Goal: Task Accomplishment & Management: Manage account settings

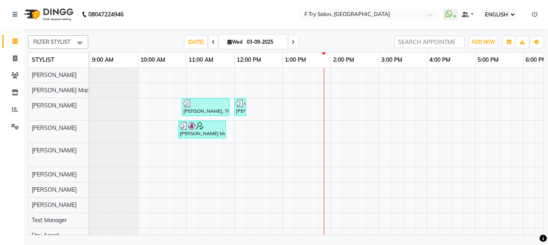
select select "ec"
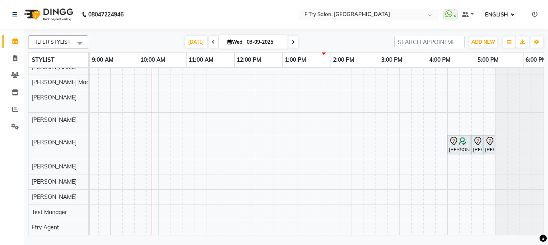
scroll to position [0, 172]
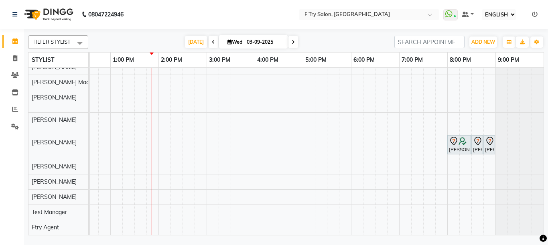
click at [252, 189] on div "Shobna Mahshwari, TK03, 10:55 AM-11:55 AM, Hair Spa - Davines Spa (Essential Ca…" at bounding box center [231, 147] width 626 height 175
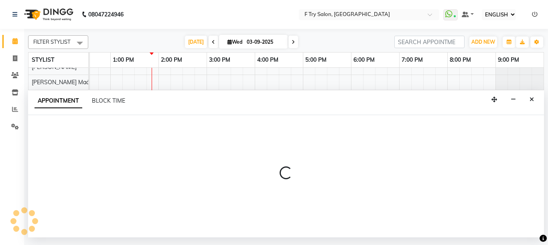
select select "79186"
select select "tentative"
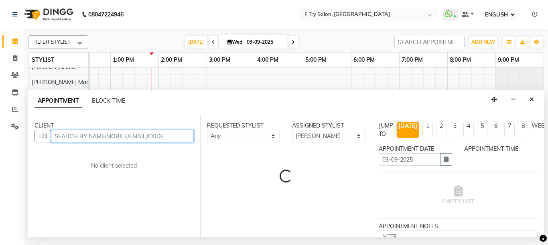
select select "960"
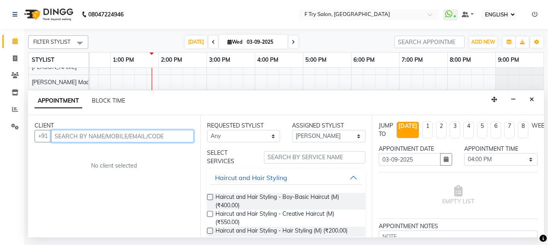
click at [116, 141] on input "text" at bounding box center [122, 136] width 143 height 12
type input "8"
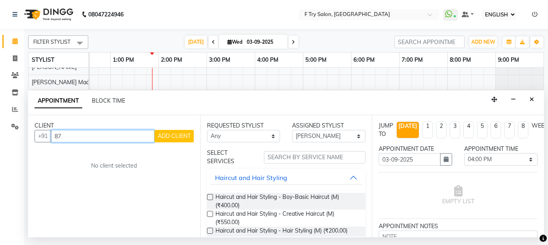
type input "8"
type input "8980977766"
click at [180, 137] on span "ADD CLIENT" at bounding box center [174, 135] width 33 height 7
select select "22"
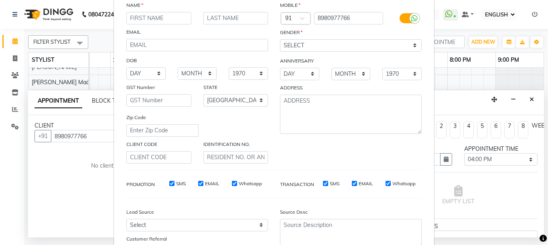
scroll to position [125, 0]
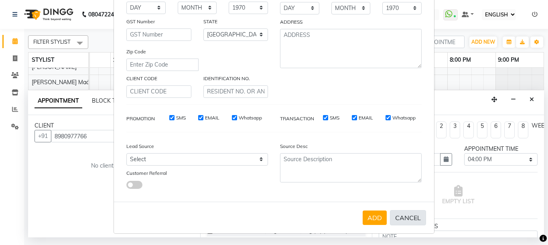
click at [398, 214] on button "CANCEL" at bounding box center [408, 217] width 36 height 15
select select
select select "null"
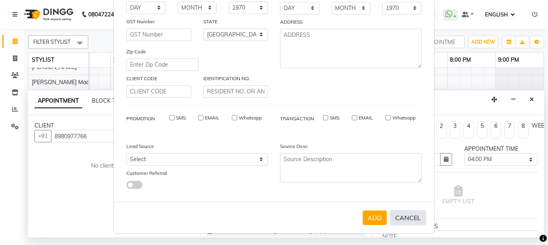
select select
checkbox input "false"
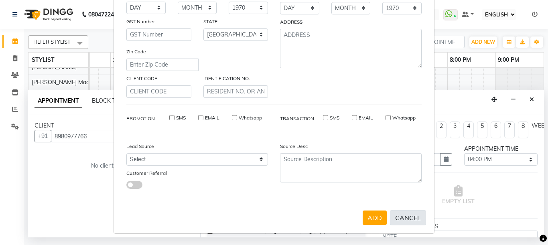
checkbox input "false"
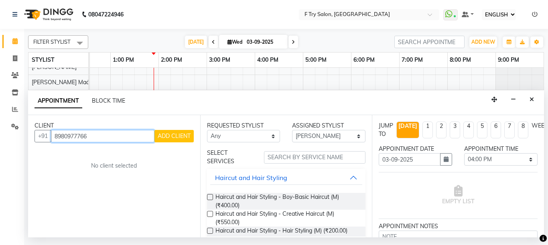
click at [132, 139] on input "8980977766" at bounding box center [102, 136] width 103 height 12
type input "8"
type input "8728073630"
click at [177, 137] on span "ADD CLIENT" at bounding box center [174, 135] width 33 height 7
select select "22"
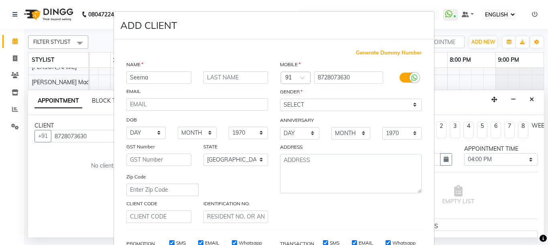
type input "Seema"
type input "Sambyal"
select select "female"
click at [280, 99] on select "SELECT MALE FEMALE OTHER PREFER NOT TO SAY" at bounding box center [351, 105] width 142 height 12
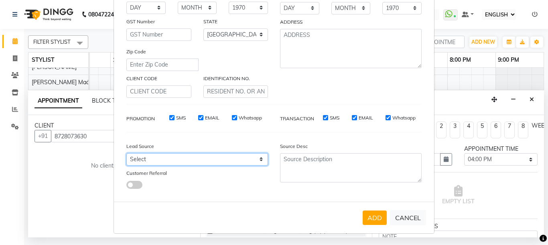
select select "24286"
click at [126, 153] on select "Select Walk-in Referral Internet Friend Word of Mouth Advertisement Facebook Ju…" at bounding box center [197, 159] width 142 height 12
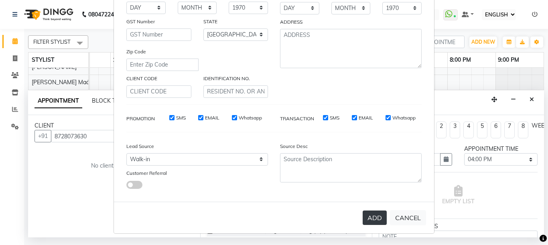
click at [371, 218] on button "ADD" at bounding box center [375, 218] width 24 height 14
type input "87******30"
select select
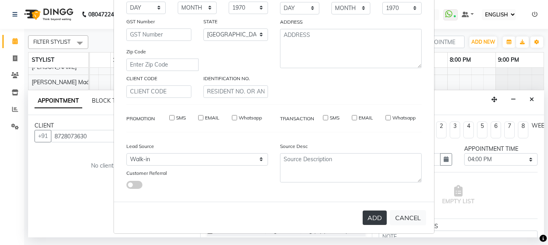
select select "null"
select select
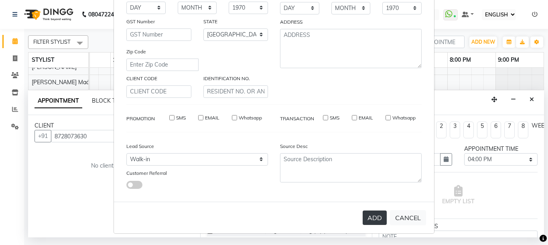
checkbox input "false"
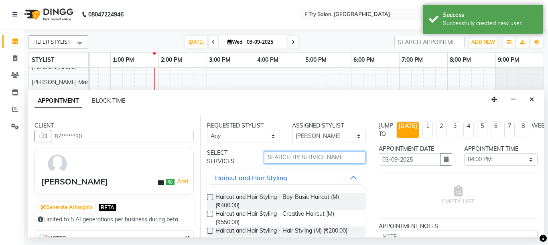
click at [288, 156] on input "text" at bounding box center [315, 157] width 102 height 12
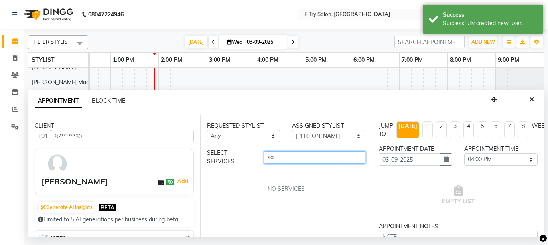
type input "s"
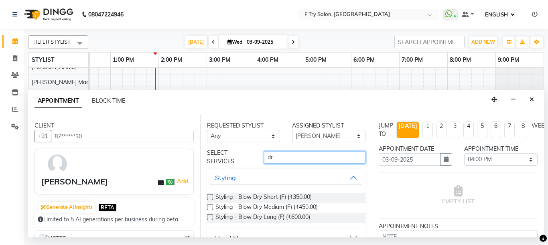
type input "d"
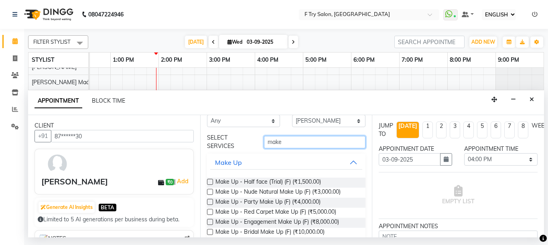
scroll to position [0, 0]
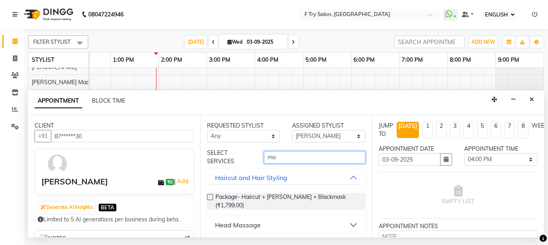
type input "m"
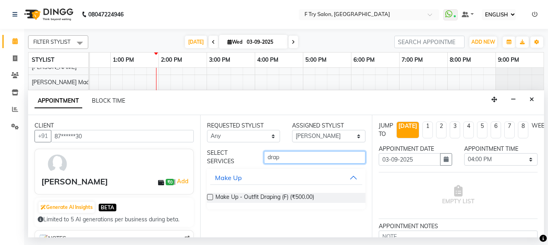
type input "drap"
click at [209, 196] on label at bounding box center [210, 197] width 6 height 6
click at [209, 196] on input "checkbox" at bounding box center [209, 197] width 5 height 5
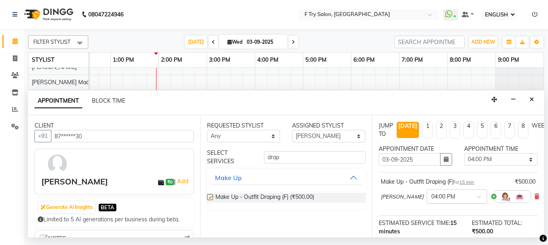
checkbox input "false"
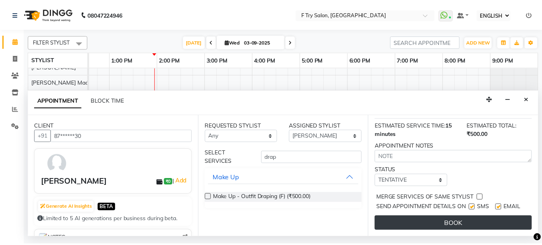
scroll to position [111, 0]
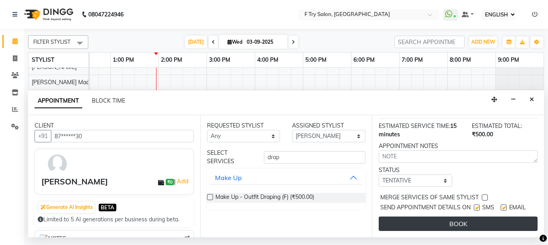
click at [453, 217] on button "BOOK" at bounding box center [458, 224] width 159 height 14
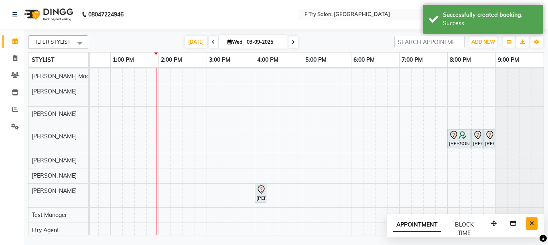
click at [529, 222] on icon "Close" at bounding box center [531, 224] width 4 height 6
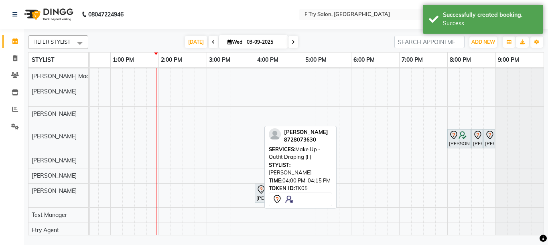
click at [256, 194] on div "Seema Sambyal, TK05, 04:00 PM-04:15 PM, Make Up - Outfit Draping (F)" at bounding box center [261, 193] width 10 height 17
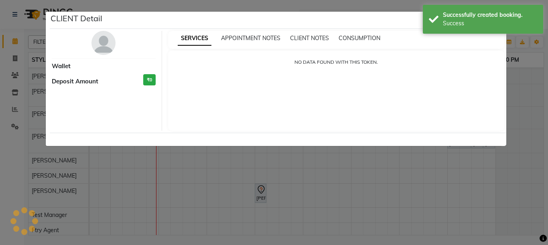
select select "7"
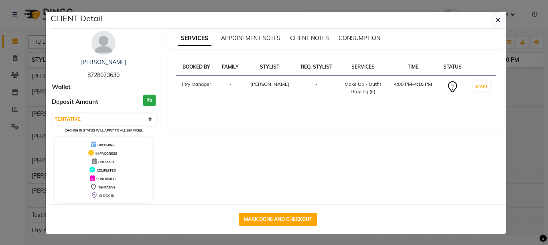
drag, startPoint x: 117, startPoint y: 75, endPoint x: 83, endPoint y: 74, distance: 34.1
click at [83, 74] on div "Seema Sambyal 8728073630" at bounding box center [104, 68] width 104 height 21
copy span "8728073630"
click at [505, 77] on div "SERVICES APPOINTMENT NOTES CLIENT NOTES CONSUMPTION BOOKED BY FAMILY STYLIST RE…" at bounding box center [336, 117] width 349 height 172
click at [533, 73] on ngb-modal-window "CLIENT Detail Seema Sambyal 8728073630 Wallet Deposit Amount ₹0 SELECT IN SERVI…" at bounding box center [274, 122] width 548 height 245
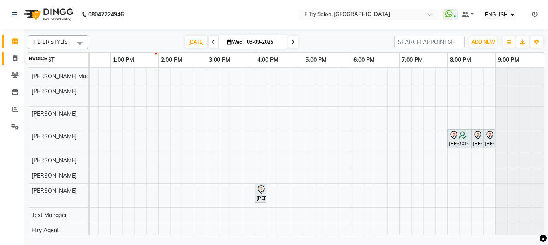
click at [16, 59] on icon at bounding box center [15, 58] width 4 height 6
select select "service"
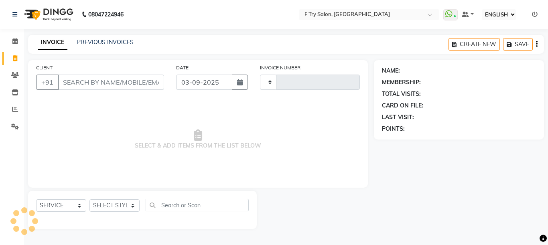
type input "2011"
select select "793"
click at [117, 79] on input "CLIENT" at bounding box center [111, 82] width 106 height 15
type input "8728073630"
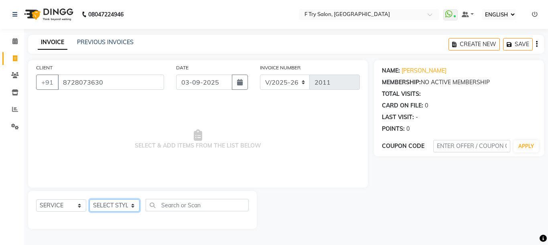
select select "79186"
click at [89, 199] on select "SELECT STYLIST [PERSON_NAME] [PERSON_NAME] Ftry Agent Ftry Manager [PERSON_NAME…" at bounding box center [114, 205] width 50 height 12
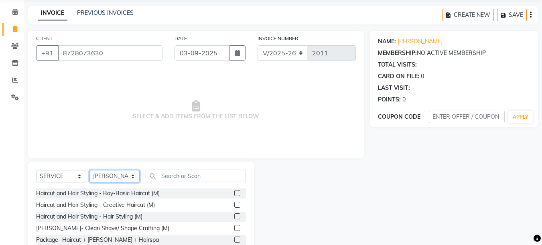
scroll to position [48, 0]
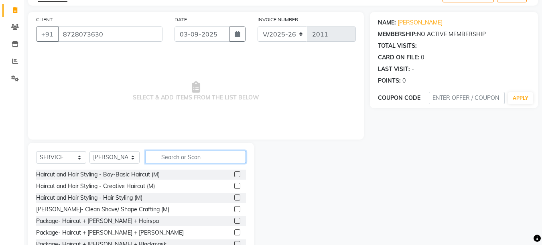
click at [195, 156] on input "text" at bounding box center [196, 157] width 100 height 12
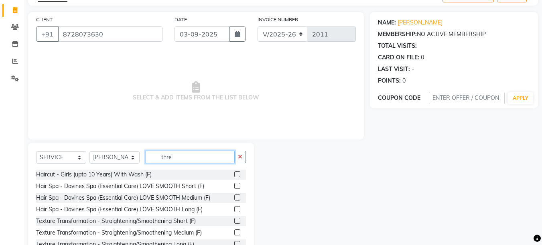
scroll to position [43, 0]
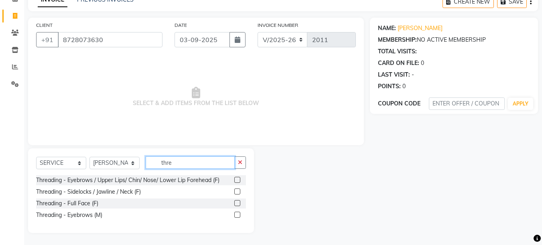
type input "thre"
click at [237, 180] on label at bounding box center [237, 180] width 6 height 6
click at [237, 180] on input "checkbox" at bounding box center [236, 180] width 5 height 5
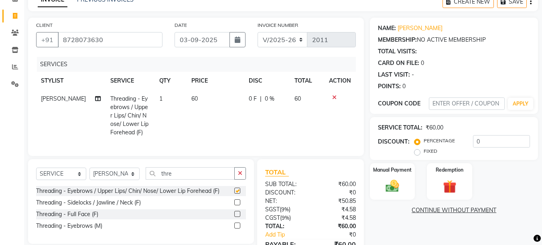
checkbox input "false"
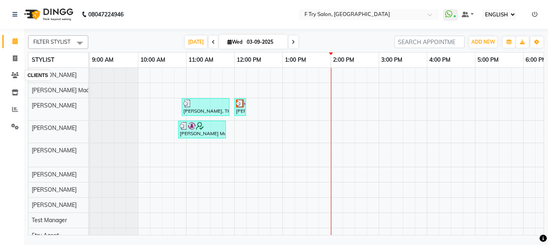
select select "ec"
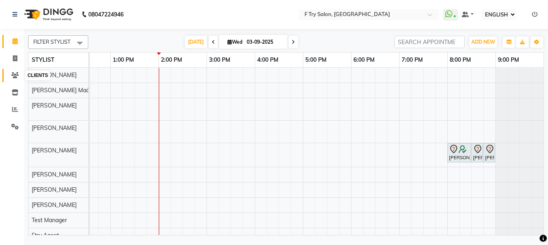
click at [16, 73] on icon at bounding box center [15, 75] width 8 height 6
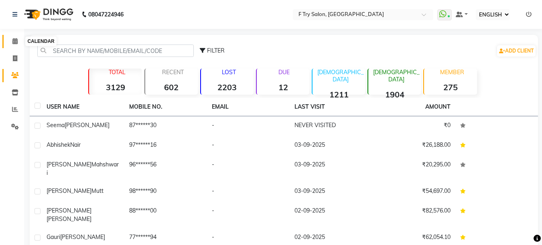
click at [16, 39] on icon at bounding box center [14, 41] width 5 height 6
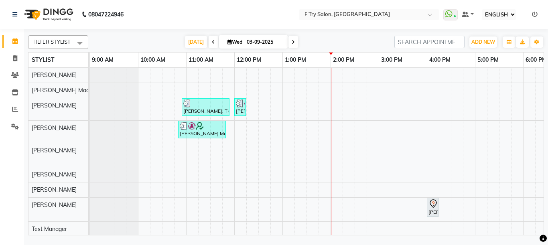
click at [337, 128] on div "Shobna Mahshwari, TK03, 10:55 AM-11:55 AM, Hair Spa - Davines Spa (Essential Ca…" at bounding box center [403, 160] width 626 height 184
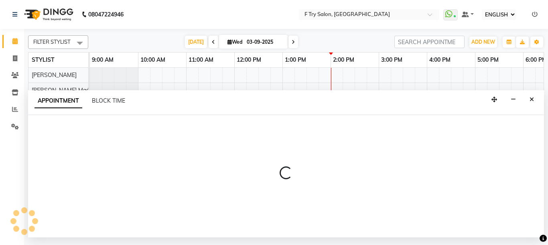
select select "51809"
select select "840"
select select "tentative"
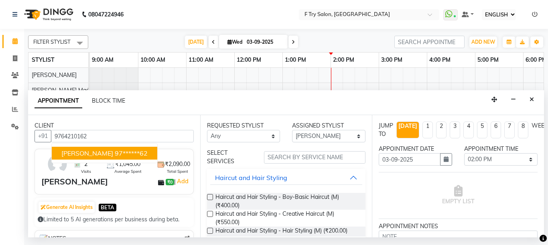
click at [99, 149] on span "Pratibha Bhatnagar" at bounding box center [87, 153] width 52 height 8
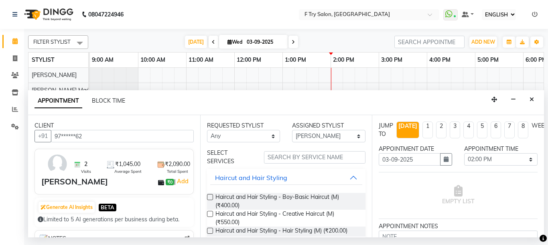
type input "97******62"
click at [304, 160] on input "text" at bounding box center [315, 157] width 102 height 12
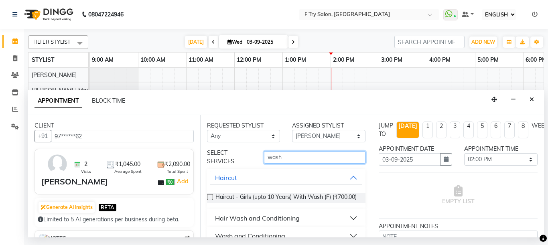
scroll to position [20, 0]
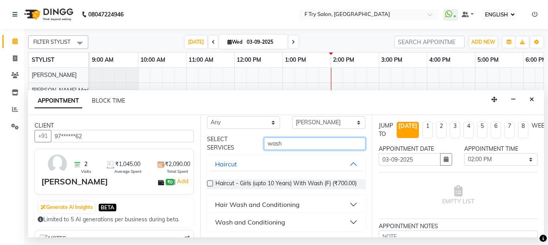
type input "wash"
click at [348, 202] on button "Hair Wash and Conditioning" at bounding box center [286, 204] width 152 height 14
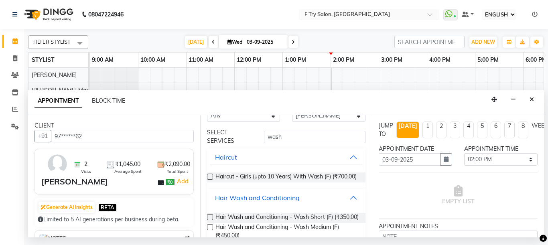
scroll to position [117, 0]
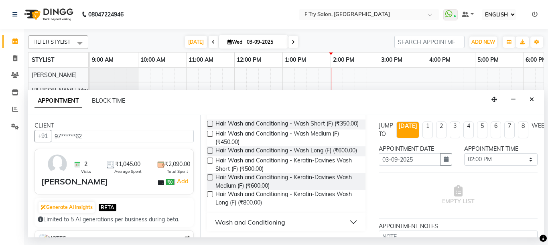
click at [209, 137] on label at bounding box center [210, 134] width 6 height 6
click at [209, 137] on input "checkbox" at bounding box center [209, 134] width 5 height 5
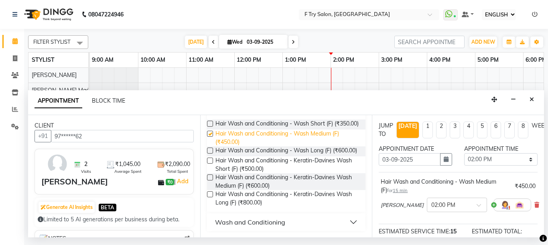
checkbox input "false"
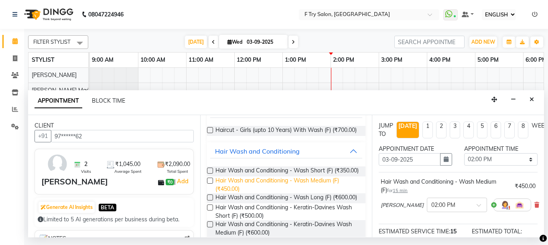
scroll to position [0, 0]
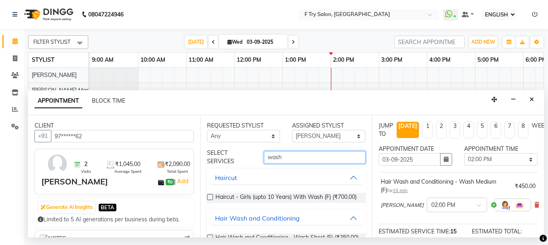
click at [299, 156] on input "wash" at bounding box center [315, 157] width 102 height 12
type input "w"
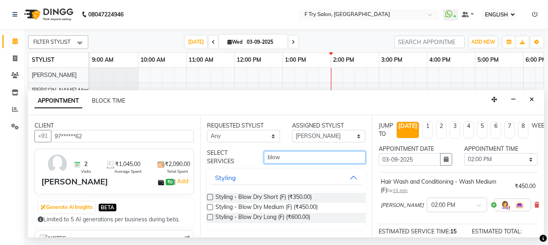
type input "blow"
click at [207, 205] on label at bounding box center [210, 207] width 6 height 6
click at [207, 205] on input "checkbox" at bounding box center [209, 207] width 5 height 5
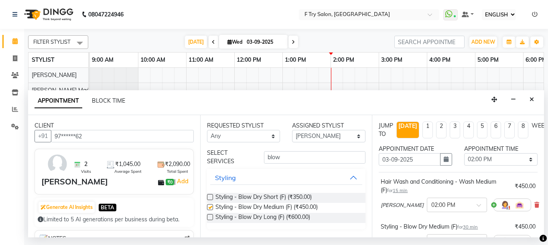
checkbox input "false"
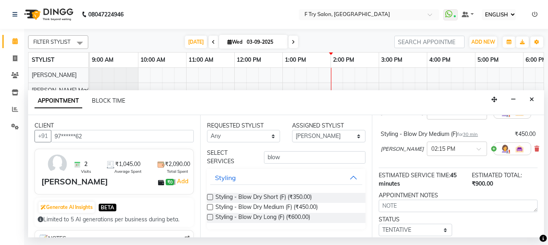
scroll to position [157, 0]
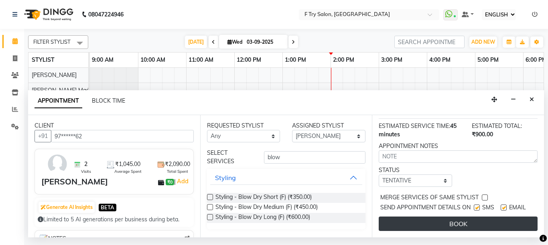
click at [436, 220] on button "BOOK" at bounding box center [458, 224] width 159 height 14
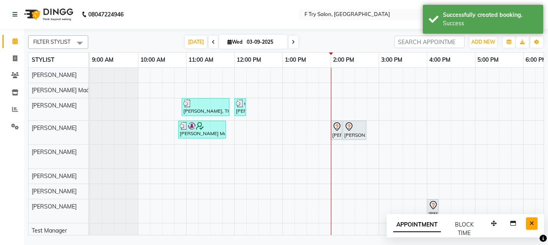
click at [533, 222] on icon "Close" at bounding box center [531, 224] width 4 height 6
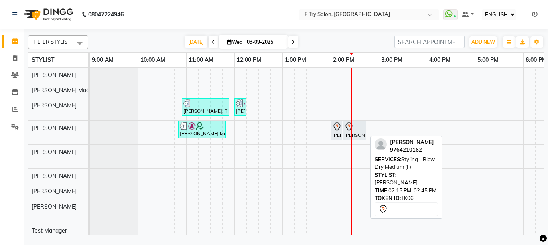
click at [347, 134] on div "Pratibha Bhatnagar, TK06, 02:15 PM-02:45 PM, Styling - Blow Dry Medium (F)" at bounding box center [354, 130] width 22 height 17
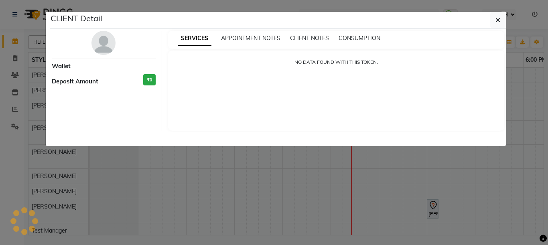
select select "7"
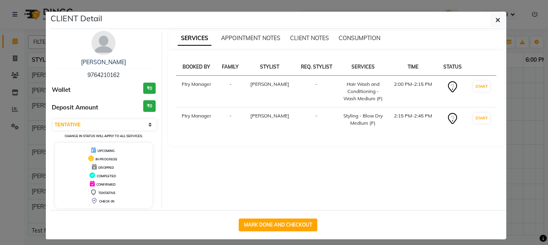
click at [107, 47] on img at bounding box center [103, 43] width 24 height 24
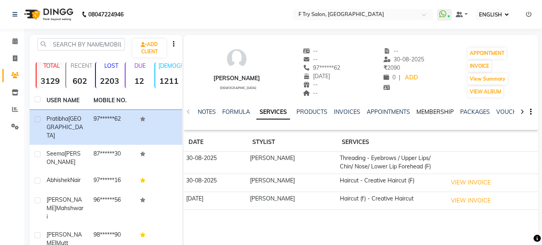
click at [443, 111] on link "MEMBERSHIP" at bounding box center [434, 111] width 37 height 7
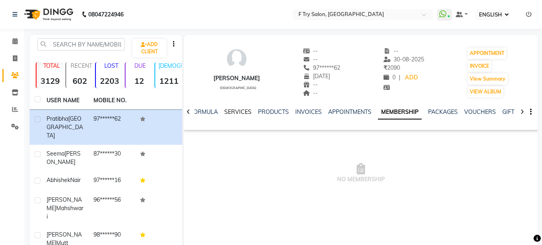
click at [244, 110] on link "SERVICES" at bounding box center [237, 111] width 27 height 7
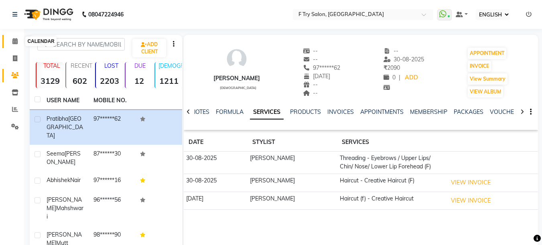
click at [12, 42] on icon at bounding box center [14, 41] width 5 height 6
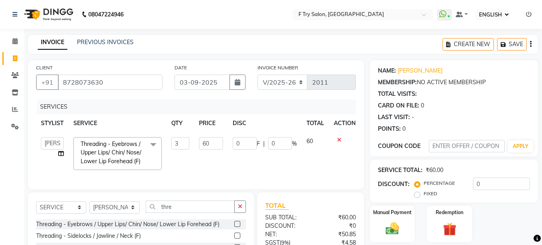
select select "ec"
select select "793"
select select "79186"
select select "service"
select select "79186"
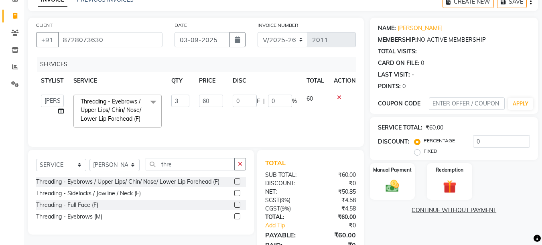
click at [180, 114] on td "3" at bounding box center [180, 111] width 28 height 43
select select "79186"
click at [218, 170] on input "thre" at bounding box center [190, 164] width 89 height 12
type input "t"
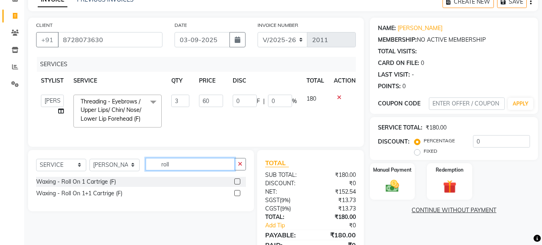
type input "roll"
click at [238, 185] on label at bounding box center [237, 181] width 6 height 6
click at [238, 185] on input "checkbox" at bounding box center [236, 181] width 5 height 5
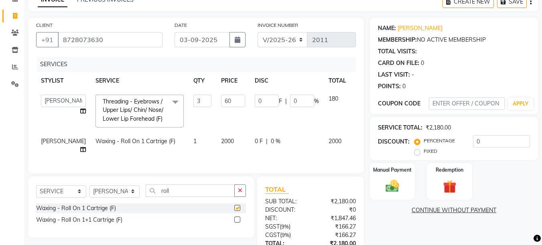
checkbox input "false"
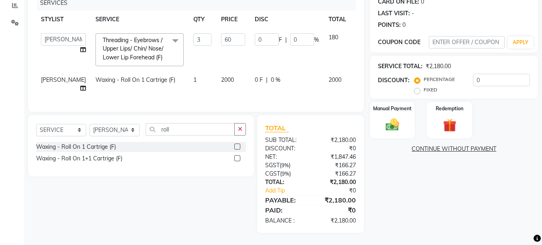
scroll to position [118, 0]
click at [485, 74] on input "0" at bounding box center [501, 80] width 57 height 12
type input "2"
type input "3.6"
type input "2"
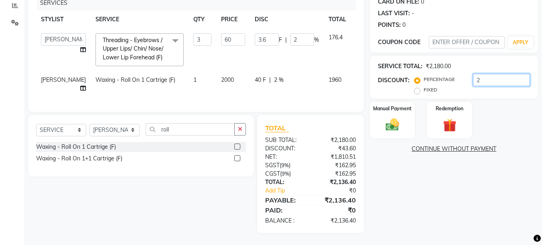
type input "20"
type input "36"
type input "20"
click at [392, 117] on img at bounding box center [392, 125] width 22 height 16
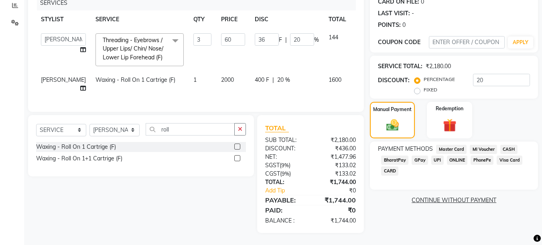
click at [437, 156] on span "UPI" at bounding box center [437, 160] width 12 height 9
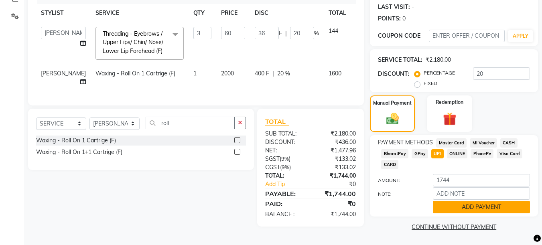
click at [495, 201] on button "ADD PAYMENT" at bounding box center [481, 207] width 97 height 12
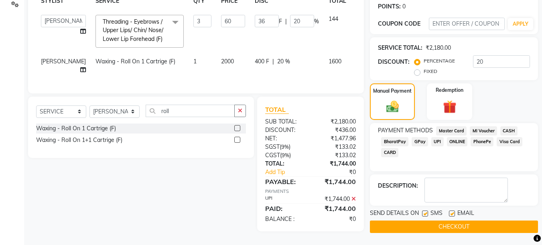
scroll to position [135, 0]
click at [463, 221] on button "CHECKOUT" at bounding box center [454, 227] width 168 height 12
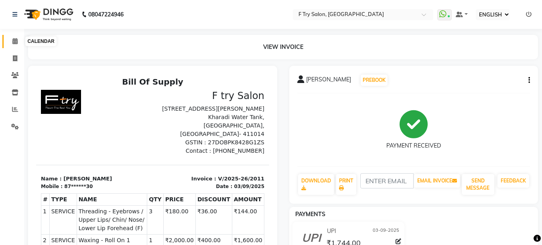
click at [15, 40] on icon at bounding box center [14, 41] width 5 height 6
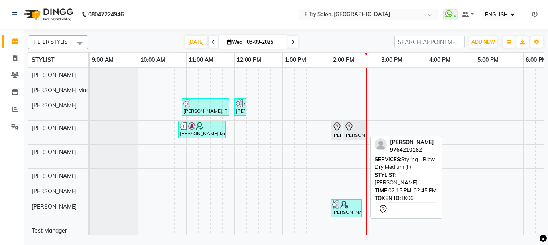
click at [361, 133] on div "Pratibha Bhatnagar, TK06, 02:15 PM-02:45 PM, Styling - Blow Dry Medium (F)" at bounding box center [354, 130] width 22 height 17
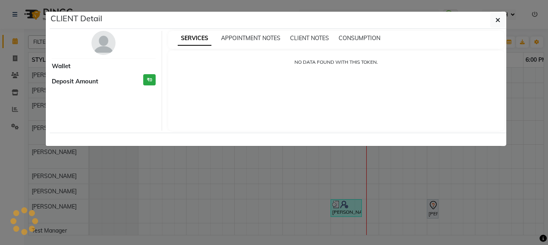
select select "7"
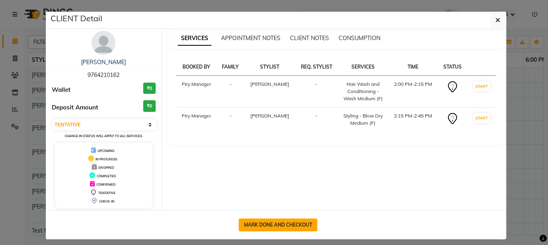
click at [275, 226] on button "MARK DONE AND CHECKOUT" at bounding box center [278, 225] width 79 height 13
select select "service"
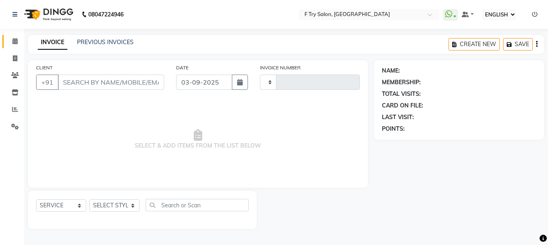
type input "2012"
select select "793"
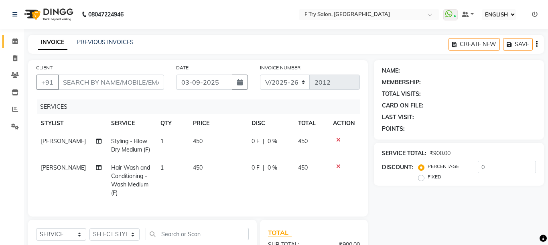
type input "97******62"
select select "51809"
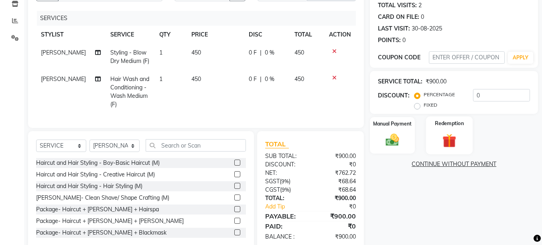
scroll to position [111, 0]
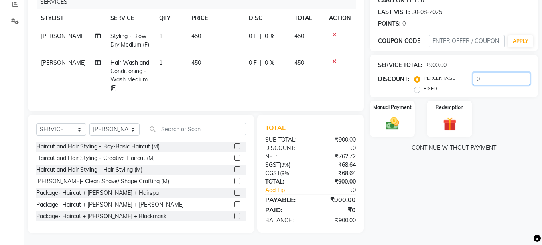
click at [491, 78] on input "0" at bounding box center [501, 79] width 57 height 12
type input "2"
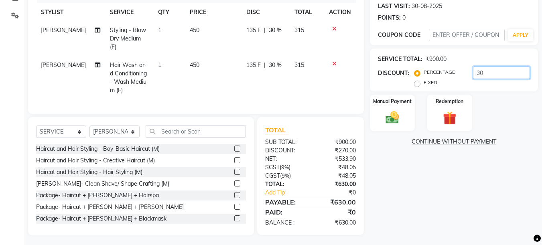
type input "30"
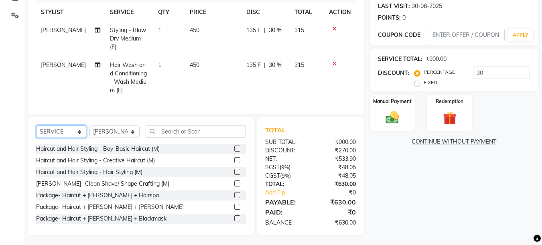
select select "membership"
click at [36, 126] on select "SELECT SERVICE PRODUCT MEMBERSHIP PACKAGE VOUCHER PREPAID GIFT CARD" at bounding box center [61, 132] width 50 height 12
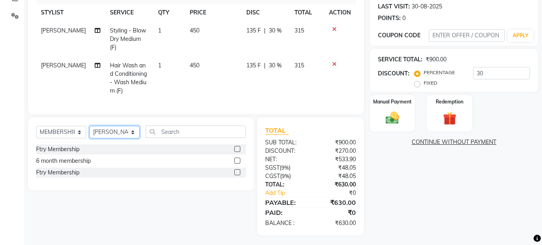
select select "13914"
click at [89, 126] on select "SELECT STYLIST Aakash Warulkar Aditya Fulbhati Anshul Bisen Ftry Agent Ftry Man…" at bounding box center [114, 132] width 50 height 12
click at [236, 169] on label at bounding box center [237, 172] width 6 height 6
click at [236, 170] on input "checkbox" at bounding box center [236, 172] width 5 height 5
select select "select"
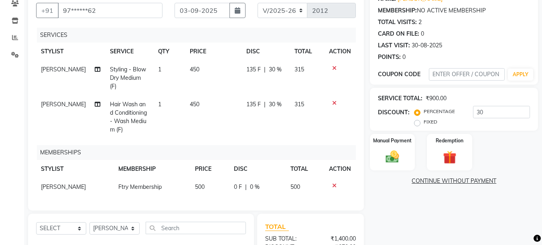
scroll to position [120, 0]
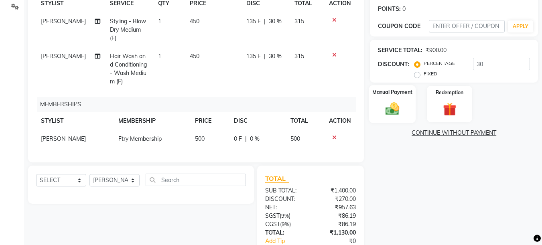
click at [398, 100] on div "Manual Payment" at bounding box center [392, 104] width 47 height 38
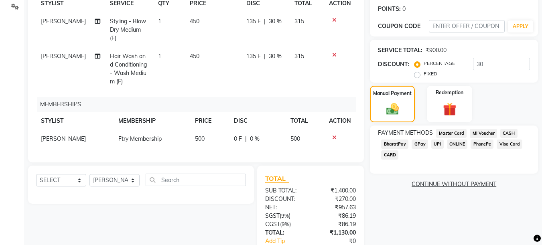
click at [437, 145] on span "UPI" at bounding box center [437, 144] width 12 height 9
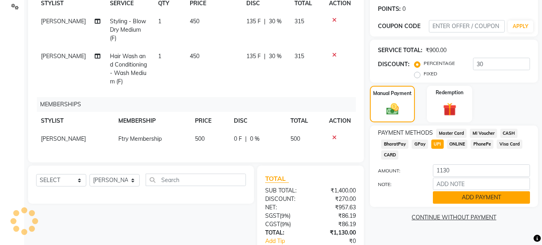
click at [461, 193] on button "ADD PAYMENT" at bounding box center [481, 197] width 97 height 12
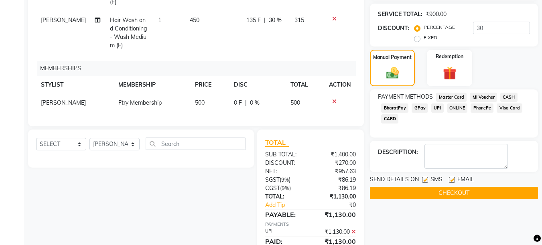
scroll to position [185, 0]
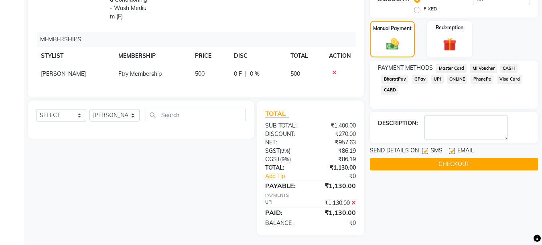
click at [466, 164] on button "CHECKOUT" at bounding box center [454, 164] width 168 height 12
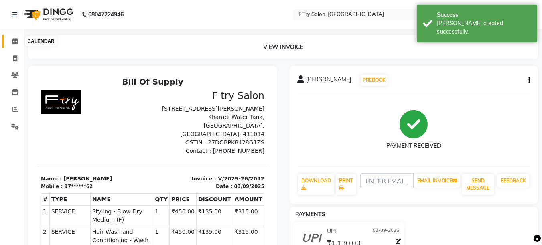
click at [16, 42] on icon at bounding box center [14, 41] width 5 height 6
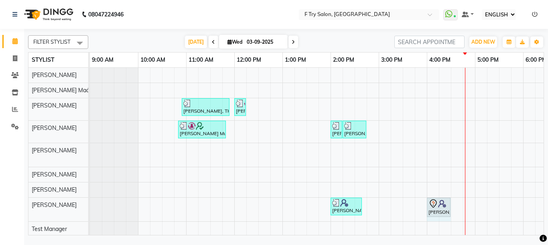
scroll to position [0, 0]
drag, startPoint x: 438, startPoint y: 206, endPoint x: 450, endPoint y: 211, distance: 13.1
click at [90, 211] on div "Seema Sambyal, TK07, 02:00 PM-02:40 PM, Threading - Eyebrows / Upper Lips/ Chin…" at bounding box center [90, 209] width 0 height 24
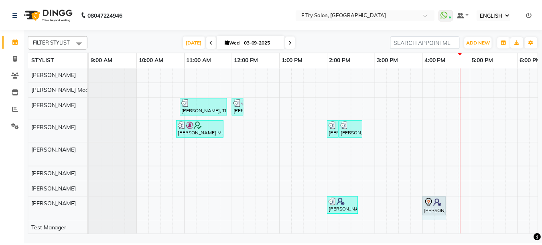
scroll to position [1, 0]
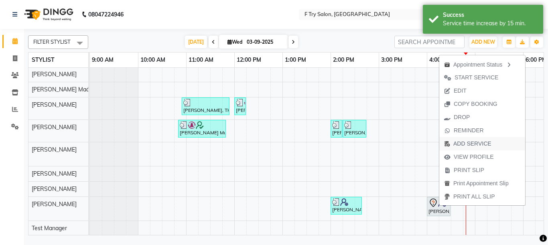
click at [463, 145] on span "ADD SERVICE" at bounding box center [472, 144] width 38 height 8
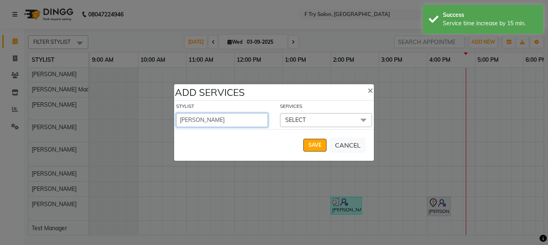
select select "70065"
click at [176, 113] on select "Aakash Warulkar Aditya Fulbhati Anshul Bisen Ftry Agent Ftry Manager Gunesh War…" at bounding box center [222, 120] width 92 height 14
select select "975"
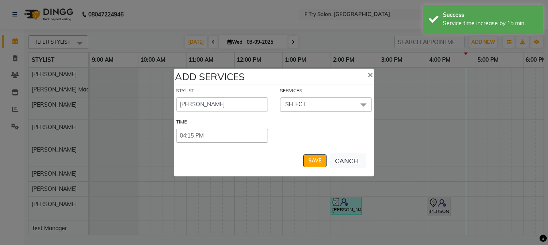
click at [329, 103] on span "SELECT" at bounding box center [326, 104] width 92 height 14
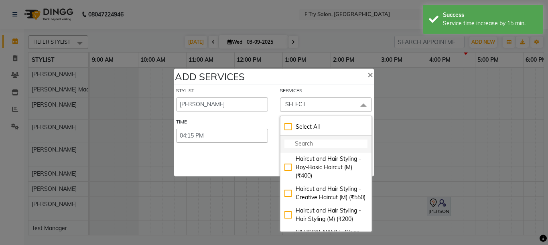
click at [316, 143] on input "multiselect-search" at bounding box center [325, 144] width 83 height 8
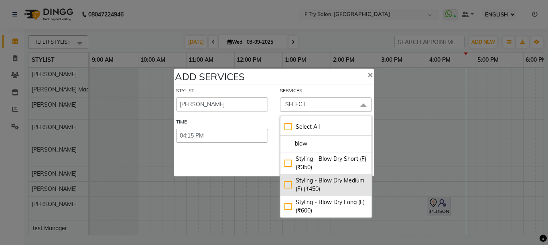
type input "blow"
click at [289, 185] on div "Styling - Blow Dry Medium (F) (₹450)" at bounding box center [325, 184] width 83 height 17
checkbox input "true"
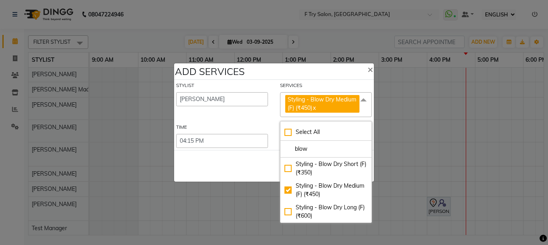
click at [260, 118] on div "STYLIST Aakash Warulkar Aditya Fulbhati Anshul Bisen Ftry Agent Ftry Manager Gu…" at bounding box center [274, 115] width 200 height 71
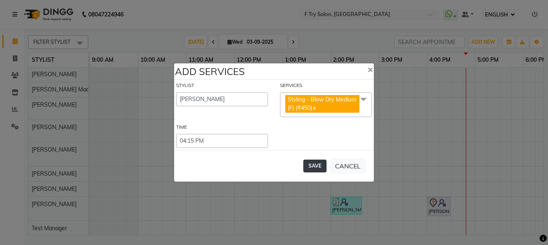
click at [317, 163] on button "SAVE" at bounding box center [314, 166] width 23 height 13
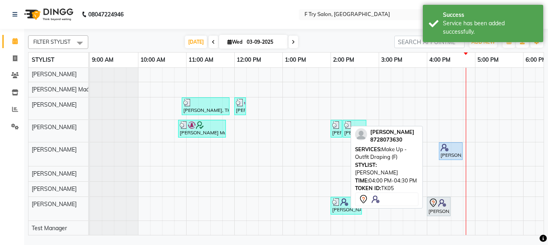
click at [436, 204] on icon at bounding box center [433, 203] width 10 height 10
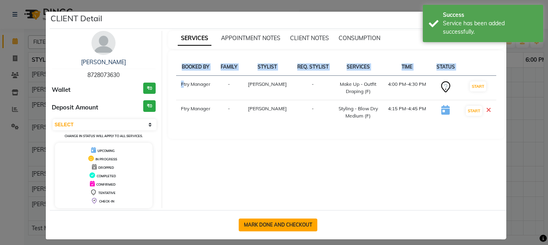
click at [281, 223] on button "MARK DONE AND CHECKOUT" at bounding box center [278, 225] width 79 height 13
select select "service"
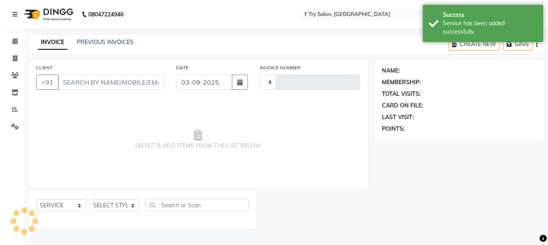
type input "2013"
select select "793"
type input "87******30"
select select "70065"
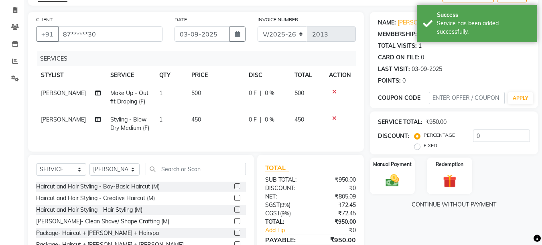
scroll to position [94, 0]
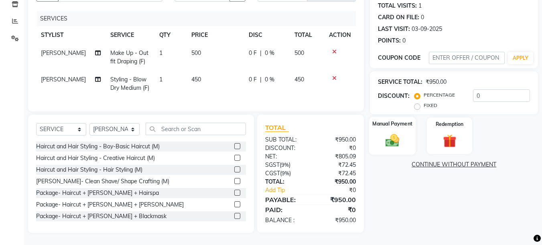
click at [387, 126] on div "Manual Payment" at bounding box center [392, 136] width 47 height 38
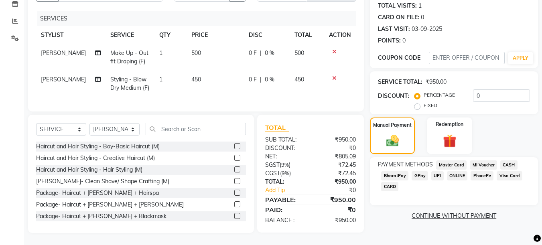
click at [437, 171] on span "UPI" at bounding box center [437, 175] width 12 height 9
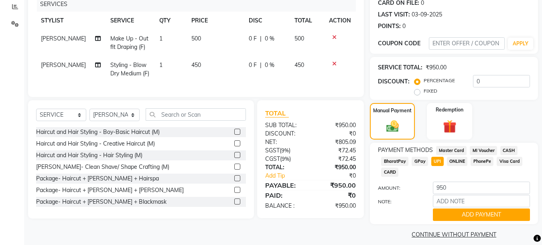
scroll to position [110, 0]
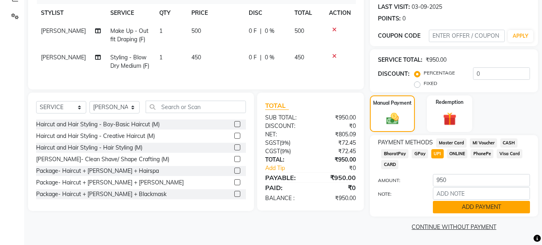
click at [468, 206] on button "ADD PAYMENT" at bounding box center [481, 207] width 97 height 12
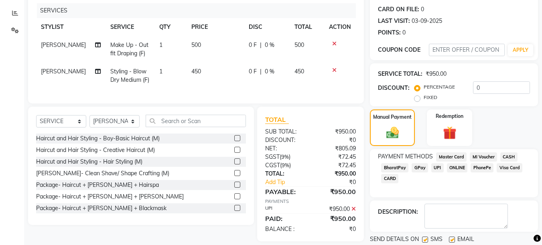
scroll to position [122, 0]
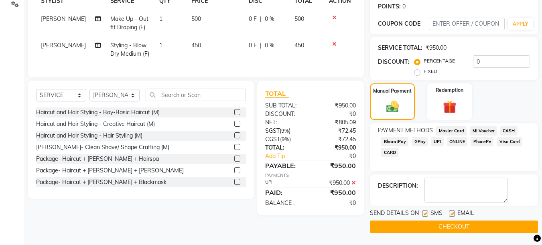
click at [468, 224] on button "CHECKOUT" at bounding box center [454, 227] width 168 height 12
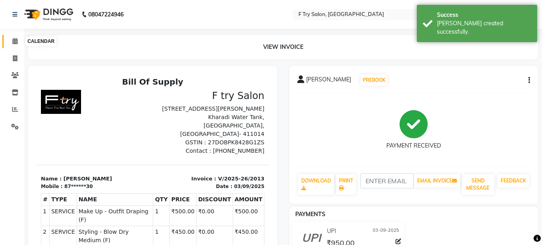
click at [16, 41] on icon at bounding box center [14, 41] width 5 height 6
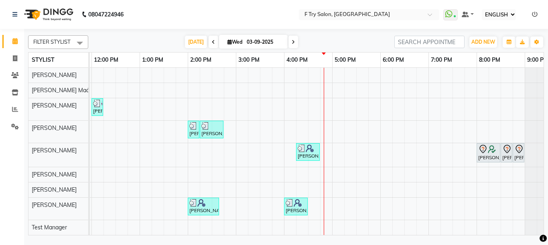
scroll to position [0, 172]
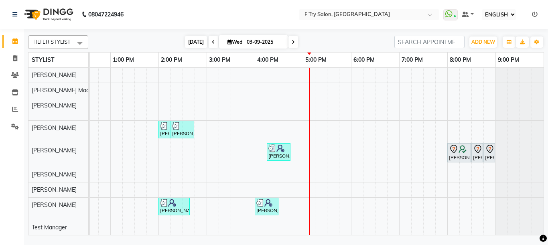
click at [187, 40] on span "TODAY" at bounding box center [196, 42] width 22 height 12
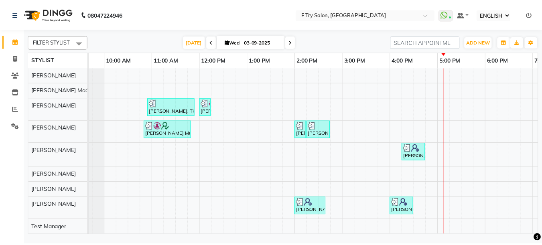
scroll to position [0, 25]
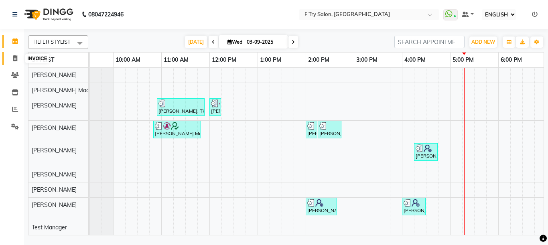
click at [12, 60] on span at bounding box center [15, 58] width 14 height 9
select select "793"
select select "service"
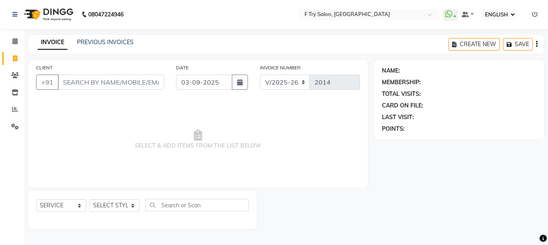
click at [81, 83] on input "CLIENT" at bounding box center [111, 82] width 106 height 15
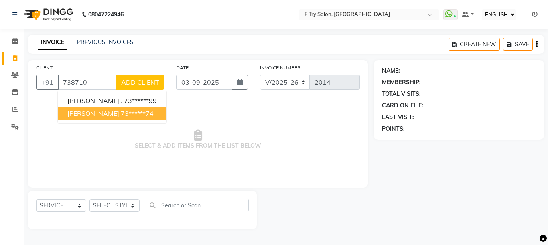
click at [91, 116] on span "Mohan Patil" at bounding box center [93, 114] width 52 height 8
type input "73******74"
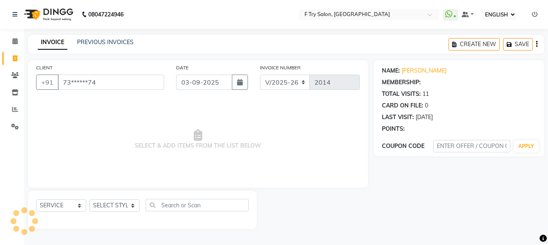
select select "1: Object"
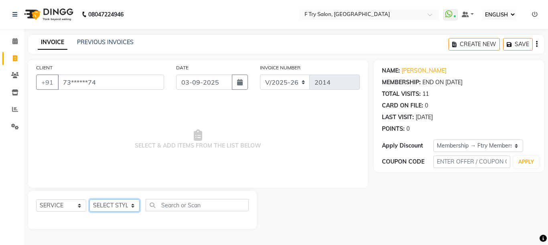
select select "51809"
click at [89, 199] on select "SELECT STYLIST Aakash Warulkar Aditya Fulbhati Anshul Bisen Ftry Agent Ftry Man…" at bounding box center [114, 205] width 50 height 12
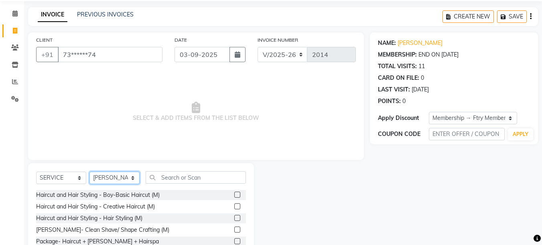
scroll to position [48, 0]
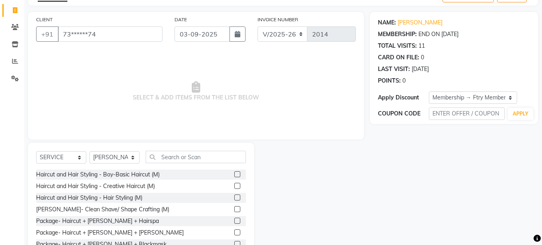
click at [234, 184] on label at bounding box center [237, 186] width 6 height 6
click at [234, 184] on input "checkbox" at bounding box center [236, 186] width 5 height 5
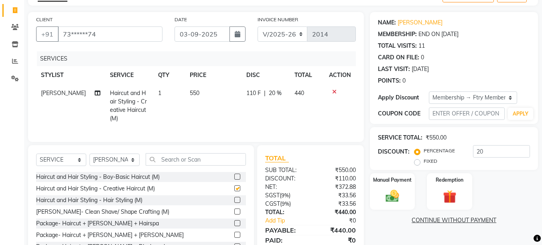
checkbox input "false"
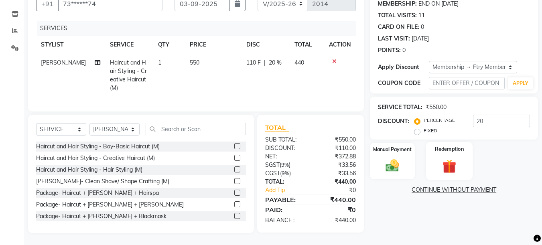
scroll to position [85, 0]
click at [381, 158] on img at bounding box center [392, 166] width 22 height 16
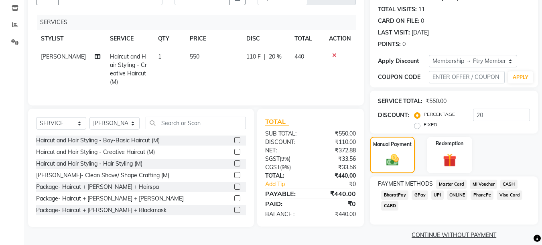
click at [435, 194] on span "UPI" at bounding box center [437, 195] width 12 height 9
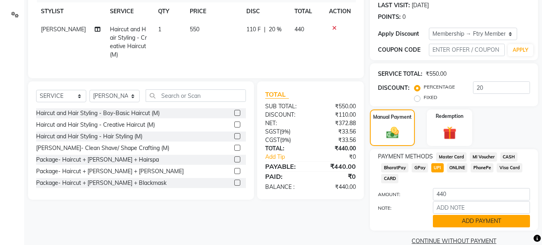
scroll to position [126, 0]
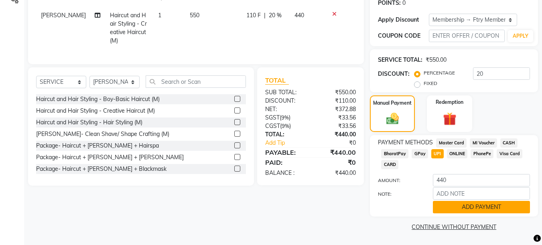
click at [448, 211] on button "ADD PAYMENT" at bounding box center [481, 207] width 97 height 12
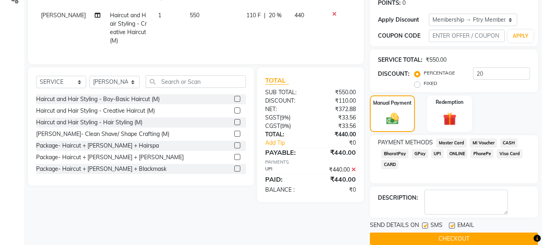
click at [481, 243] on button "CHECKOUT" at bounding box center [454, 239] width 168 height 12
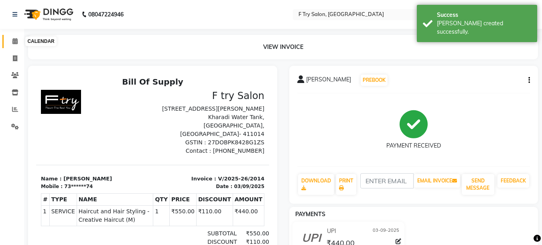
click at [14, 41] on icon at bounding box center [14, 41] width 5 height 6
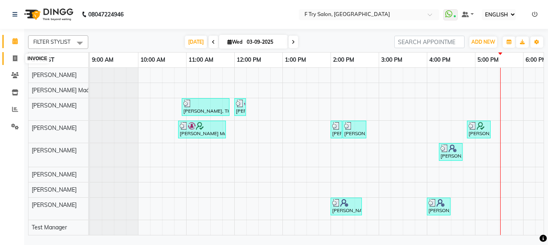
click at [15, 60] on icon at bounding box center [15, 58] width 4 height 6
select select "793"
select select "service"
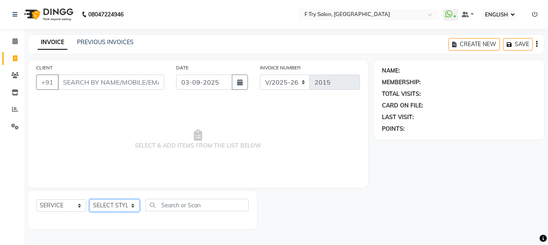
select select "70065"
click at [89, 199] on select "SELECT STYLIST [PERSON_NAME] [PERSON_NAME] Ftry Agent Ftry Manager [PERSON_NAME…" at bounding box center [114, 205] width 50 height 12
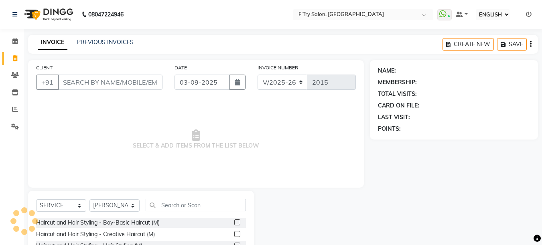
click at [234, 233] on label at bounding box center [237, 234] width 6 height 6
click at [234, 233] on input "checkbox" at bounding box center [236, 234] width 5 height 5
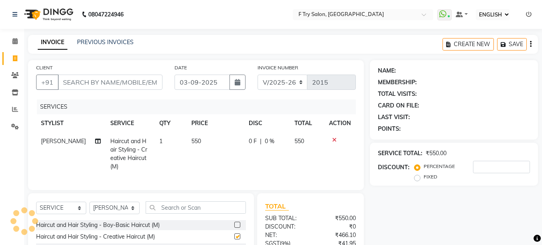
checkbox input "false"
click at [112, 80] on input "CLIENT" at bounding box center [110, 82] width 105 height 15
click at [111, 81] on input "CLIENT" at bounding box center [110, 82] width 105 height 15
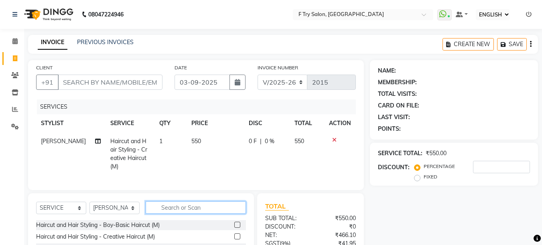
click at [174, 205] on input "text" at bounding box center [196, 207] width 100 height 12
type input "be"
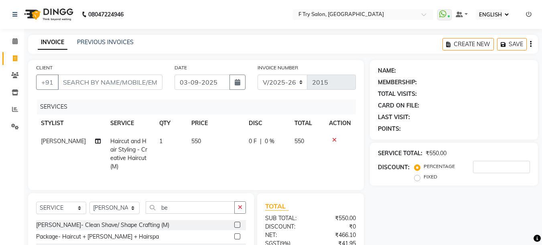
click at [234, 222] on label at bounding box center [237, 225] width 6 height 6
click at [234, 223] on input "checkbox" at bounding box center [236, 225] width 5 height 5
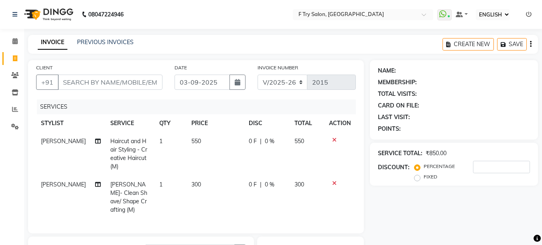
checkbox input "false"
click at [152, 84] on input "CLIENT" at bounding box center [110, 82] width 105 height 15
type input "7"
type input "0"
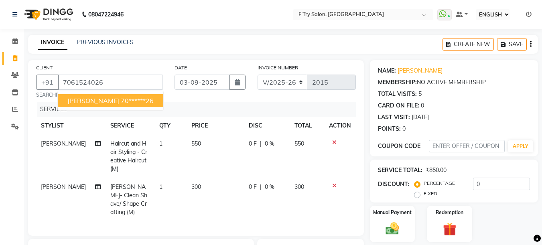
click at [134, 103] on ngb-highlight "70******26" at bounding box center [137, 101] width 33 height 8
type input "70******26"
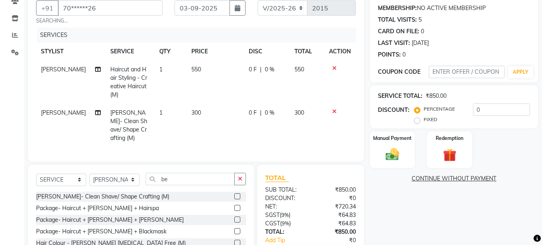
scroll to position [17, 0]
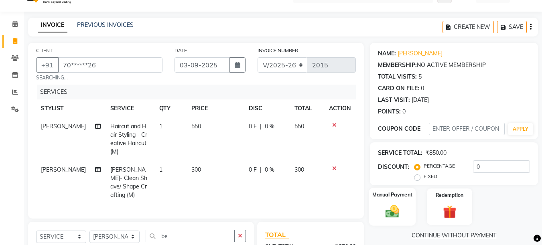
click at [398, 197] on label "Manual Payment" at bounding box center [392, 195] width 40 height 8
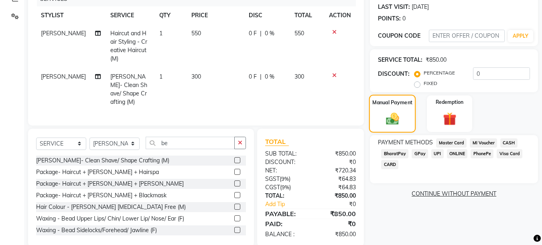
scroll to position [114, 0]
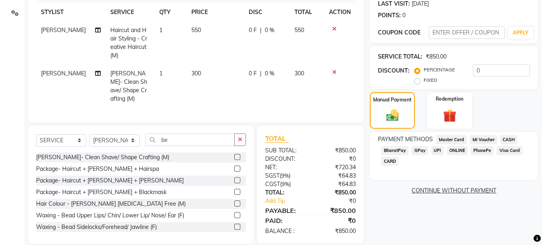
click at [436, 149] on span "UPI" at bounding box center [437, 150] width 12 height 9
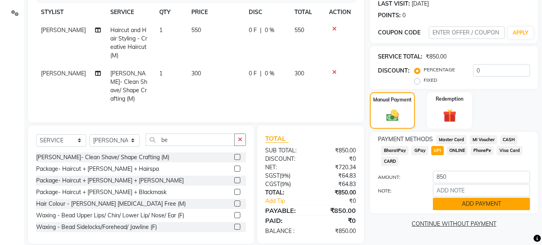
click at [465, 203] on button "ADD PAYMENT" at bounding box center [481, 204] width 97 height 12
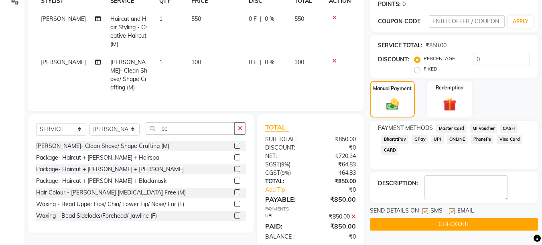
scroll to position [130, 0]
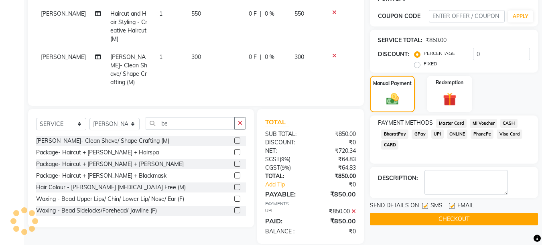
click at [441, 219] on button "CHECKOUT" at bounding box center [454, 219] width 168 height 12
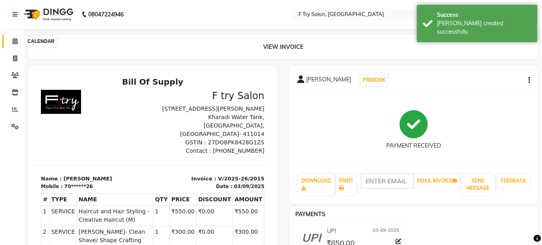
click at [12, 45] on span at bounding box center [15, 41] width 14 height 9
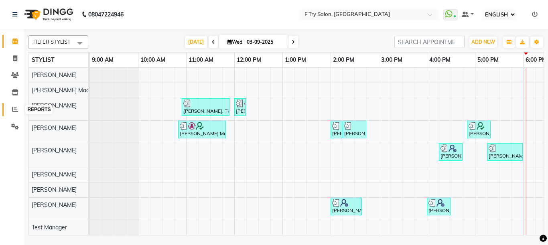
click at [13, 109] on icon at bounding box center [15, 109] width 6 height 6
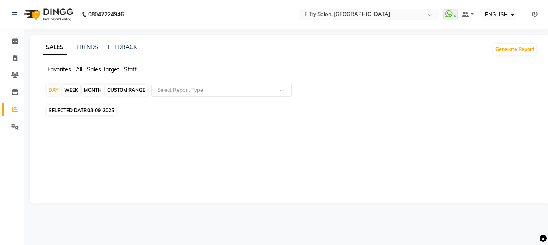
click at [133, 69] on span "Staff" at bounding box center [130, 69] width 13 height 7
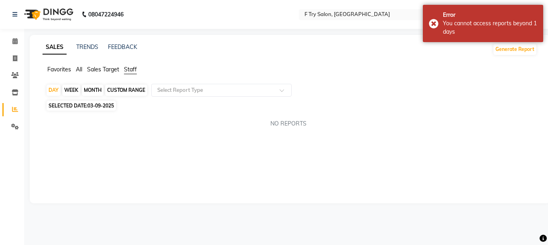
click at [100, 88] on div "MONTH" at bounding box center [93, 90] width 22 height 11
select select "9"
select select "2025"
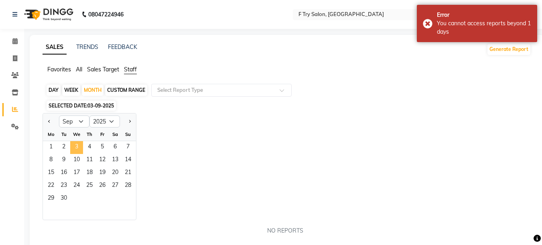
click at [75, 145] on span "3" at bounding box center [76, 147] width 13 height 13
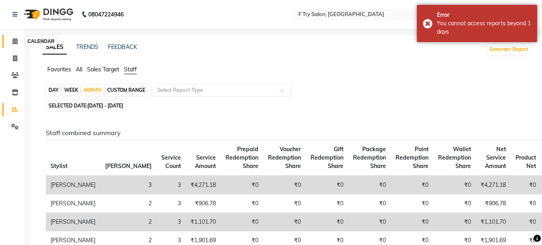
click at [16, 44] on icon at bounding box center [14, 41] width 5 height 6
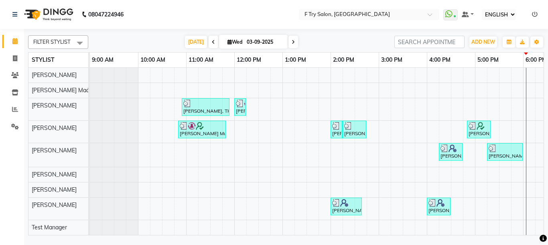
click at [211, 40] on span at bounding box center [214, 42] width 10 height 12
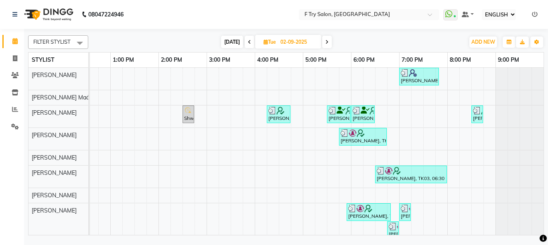
click at [231, 45] on span "[DATE]" at bounding box center [232, 42] width 22 height 12
type input "03-09-2025"
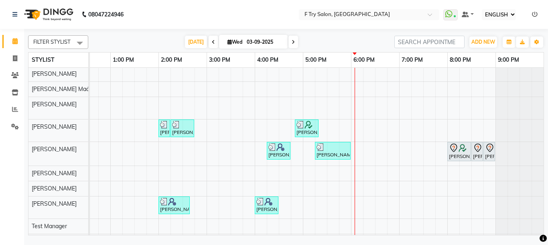
scroll to position [21, 0]
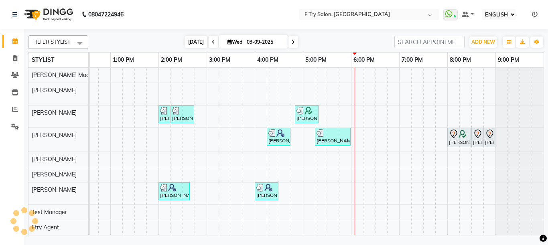
click at [191, 39] on span "[DATE]" at bounding box center [196, 42] width 22 height 12
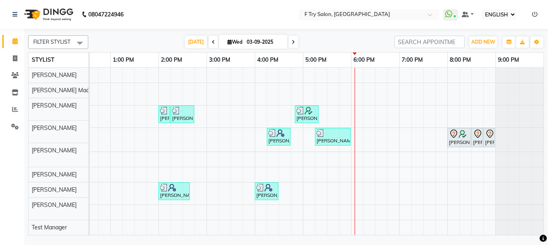
scroll to position [0, 0]
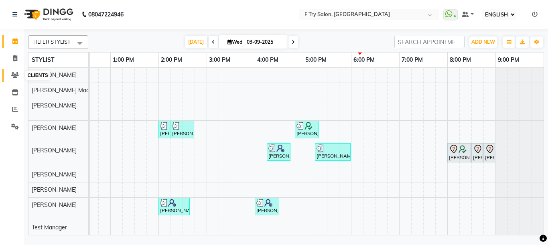
click at [17, 75] on icon at bounding box center [15, 75] width 8 height 6
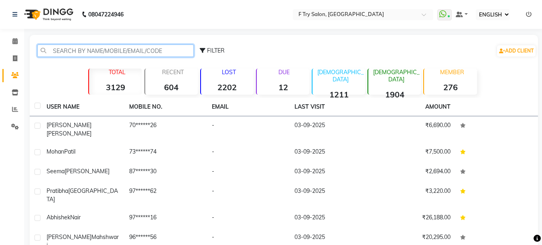
click at [123, 52] on input "text" at bounding box center [115, 51] width 156 height 12
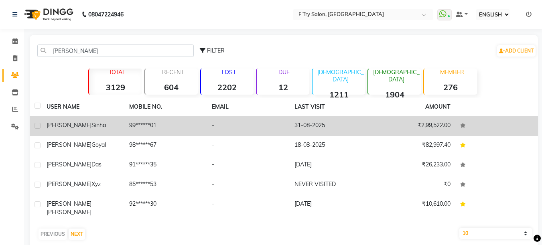
click at [77, 129] on div "Malvika Sinha" at bounding box center [83, 125] width 73 height 8
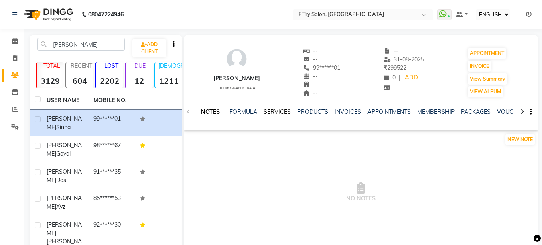
click at [274, 110] on link "SERVICES" at bounding box center [277, 111] width 27 height 7
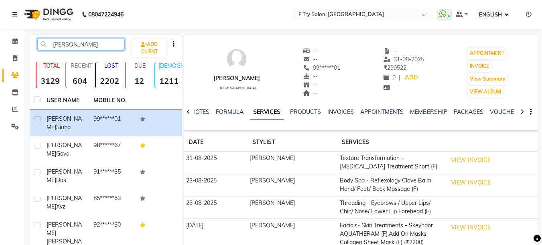
click at [83, 44] on input "malvika" at bounding box center [80, 44] width 87 height 12
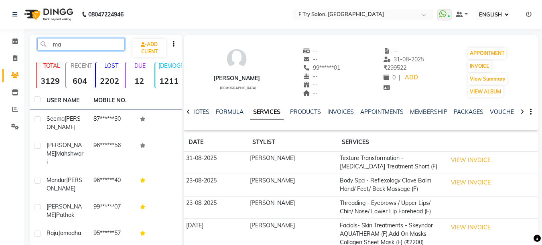
type input "m"
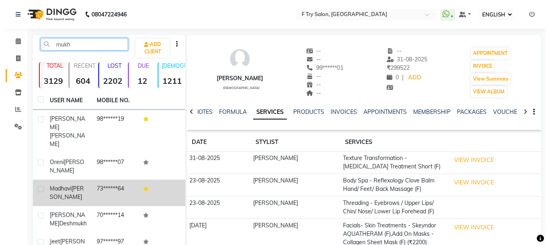
scroll to position [20, 0]
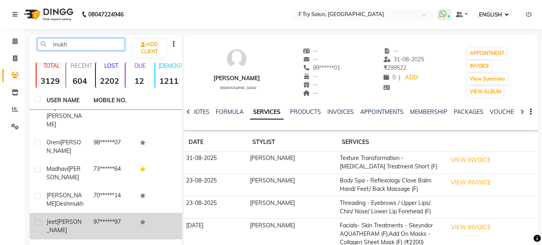
type input "mukh"
click at [95, 213] on td "97******97" at bounding box center [112, 226] width 47 height 26
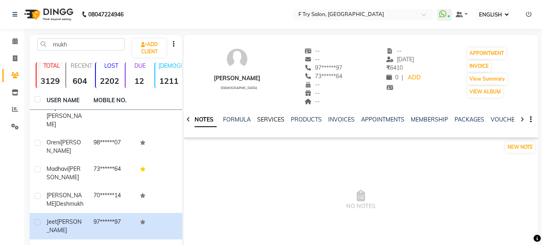
click at [280, 118] on link "SERVICES" at bounding box center [270, 119] width 27 height 7
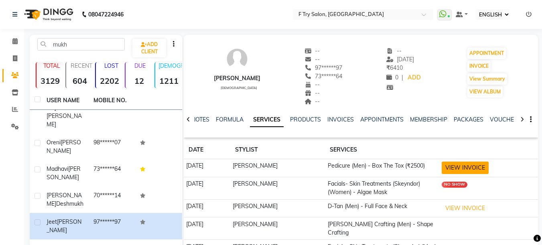
click at [462, 171] on button "VIEW INVOICE" at bounding box center [465, 168] width 47 height 12
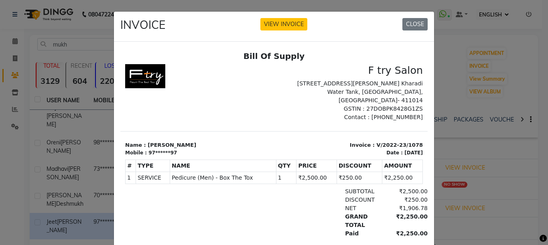
click at [487, 121] on ngb-modal-window "INVOICE VIEW INVOICE CLOSE" at bounding box center [274, 122] width 548 height 245
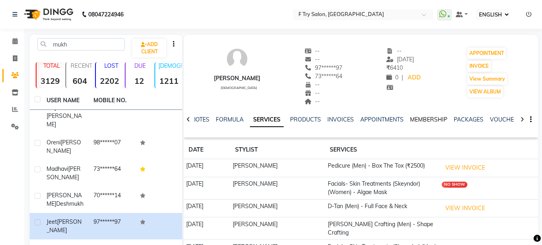
click at [420, 121] on link "MEMBERSHIP" at bounding box center [428, 119] width 37 height 7
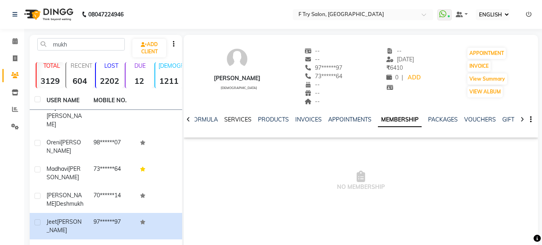
click at [235, 118] on link "SERVICES" at bounding box center [237, 119] width 27 height 7
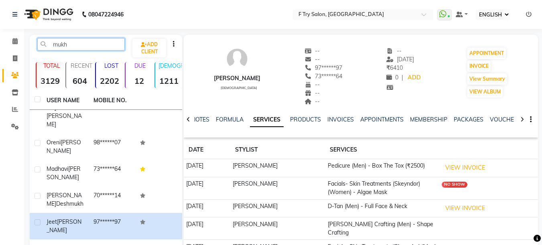
click at [97, 47] on input "mukh" at bounding box center [80, 44] width 87 height 12
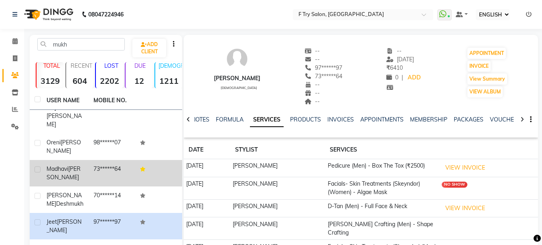
click at [74, 165] on div "Madhavi Mukherjee" at bounding box center [65, 173] width 37 height 17
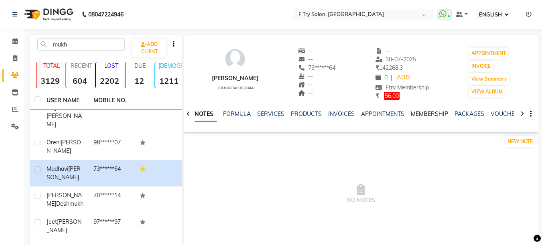
click at [425, 113] on link "MEMBERSHIP" at bounding box center [429, 113] width 37 height 7
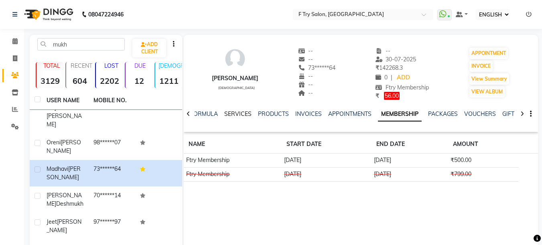
click at [239, 115] on link "SERVICES" at bounding box center [237, 113] width 27 height 7
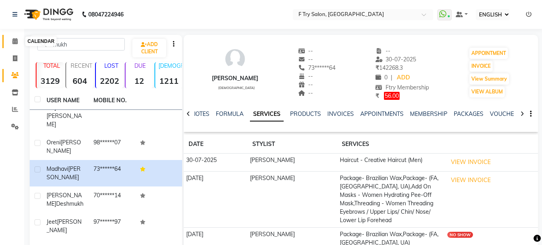
click at [14, 43] on icon at bounding box center [14, 41] width 5 height 6
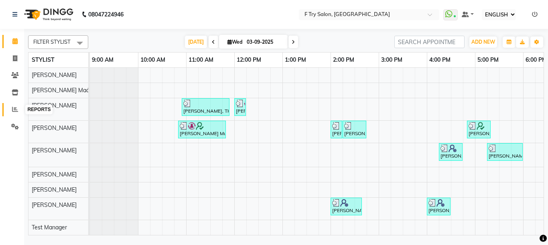
click at [15, 108] on icon at bounding box center [15, 109] width 6 height 6
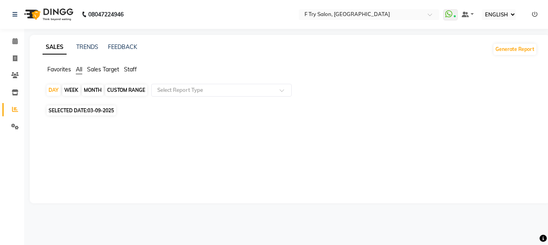
click at [132, 73] on li "Staff" at bounding box center [130, 69] width 13 height 8
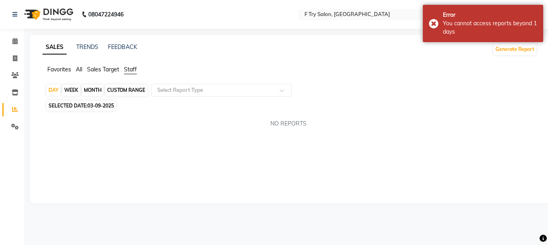
click at [92, 92] on div "MONTH" at bounding box center [93, 90] width 22 height 11
select select "9"
select select "2025"
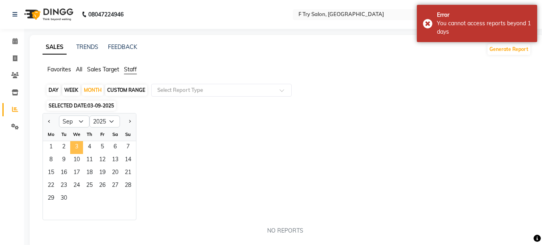
click at [81, 153] on span "3" at bounding box center [76, 147] width 13 height 13
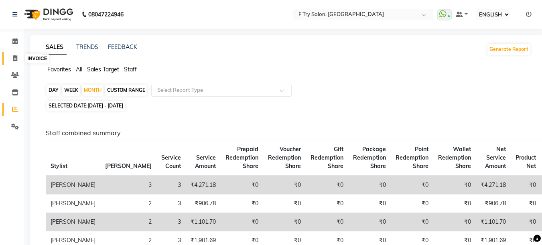
click at [16, 56] on icon at bounding box center [15, 58] width 4 height 6
select select "793"
select select "service"
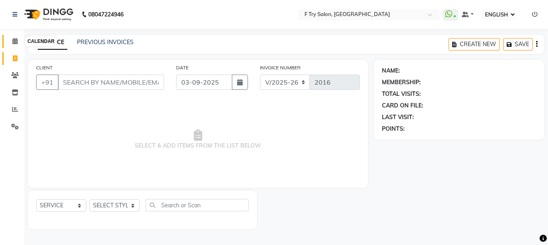
click at [18, 45] on span at bounding box center [15, 41] width 14 height 9
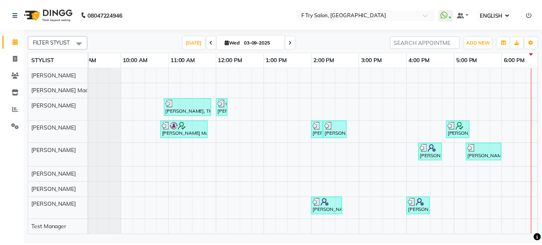
scroll to position [0, 38]
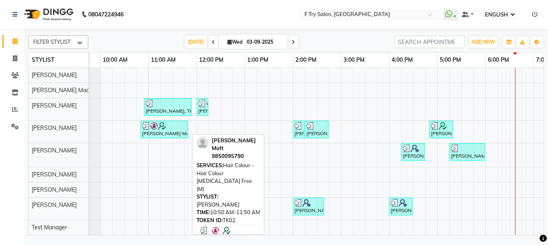
click at [166, 132] on div "[PERSON_NAME] Mutt, TK02, 10:50 AM-11:50 AM, Hair Colour - Hair Colour [MEDICAL…" at bounding box center [164, 129] width 46 height 15
select select "3"
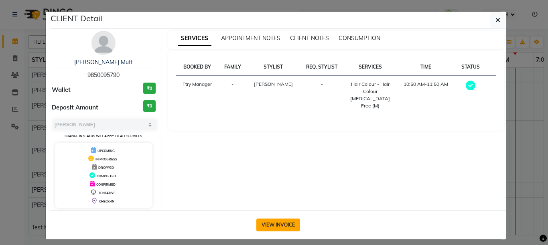
click at [270, 226] on button "VIEW INVOICE" at bounding box center [278, 225] width 44 height 13
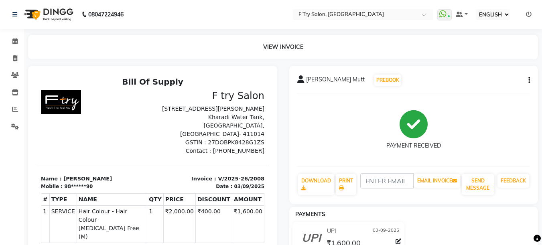
click at [530, 79] on div "Sudip Mutt PREBOOK PAYMENT RECEIVED DOWNLOAD PRINT EMAIL INVOICE SEND MESSAGE F…" at bounding box center [413, 135] width 249 height 138
click at [529, 80] on icon "button" at bounding box center [529, 80] width 2 height 0
click at [472, 79] on div "EDIT ITEM STAFF" at bounding box center [481, 80] width 71 height 10
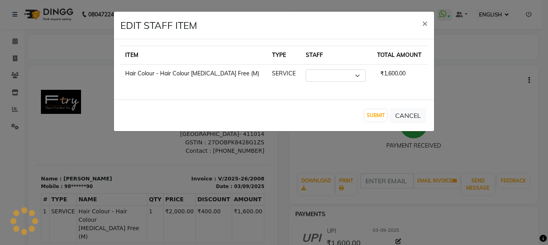
select select "54011"
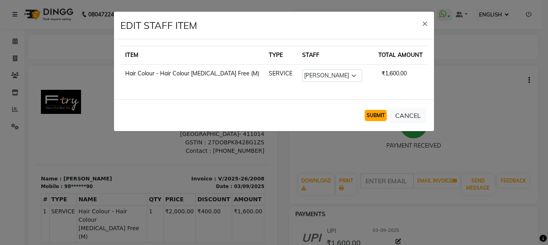
click at [382, 114] on button "SUBMIT" at bounding box center [376, 115] width 22 height 11
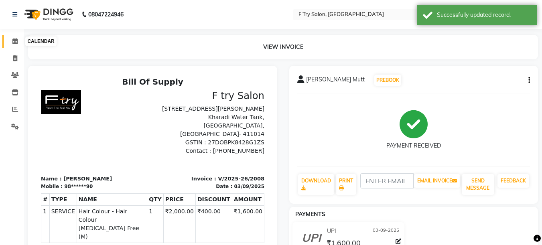
click at [18, 39] on span at bounding box center [15, 41] width 14 height 9
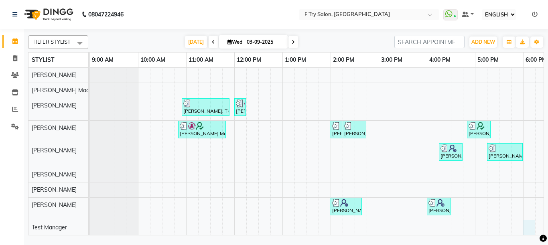
click at [535, 229] on div "Shobna Mahshwari, TK03, 10:55 AM-11:55 AM, Hair Spa - Davines Spa (Essential Ca…" at bounding box center [403, 159] width 626 height 183
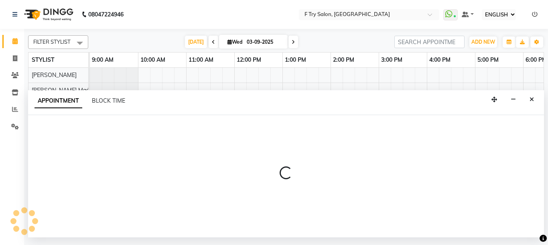
select select "83650"
select select "1080"
select select "tentative"
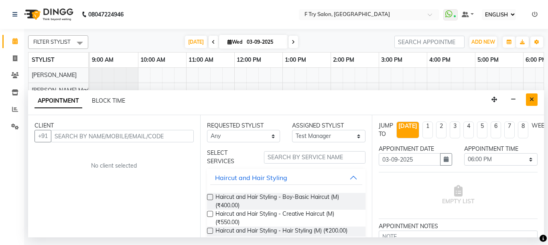
click at [529, 98] on icon "Close" at bounding box center [531, 100] width 4 height 6
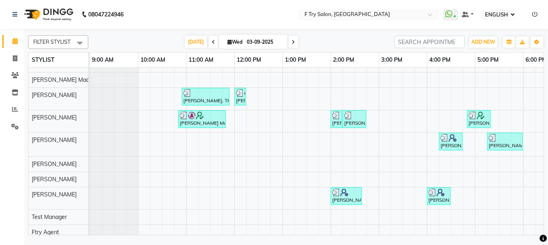
scroll to position [21, 0]
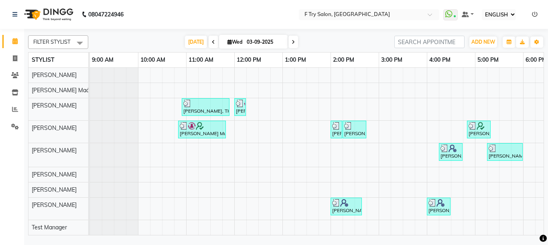
click at [212, 42] on icon at bounding box center [213, 42] width 3 height 5
type input "02-09-2025"
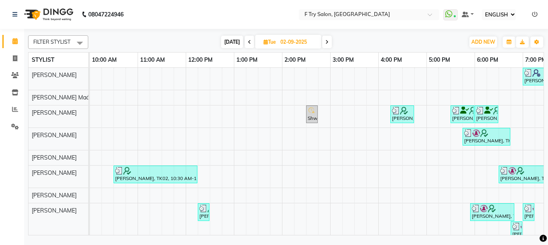
scroll to position [0, 61]
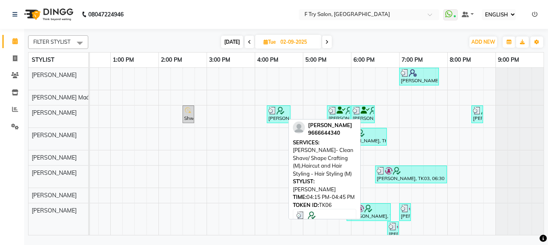
click at [268, 112] on img at bounding box center [272, 111] width 8 height 8
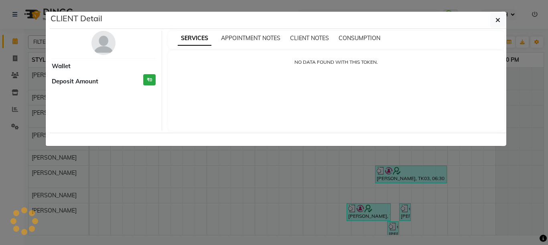
select select "3"
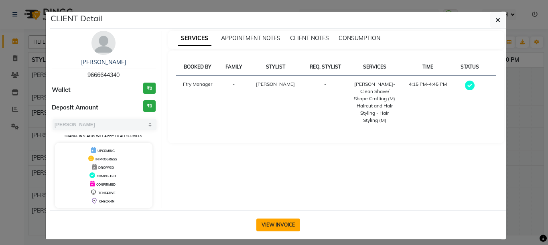
click at [272, 223] on button "VIEW INVOICE" at bounding box center [278, 225] width 44 height 13
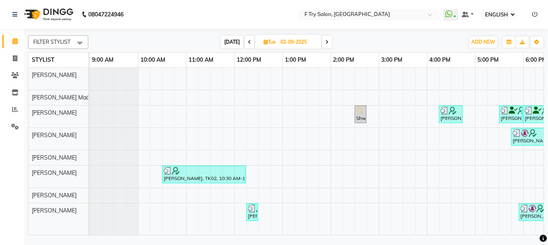
click at [267, 42] on icon at bounding box center [266, 41] width 4 height 5
select select "9"
select select "2025"
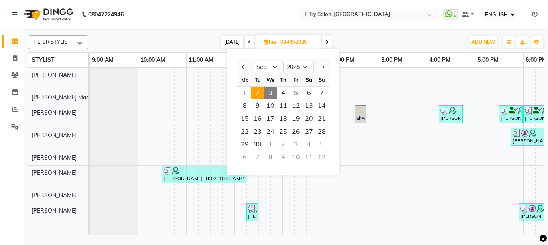
click at [364, 33] on div "FILTER STYLIST Select All Sachin Sutte Snehal Maám Aakash Warulkar Gunesh Warul…" at bounding box center [286, 133] width 516 height 203
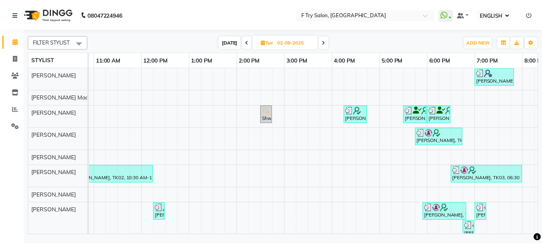
scroll to position [0, 129]
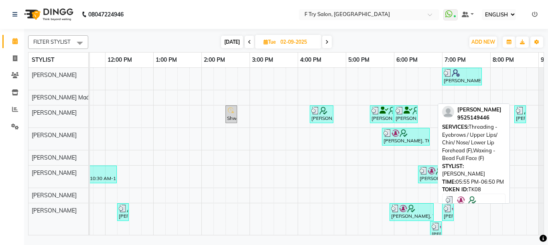
click at [406, 215] on div "Sweccha Parashar, TK08, 05:55 PM-06:50 PM, Threading - Eyebrows / Upper Lips/ C…" at bounding box center [411, 212] width 43 height 15
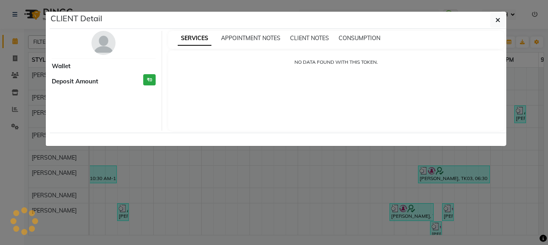
select select "3"
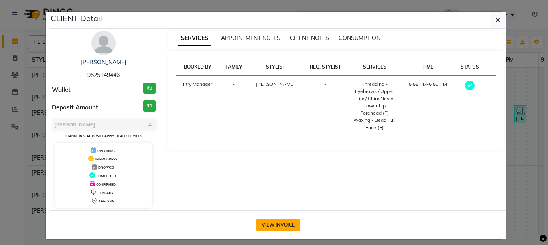
click at [280, 223] on button "VIEW INVOICE" at bounding box center [278, 225] width 44 height 13
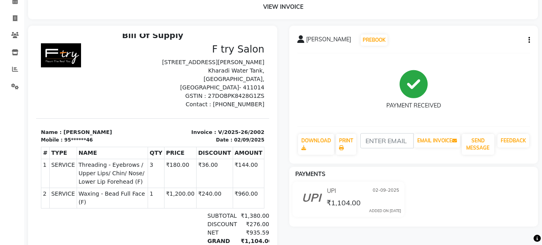
scroll to position [99, 0]
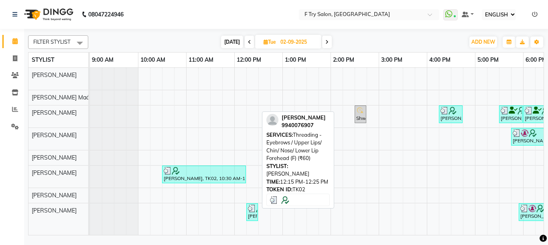
click at [250, 217] on div "Manjiri Pathak, TK02, 12:15 PM-12:25 PM, Threading - Eyebrows / Upper Lips/ Chi…" at bounding box center [252, 212] width 10 height 15
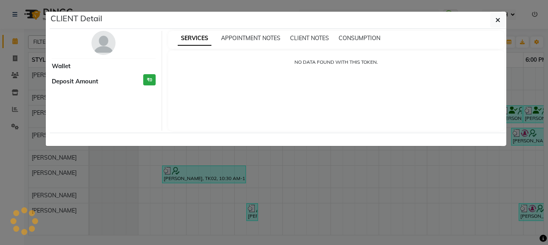
select select "3"
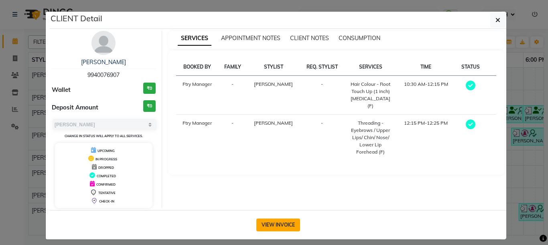
click at [282, 220] on button "VIEW INVOICE" at bounding box center [278, 225] width 44 height 13
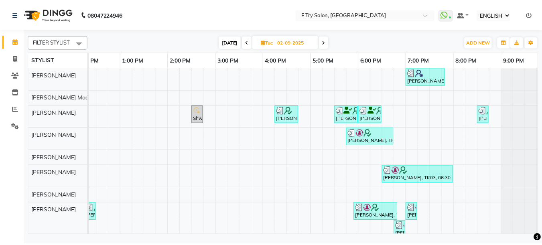
scroll to position [45, 0]
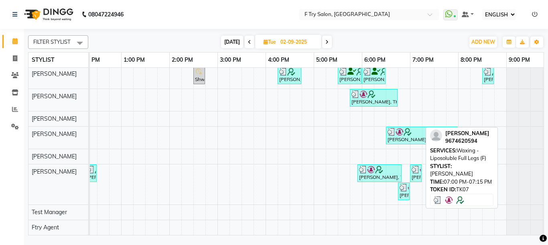
click at [420, 170] on div "Ankana Roy, TK07, 07:00 PM-07:15 PM, Waxing - Liposoluble Full Legs (F)" at bounding box center [416, 173] width 10 height 15
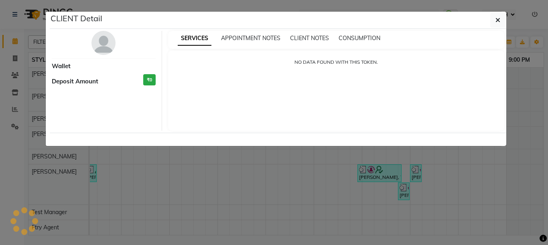
select select "3"
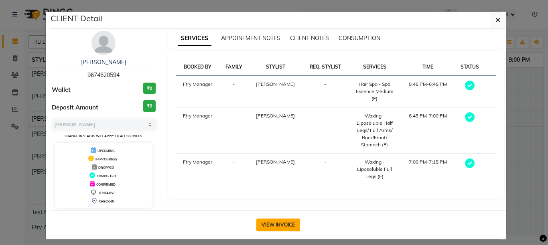
click at [285, 221] on button "VIEW INVOICE" at bounding box center [278, 225] width 44 height 13
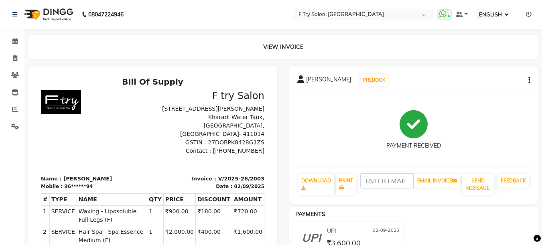
scroll to position [62, 0]
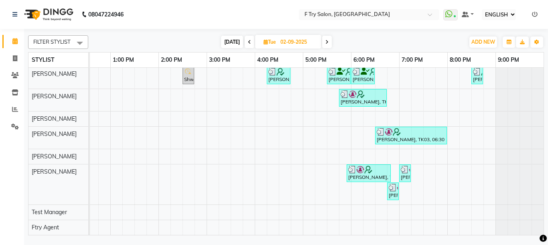
scroll to position [45, 178]
click at [249, 41] on icon at bounding box center [249, 42] width 3 height 5
type input "01-09-2025"
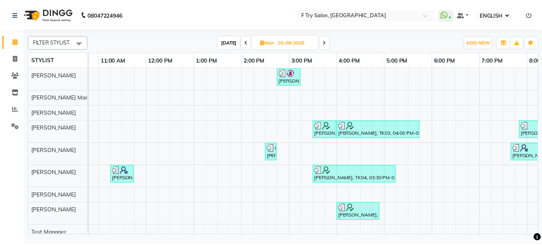
scroll to position [0, 44]
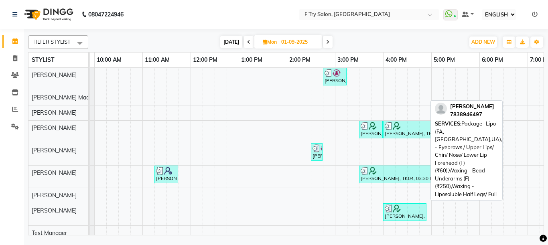
click at [417, 215] on div "Archana Kumari, TK04, 04:00 PM-04:55 PM, Package- Lipo (FA,FL,UA),Threading - E…" at bounding box center [405, 212] width 42 height 15
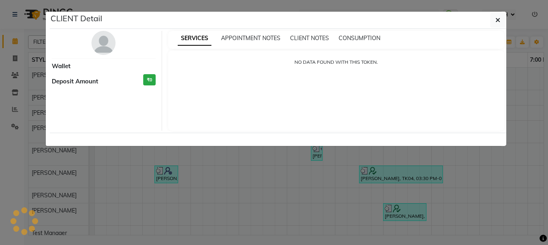
select select "3"
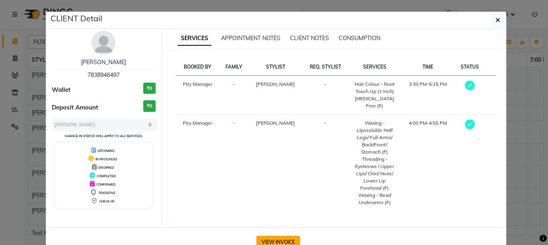
click at [282, 236] on button "VIEW INVOICE" at bounding box center [278, 242] width 44 height 13
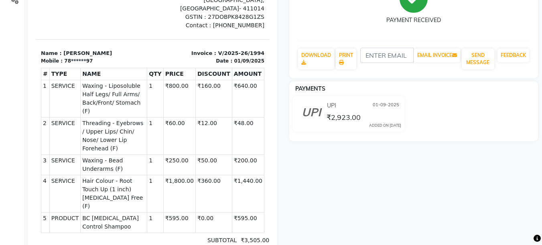
scroll to position [144, 0]
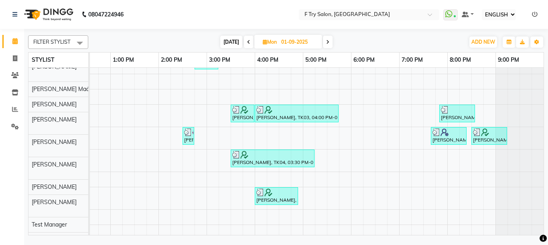
scroll to position [16, 0]
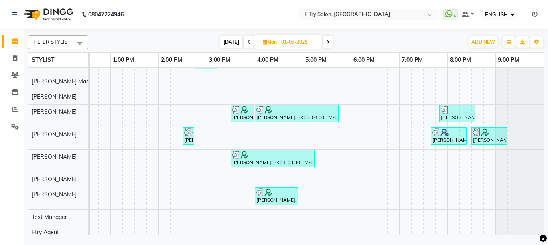
click at [239, 42] on span "[DATE]" at bounding box center [231, 42] width 22 height 12
type input "03-09-2025"
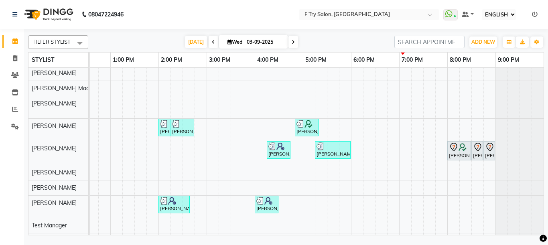
scroll to position [0, 0]
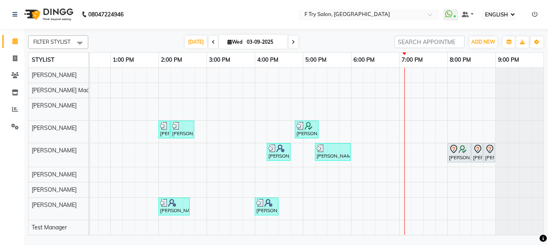
click at [427, 203] on div "Shobna Mahshwari, TK03, 10:55 AM-11:55 AM, Hair Spa - Davines Spa (Essential Ca…" at bounding box center [231, 159] width 626 height 183
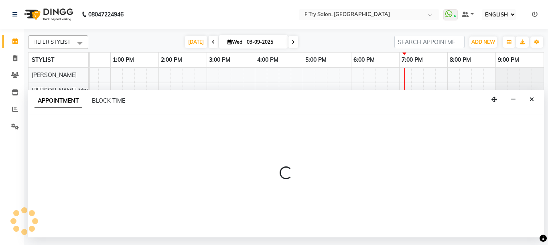
select select "79186"
select select "1170"
select select "tentative"
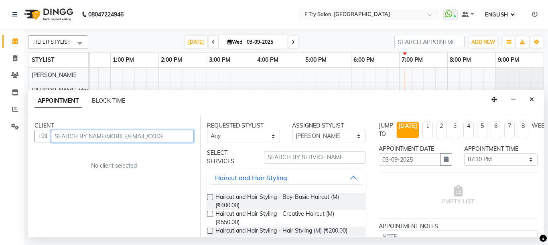
click at [108, 135] on input "text" at bounding box center [122, 136] width 143 height 12
type input "8170014422"
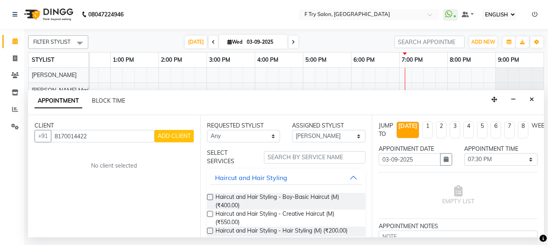
click at [183, 135] on span "ADD CLIENT" at bounding box center [174, 135] width 33 height 7
select select "22"
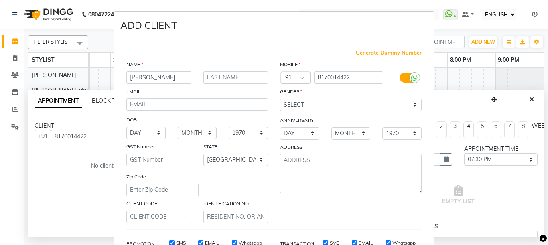
type input "debby"
click at [233, 80] on input "text" at bounding box center [235, 77] width 65 height 12
type input "roy"
click at [132, 78] on input "debby" at bounding box center [158, 77] width 65 height 12
type input "debby"
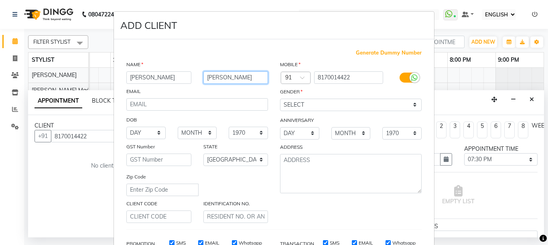
click at [206, 77] on input "roy" at bounding box center [235, 77] width 65 height 12
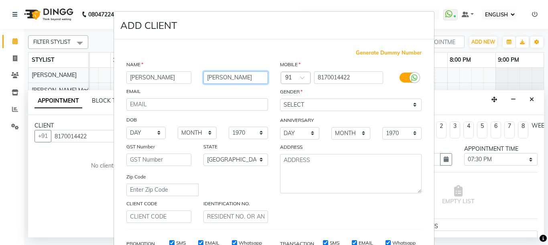
click at [206, 77] on input "roy" at bounding box center [235, 77] width 65 height 12
type input "r"
type input "Roy"
click at [130, 78] on input "debby" at bounding box center [158, 77] width 65 height 12
click at [131, 78] on input "debby" at bounding box center [158, 77] width 65 height 12
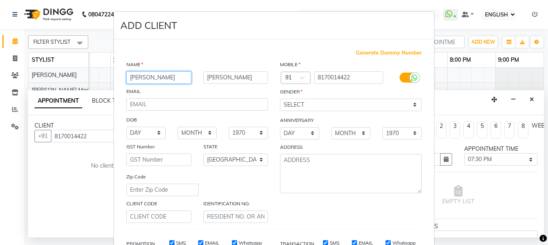
type input "Debby"
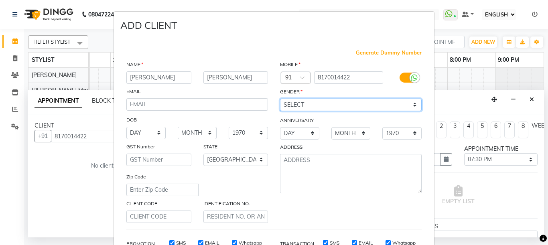
select select "female"
click at [280, 99] on select "SELECT MALE FEMALE OTHER PREFER NOT TO SAY" at bounding box center [351, 105] width 142 height 12
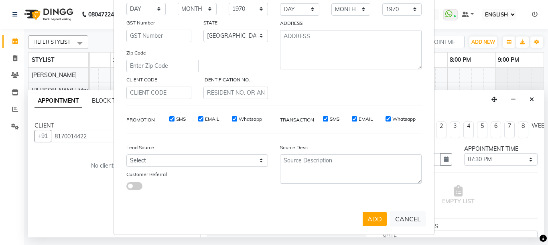
scroll to position [125, 0]
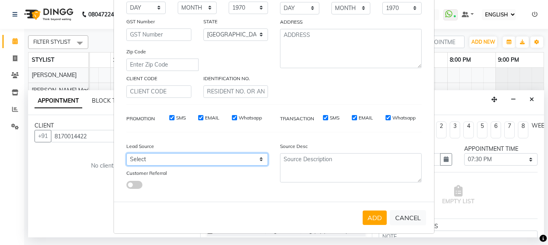
select select "24286"
click at [126, 153] on select "Select Walk-in Referral Internet Friend Word of Mouth Advertisement Facebook Ju…" at bounding box center [197, 159] width 142 height 12
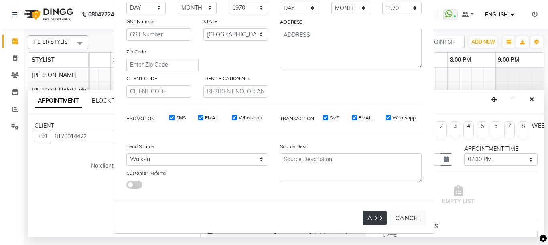
click at [368, 219] on button "ADD" at bounding box center [375, 218] width 24 height 14
click at [368, 219] on div "ADD CANCEL" at bounding box center [274, 218] width 320 height 32
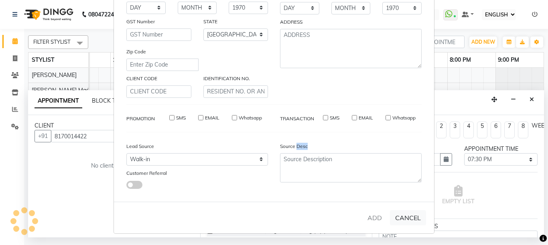
type input "81******22"
select select
select select "null"
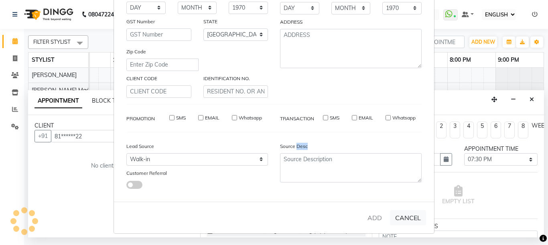
select select
checkbox input "false"
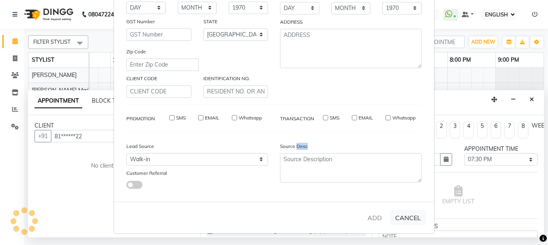
checkbox input "false"
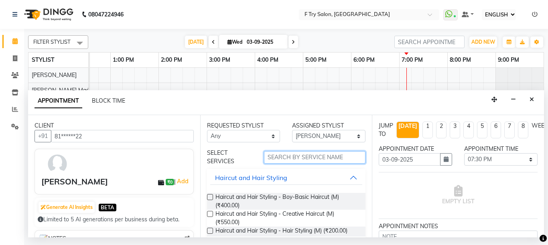
click at [300, 161] on input "text" at bounding box center [315, 157] width 102 height 12
type input "O"
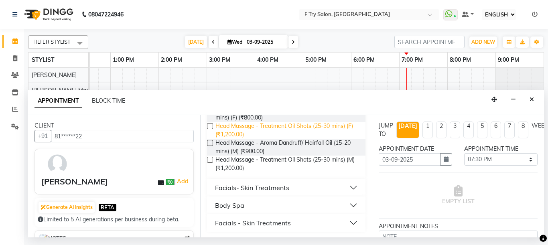
scroll to position [89, 0]
type input "oil"
click at [308, 185] on button "Facials- Skin Treatments" at bounding box center [286, 187] width 152 height 14
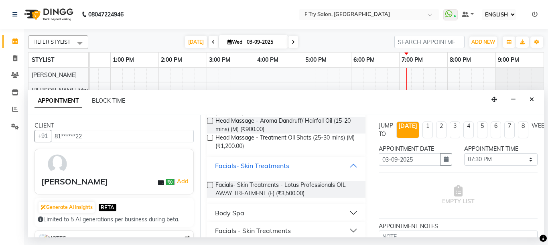
scroll to position [118, 0]
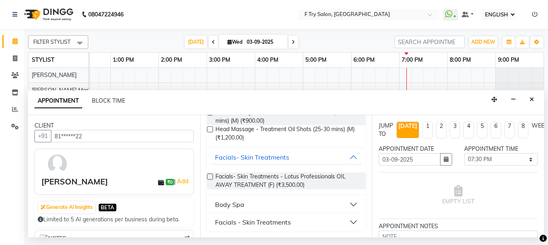
click at [306, 206] on button "Body Spa" at bounding box center [286, 204] width 152 height 14
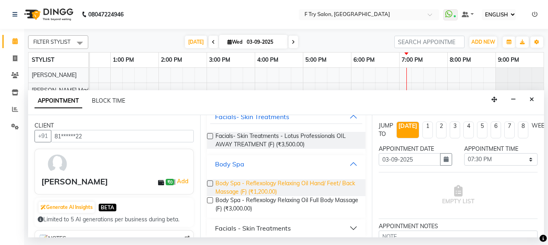
scroll to position [165, 0]
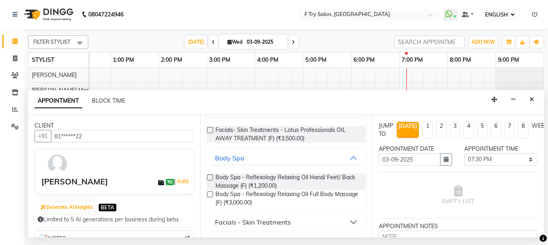
click at [273, 219] on div "Facials - Skin Treatments" at bounding box center [253, 222] width 76 height 10
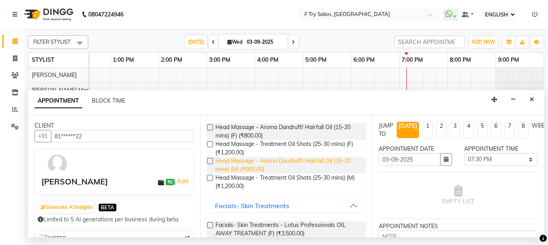
scroll to position [48, 0]
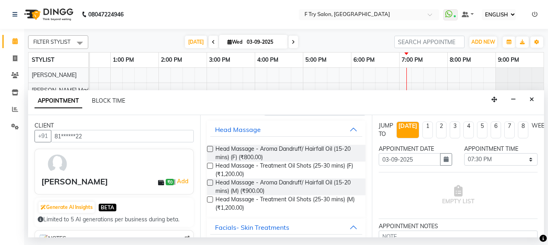
click at [212, 167] on label at bounding box center [210, 166] width 6 height 6
click at [212, 167] on input "checkbox" at bounding box center [209, 166] width 5 height 5
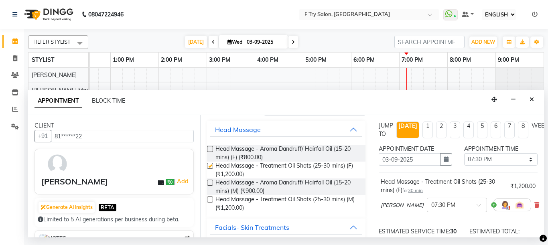
scroll to position [0, 0]
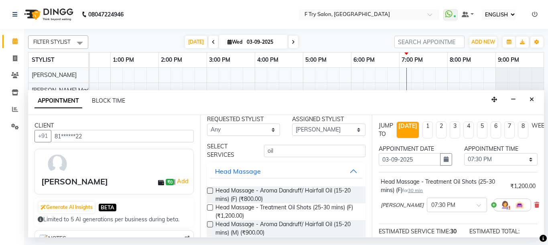
checkbox input "false"
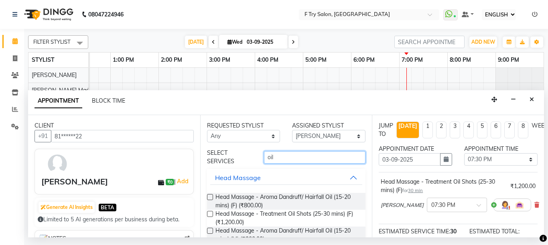
click at [328, 160] on input "oil" at bounding box center [315, 157] width 102 height 12
type input "o"
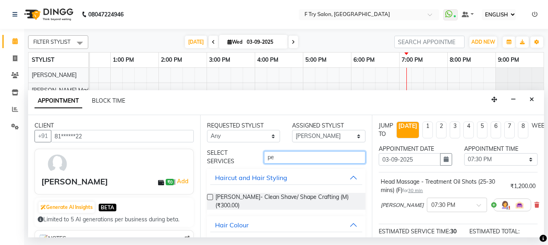
type input "p"
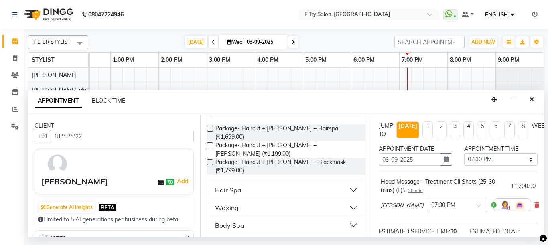
scroll to position [69, 0]
type input "p"
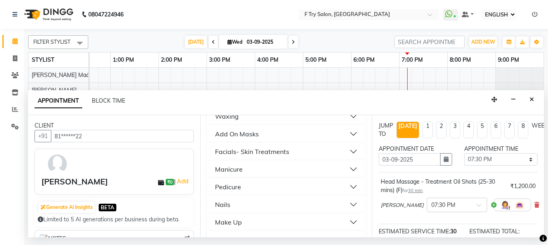
scroll to position [144, 0]
type input "pe"
click at [351, 180] on button "Pedicure" at bounding box center [286, 186] width 152 height 14
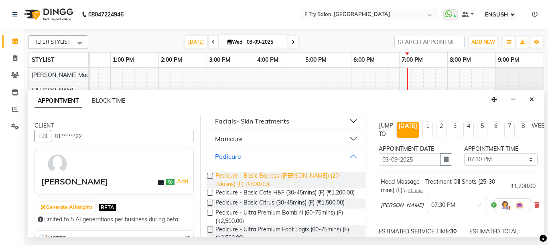
scroll to position [193, 0]
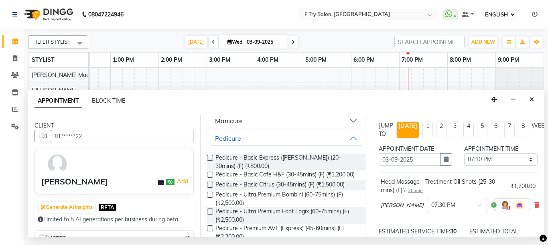
click at [211, 172] on label at bounding box center [210, 175] width 6 height 6
click at [211, 173] on input "checkbox" at bounding box center [209, 175] width 5 height 5
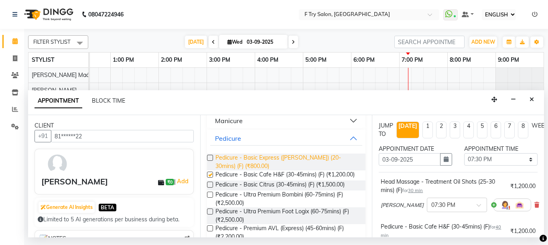
checkbox input "false"
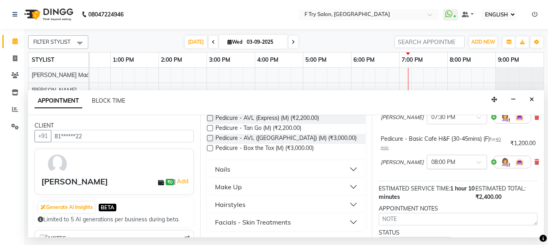
scroll to position [166, 0]
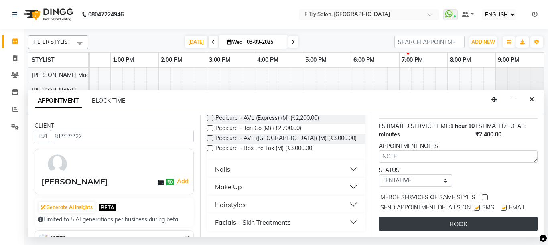
click at [458, 217] on button "BOOK" at bounding box center [458, 224] width 159 height 14
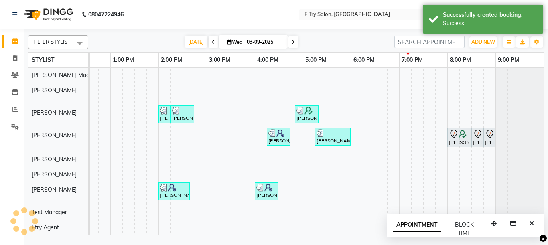
scroll to position [0, 0]
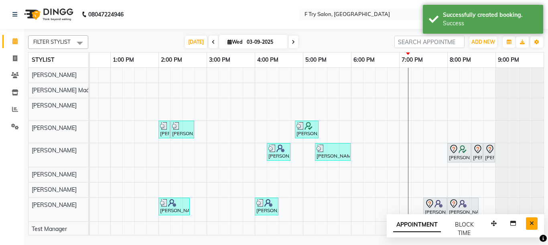
click at [530, 224] on icon "Close" at bounding box center [531, 224] width 4 height 6
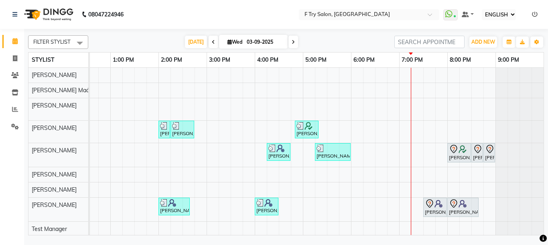
click at [378, 71] on div "Shobna Mahshwari, TK03, 10:55 AM-11:55 AM, Hair Spa - Davines Spa (Essential Ca…" at bounding box center [231, 160] width 626 height 184
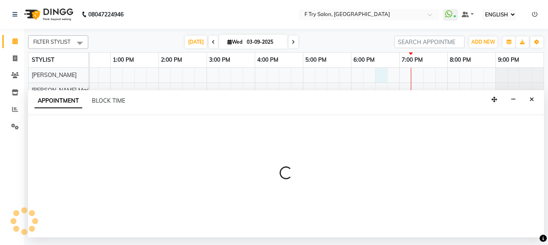
select select "13914"
select select "1110"
select select "tentative"
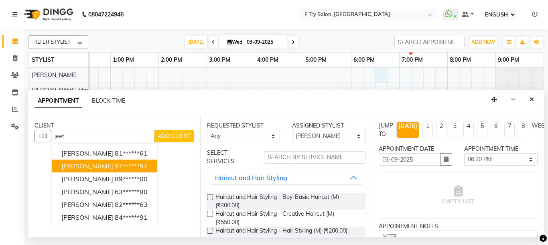
click at [87, 168] on span "Jeet Mukherjee" at bounding box center [87, 166] width 52 height 8
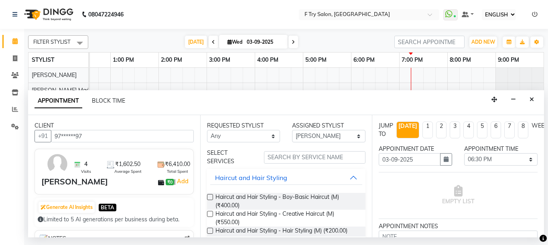
type input "97******97"
select select "13914"
click at [207, 130] on select "Any Aakash Warulkar Aditya Fulbhati Ftry Agent Gunesh Warulkar Krishna Shinde P…" at bounding box center [243, 136] width 73 height 12
click at [295, 155] on input "text" at bounding box center [315, 157] width 102 height 12
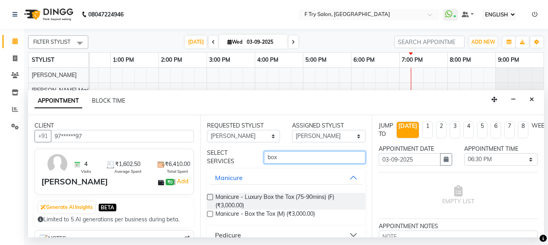
type input "box"
click at [348, 177] on button "Manicure" at bounding box center [286, 177] width 152 height 14
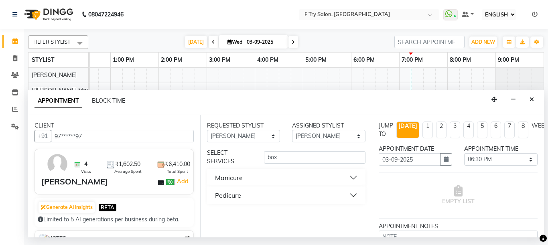
click at [353, 195] on button "Pedicure" at bounding box center [286, 195] width 152 height 14
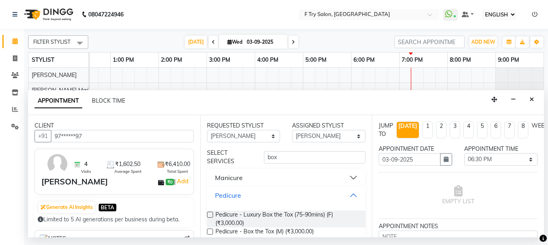
scroll to position [13, 0]
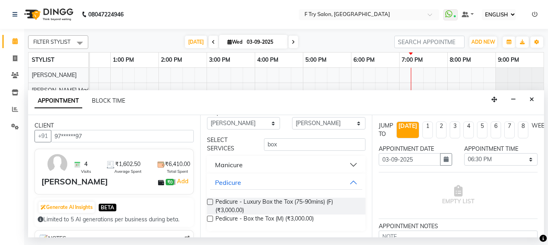
click at [209, 219] on label at bounding box center [210, 219] width 6 height 6
click at [209, 219] on input "checkbox" at bounding box center [209, 219] width 5 height 5
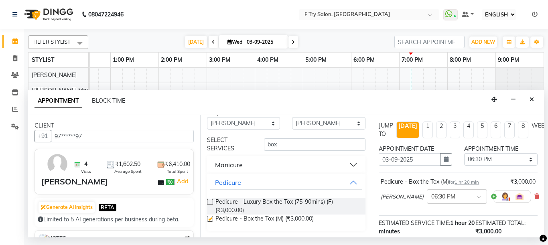
checkbox input "false"
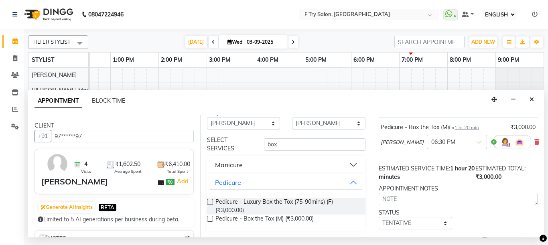
scroll to position [110, 0]
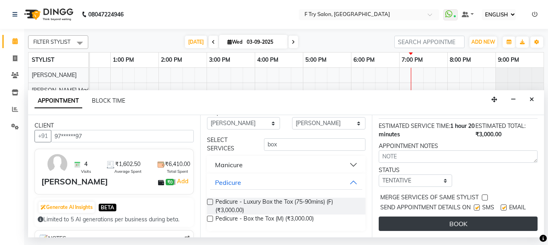
click at [424, 220] on button "BOOK" at bounding box center [458, 224] width 159 height 14
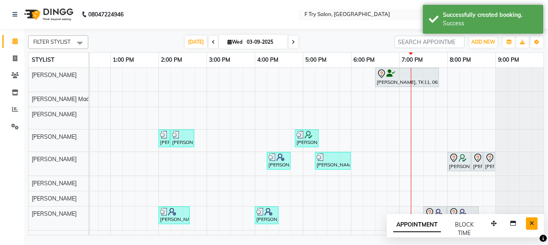
click at [533, 219] on button "Close" at bounding box center [532, 223] width 12 height 12
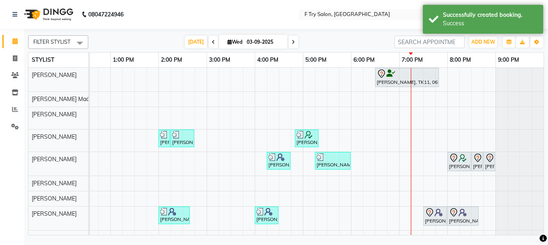
scroll to position [32, 0]
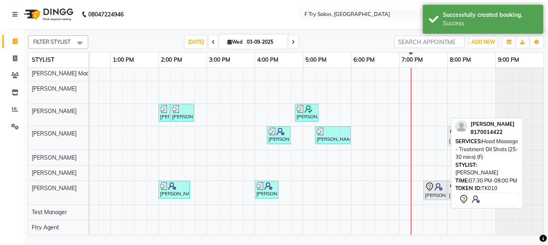
click at [436, 189] on div "[PERSON_NAME], TK10, 07:30 PM-08:00 PM, Head Massage - Treatment Oil Shots (25-…" at bounding box center [435, 190] width 22 height 17
select select "7"
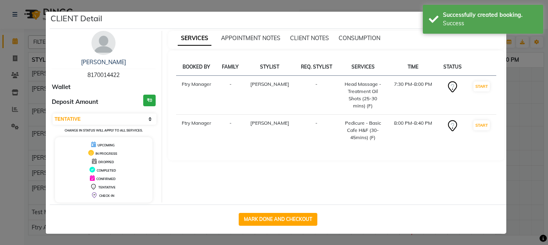
click at [102, 51] on img at bounding box center [103, 43] width 24 height 24
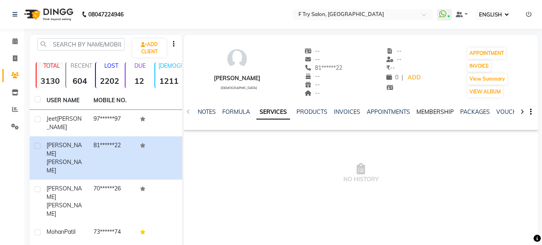
click at [442, 110] on link "MEMBERSHIP" at bounding box center [434, 111] width 37 height 7
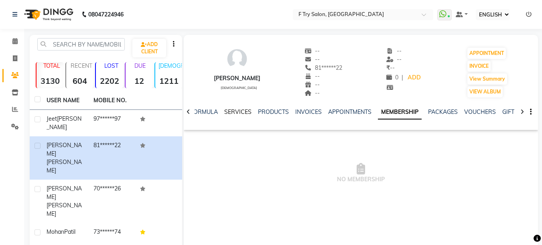
click at [229, 112] on link "SERVICES" at bounding box center [237, 111] width 27 height 7
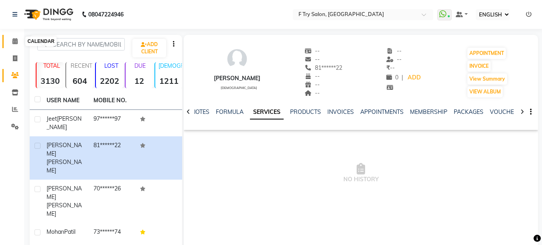
click at [16, 39] on icon at bounding box center [14, 41] width 5 height 6
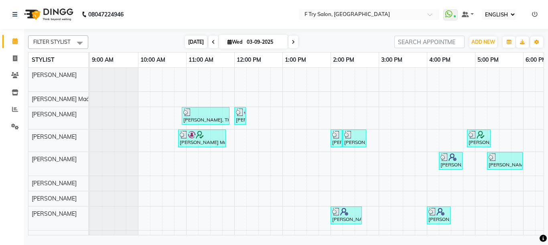
click at [187, 42] on span "[DATE]" at bounding box center [196, 42] width 22 height 12
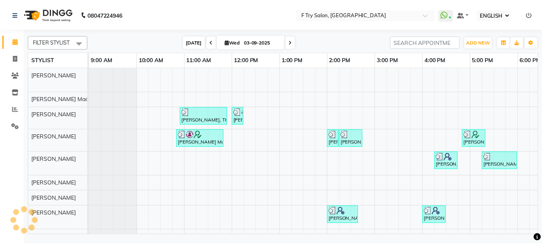
scroll to position [0, 172]
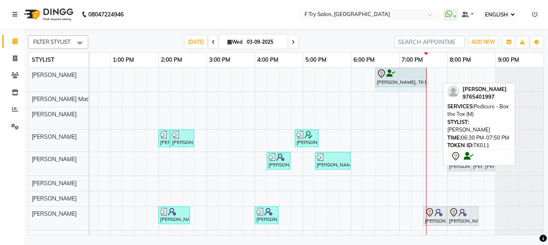
click at [435, 76] on div "Jeet Mukherjee, TK11, 06:30 PM-07:50 PM, Pedicure - Box the Tox (M) Jeet Mukher…" at bounding box center [231, 164] width 626 height 193
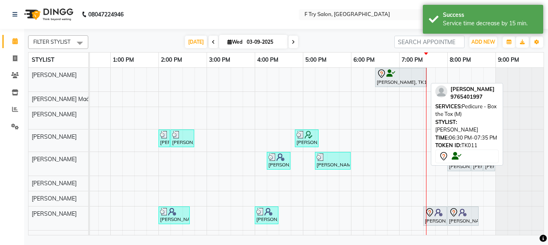
click at [409, 76] on div at bounding box center [401, 74] width 49 height 10
select select "7"
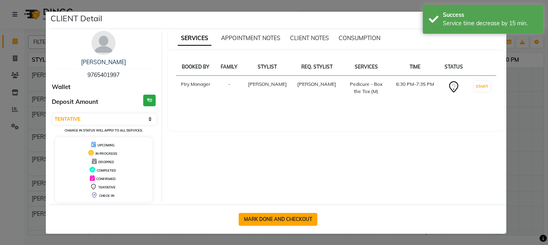
click at [292, 219] on button "MARK DONE AND CHECKOUT" at bounding box center [278, 219] width 79 height 13
select select "793"
select select "service"
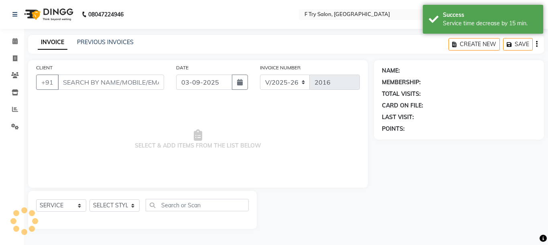
type input "97******97"
select select "13914"
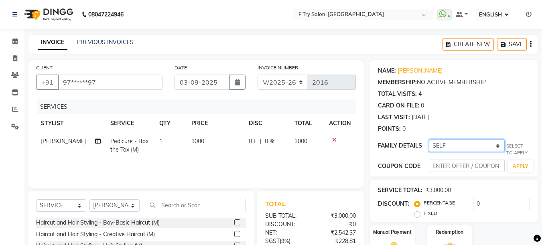
select select "396487"
click at [429, 140] on select "SELF Madhavi Mukherjee" at bounding box center [467, 146] width 76 height 12
select select "1: Object"
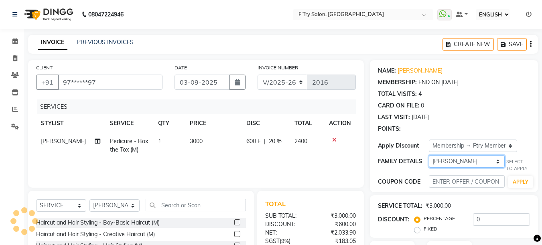
type input "20"
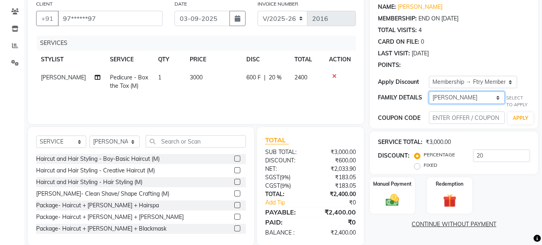
scroll to position [76, 0]
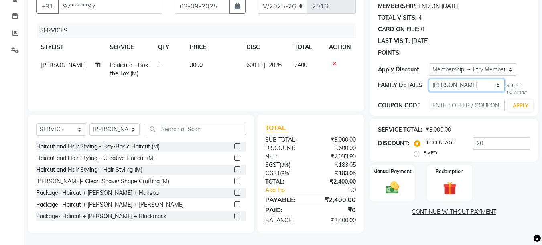
click at [471, 84] on select "SELF Madhavi Mukherjee" at bounding box center [467, 85] width 76 height 12
click at [382, 181] on img at bounding box center [392, 188] width 22 height 16
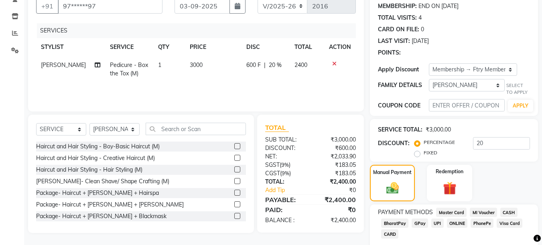
click at [439, 222] on span "UPI" at bounding box center [437, 223] width 12 height 9
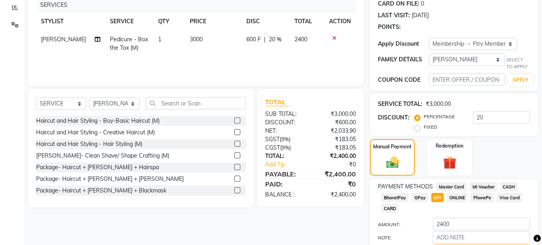
scroll to position [146, 0]
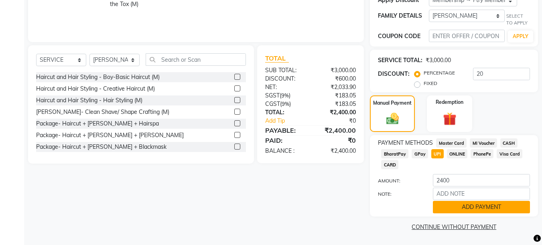
click at [470, 203] on button "ADD PAYMENT" at bounding box center [481, 207] width 97 height 12
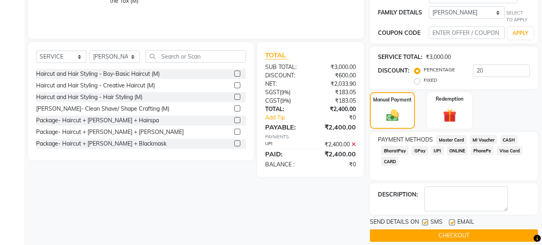
scroll to position [158, 0]
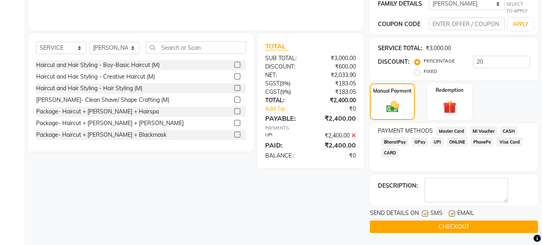
click at [472, 228] on button "CHECKOUT" at bounding box center [454, 227] width 168 height 12
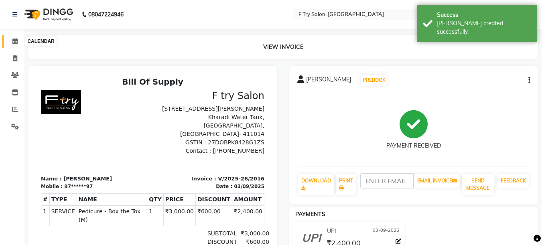
click at [16, 42] on icon at bounding box center [14, 41] width 5 height 6
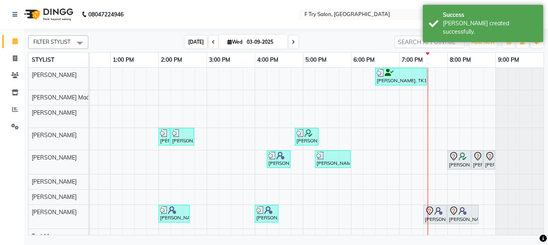
click at [191, 40] on span "[DATE]" at bounding box center [196, 42] width 22 height 12
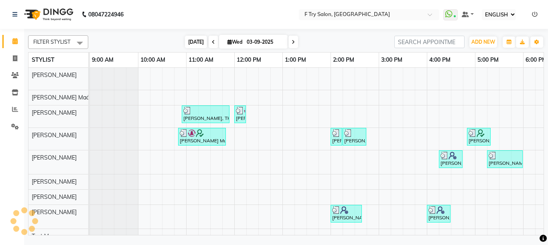
scroll to position [0, 172]
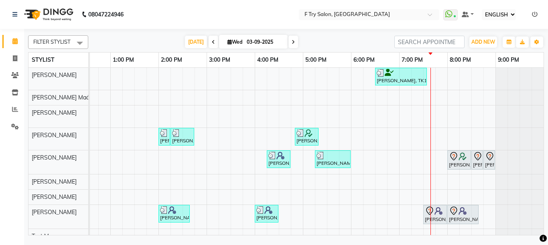
click at [292, 42] on icon at bounding box center [293, 42] width 3 height 5
type input "04-09-2025"
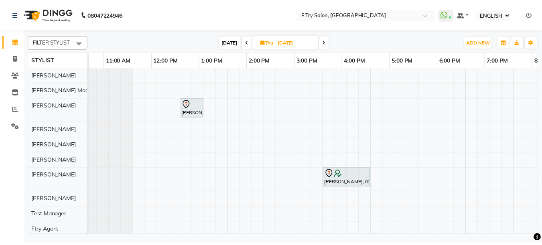
scroll to position [0, 0]
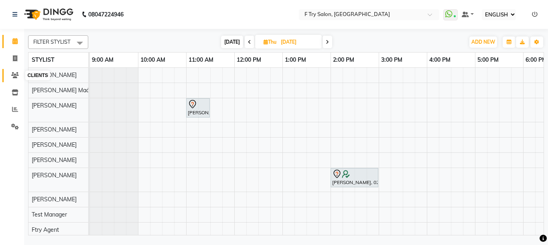
click at [17, 73] on icon at bounding box center [15, 75] width 8 height 6
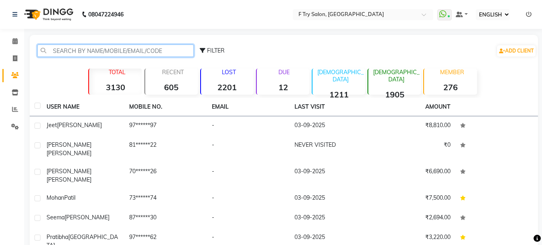
click at [90, 51] on input "text" at bounding box center [115, 51] width 156 height 12
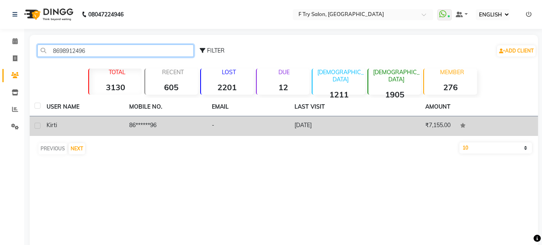
type input "8698912496"
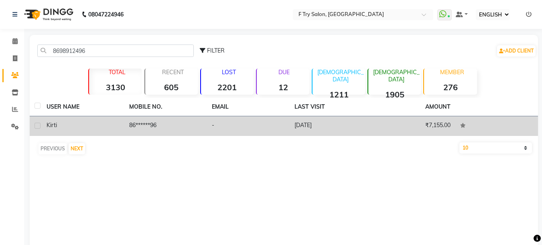
click at [150, 119] on td "86******96" at bounding box center [165, 126] width 83 height 20
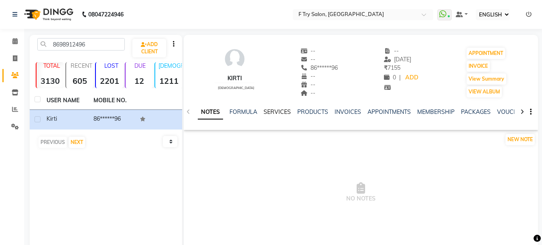
click at [284, 114] on link "SERVICES" at bounding box center [277, 111] width 27 height 7
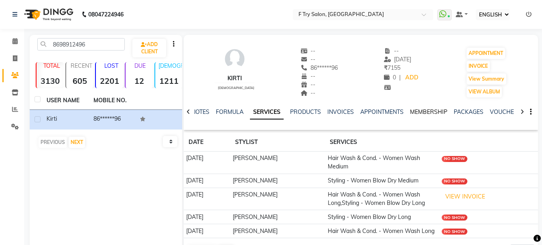
click at [423, 114] on link "MEMBERSHIP" at bounding box center [428, 111] width 37 height 7
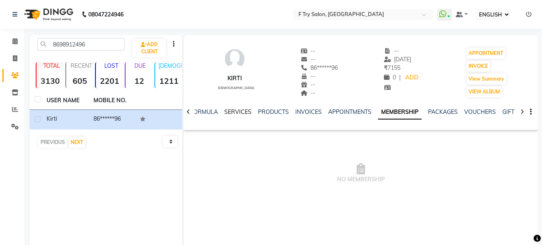
click at [243, 112] on link "SERVICES" at bounding box center [237, 111] width 27 height 7
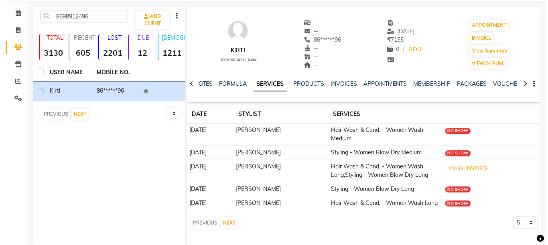
scroll to position [43, 0]
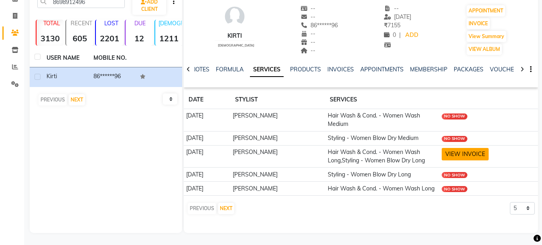
click at [467, 155] on button "VIEW INVOICE" at bounding box center [465, 154] width 47 height 12
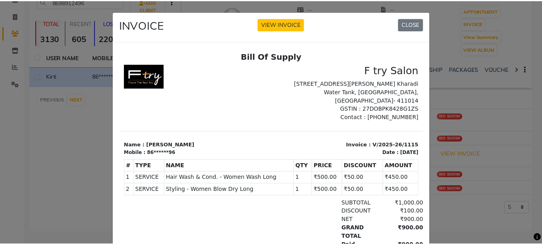
scroll to position [0, 0]
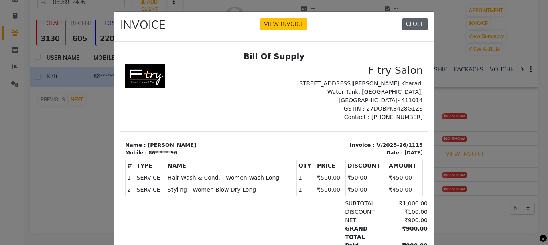
click at [407, 24] on button "CLOSE" at bounding box center [414, 24] width 25 height 12
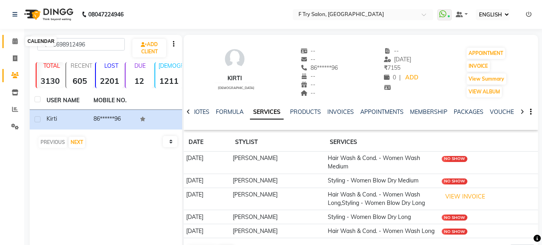
click at [14, 39] on icon at bounding box center [14, 41] width 5 height 6
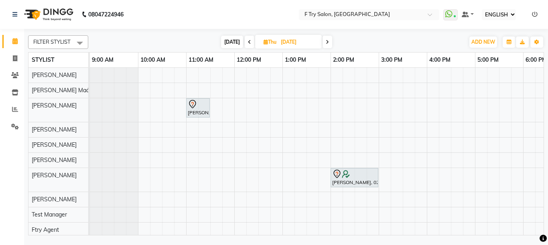
click at [233, 41] on span "[DATE]" at bounding box center [232, 42] width 22 height 12
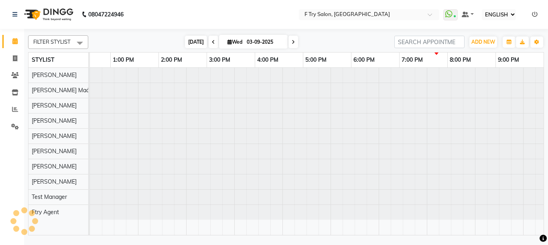
scroll to position [0, 172]
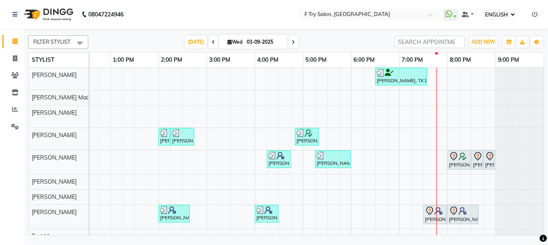
click at [292, 42] on icon at bounding box center [293, 42] width 3 height 5
type input "04-09-2025"
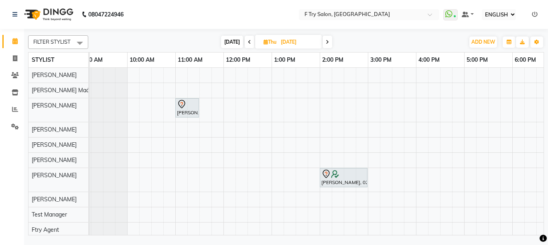
scroll to position [0, 0]
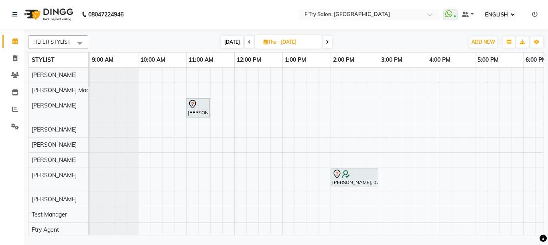
click at [141, 104] on div "Vinay Patel, 11:00 AM-11:30 AM, Haircut and Hair Styling - Creative Haircut (M)…" at bounding box center [403, 153] width 626 height 170
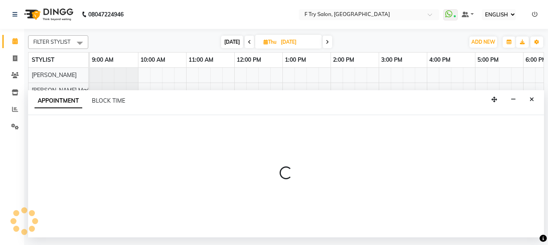
select select "54011"
select select "tentative"
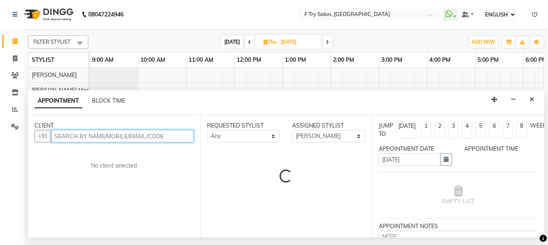
select select "600"
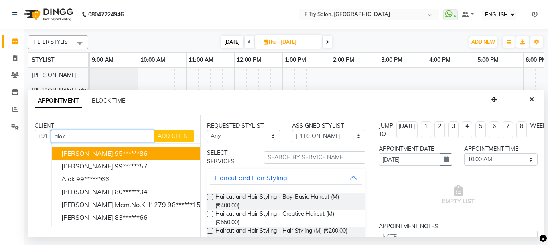
click at [115, 150] on ngb-highlight "95******86" at bounding box center [131, 153] width 33 height 8
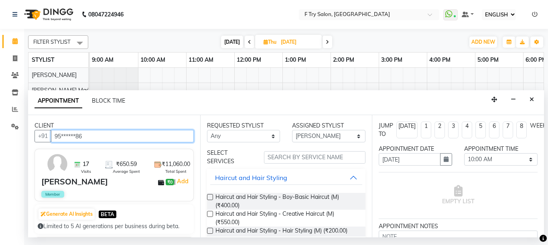
type input "95******86"
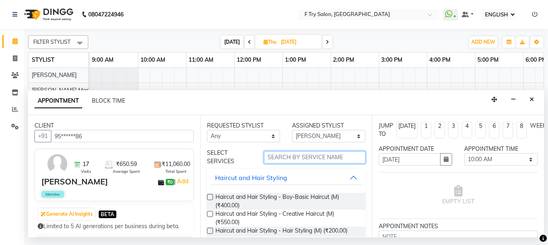
click at [298, 155] on input "text" at bounding box center [315, 157] width 102 height 12
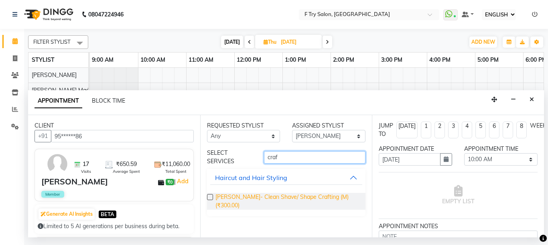
type input "craf"
click at [308, 197] on span "Beard- Clean Shave/ Shape Crafting (M) (₹300.00)" at bounding box center [287, 201] width 144 height 17
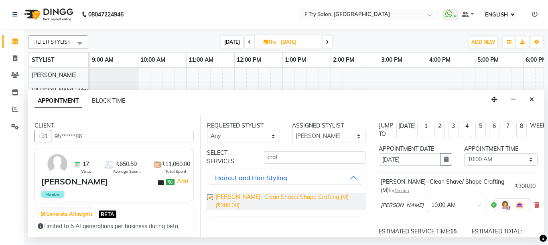
checkbox input "false"
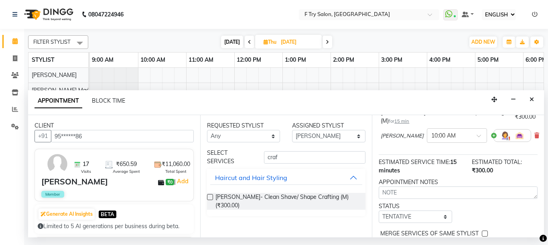
scroll to position [120, 0]
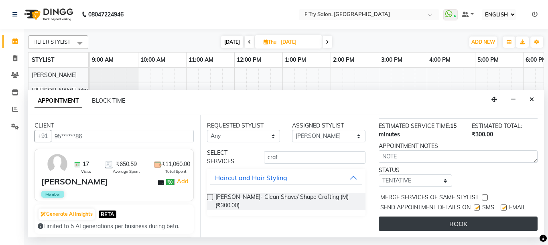
click at [507, 217] on button "BOOK" at bounding box center [458, 224] width 159 height 14
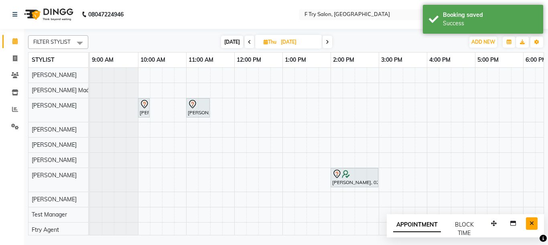
click at [533, 221] on icon "Close" at bounding box center [531, 224] width 4 height 6
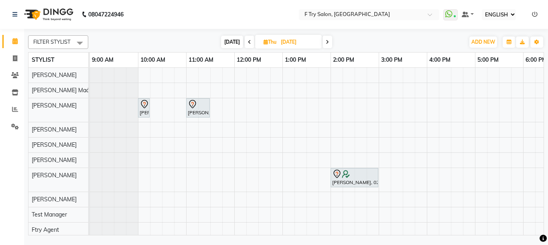
click at [235, 41] on span "[DATE]" at bounding box center [232, 42] width 22 height 12
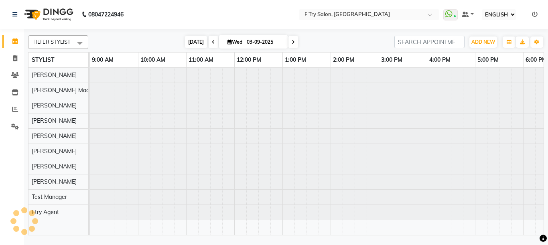
scroll to position [0, 172]
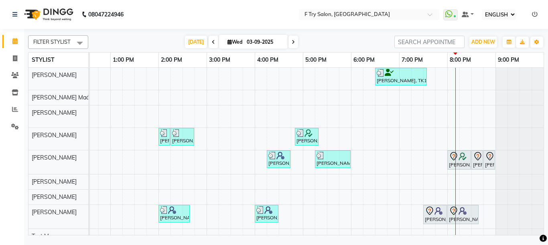
click at [292, 41] on icon at bounding box center [293, 42] width 3 height 5
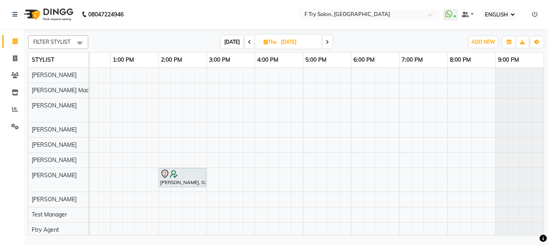
click at [231, 41] on span "[DATE]" at bounding box center [232, 42] width 22 height 12
type input "03-09-2025"
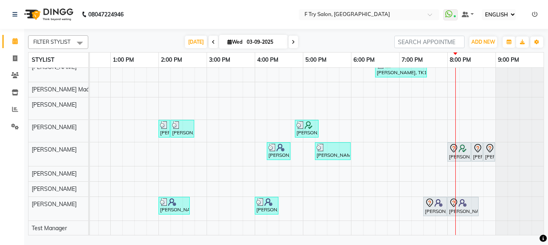
scroll to position [0, 0]
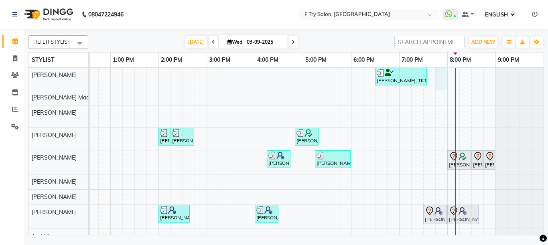
click at [439, 75] on div "Jeet Mukherjee, TK11, 06:30 PM-07:35 PM, Pedicure - Box the Tox (M) Shobna Mahs…" at bounding box center [231, 163] width 626 height 191
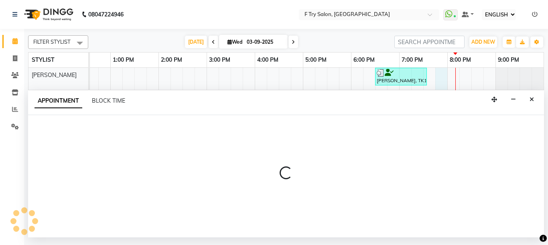
select select "13914"
select select "tentative"
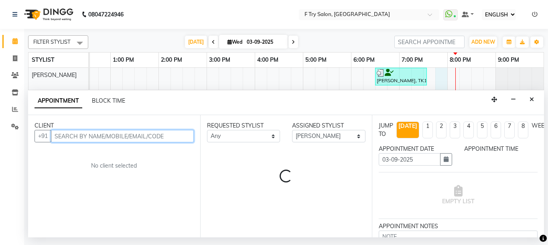
select select "1185"
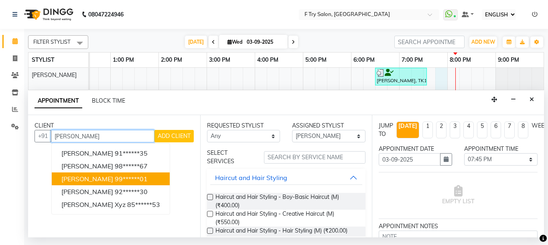
click at [99, 178] on span "Malvika Sinha" at bounding box center [87, 179] width 52 height 8
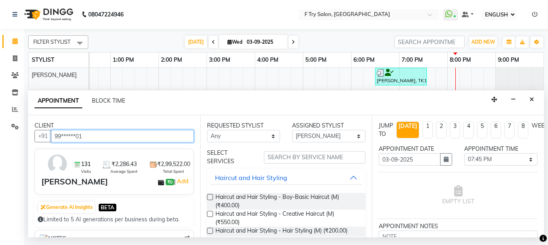
type input "99******01"
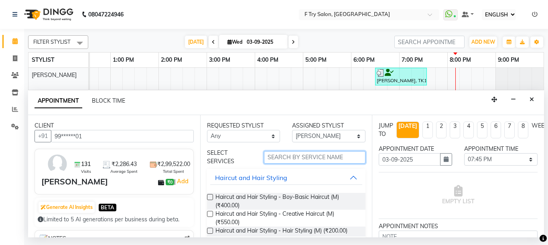
click at [295, 158] on input "text" at bounding box center [315, 157] width 102 height 12
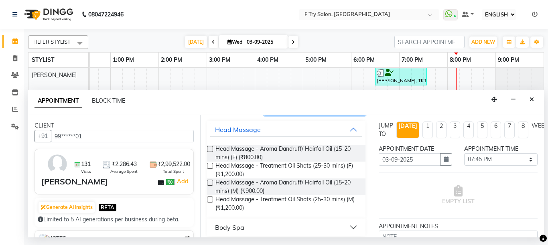
scroll to position [53, 0]
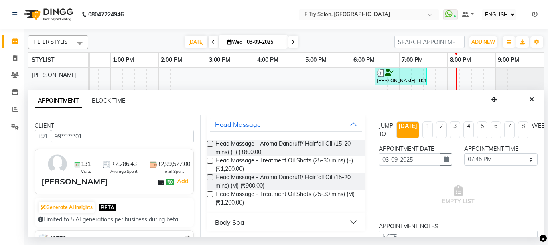
type input "mass"
click at [349, 221] on button "Body Spa" at bounding box center [286, 222] width 152 height 14
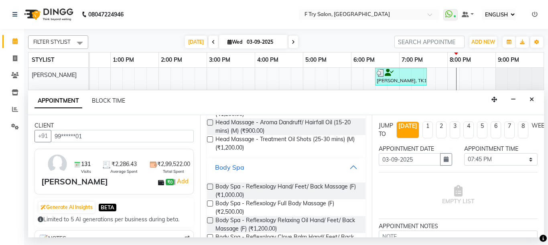
scroll to position [150, 0]
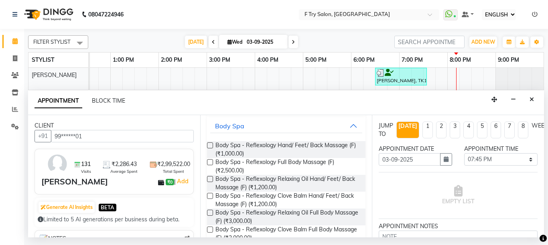
click at [211, 196] on label at bounding box center [210, 196] width 6 height 6
click at [211, 196] on input "checkbox" at bounding box center [209, 196] width 5 height 5
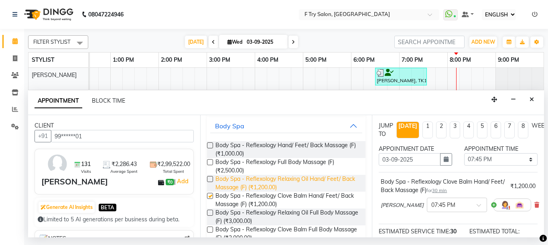
checkbox input "false"
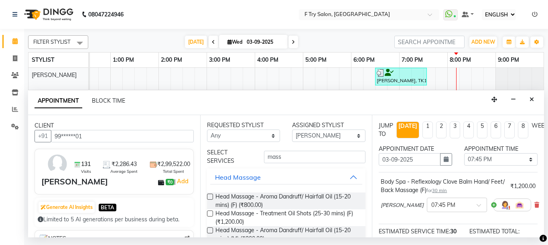
scroll to position [0, 0]
click at [303, 159] on input "mass" at bounding box center [315, 157] width 102 height 12
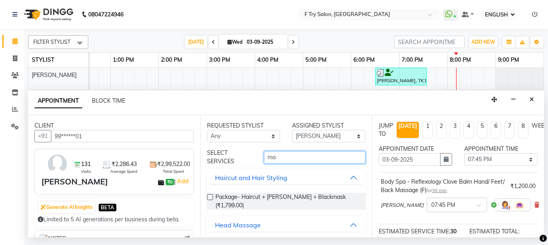
type input "m"
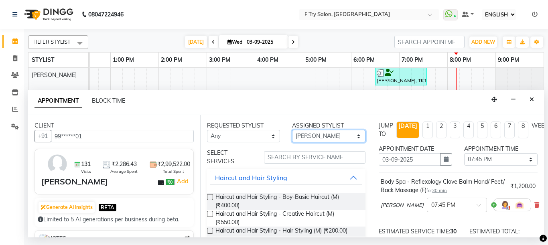
select select "79186"
click at [292, 130] on select "SELECT Aakash Warulkar Aditya Fulbhati Ftry Agent Gunesh Warulkar Krishna Shind…" at bounding box center [328, 136] width 73 height 12
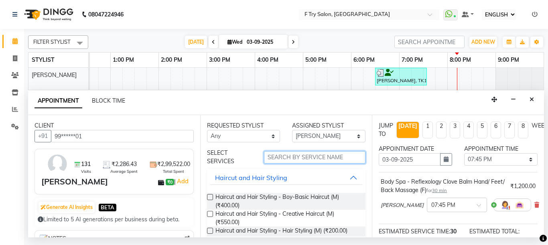
click at [299, 160] on input "text" at bounding box center [315, 157] width 102 height 12
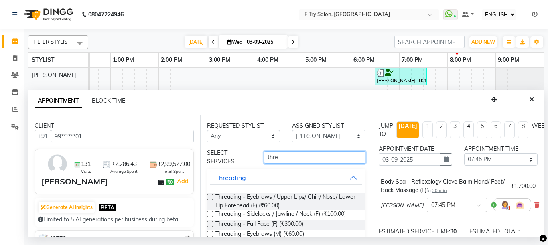
type input "thre"
click at [207, 197] on label at bounding box center [210, 197] width 6 height 6
click at [207, 197] on input "checkbox" at bounding box center [209, 197] width 5 height 5
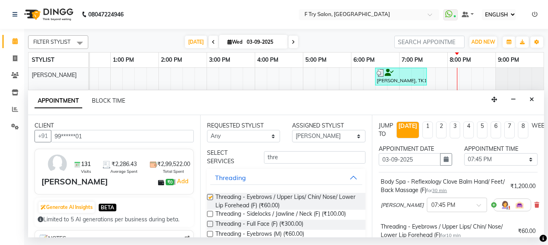
checkbox input "false"
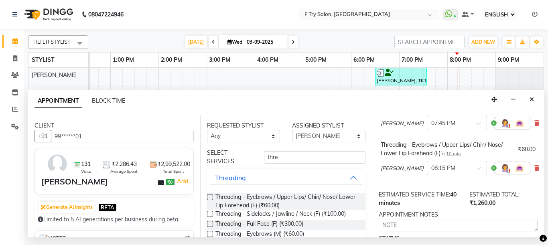
scroll to position [164, 0]
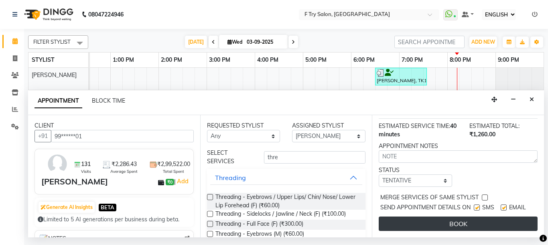
click at [413, 217] on button "BOOK" at bounding box center [458, 224] width 159 height 14
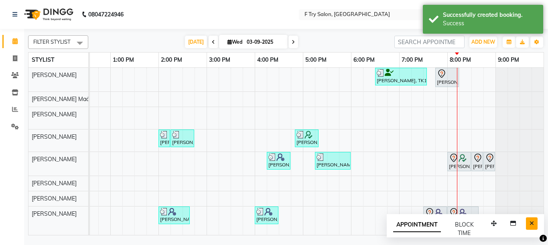
click at [531, 219] on button "Close" at bounding box center [532, 223] width 12 height 12
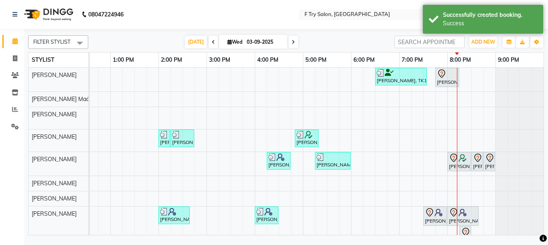
click at [424, 140] on div "Jeet Mukherjee, TK11, 06:30 PM-07:35 PM, Pedicure - Box the Tox (M) Malvika Sin…" at bounding box center [231, 174] width 626 height 213
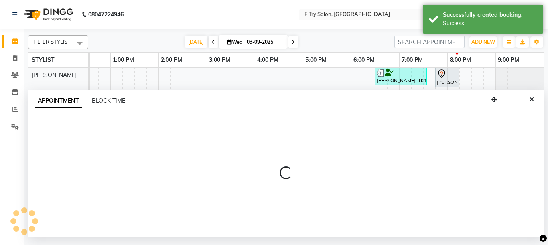
select select "51809"
select select "tentative"
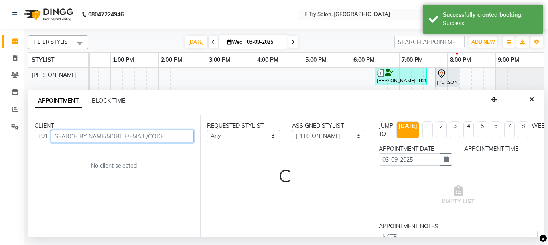
select select "1170"
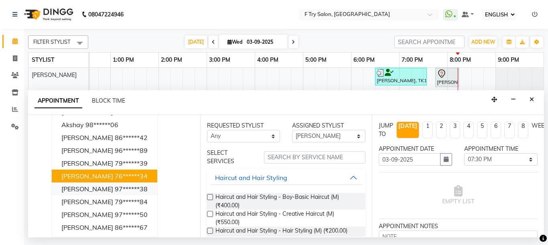
scroll to position [18, 0]
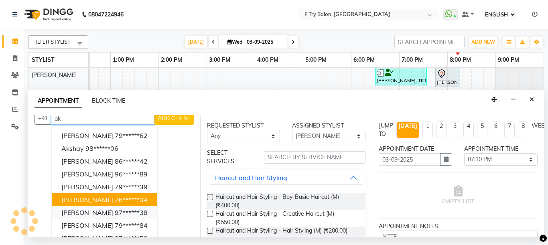
type input "a"
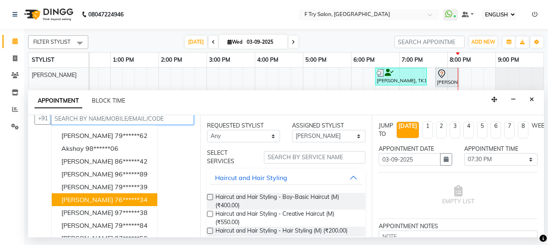
scroll to position [0, 0]
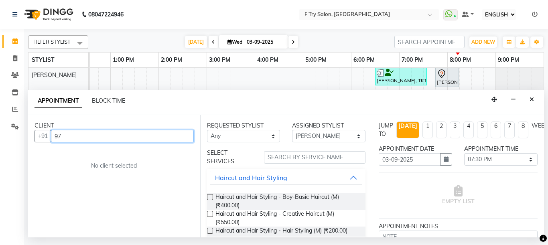
type input "9"
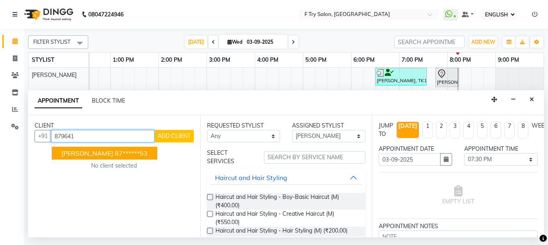
click at [103, 156] on span "Akshita Solanki" at bounding box center [87, 153] width 52 height 8
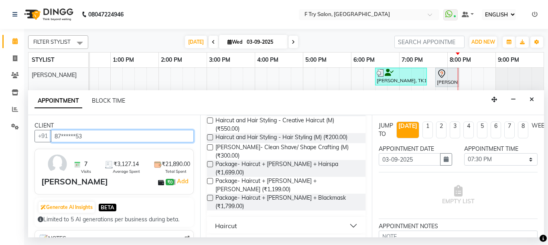
scroll to position [96, 0]
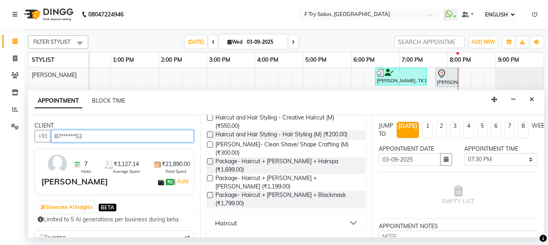
type input "87******53"
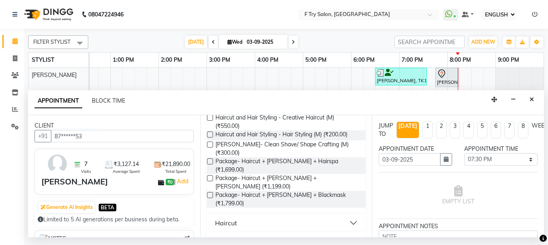
click at [347, 216] on button "Haircut" at bounding box center [286, 223] width 152 height 14
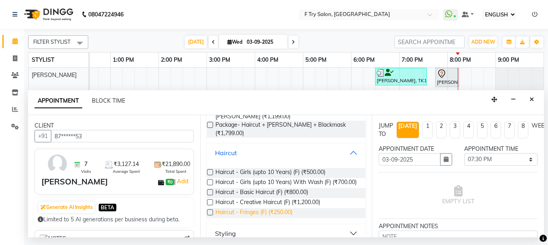
scroll to position [144, 0]
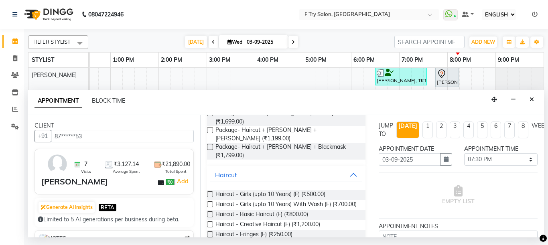
click at [210, 221] on label at bounding box center [210, 224] width 6 height 6
click at [210, 223] on input "checkbox" at bounding box center [209, 225] width 5 height 5
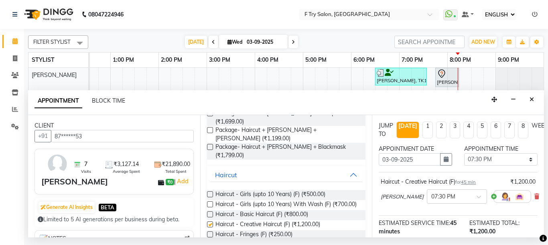
checkbox input "false"
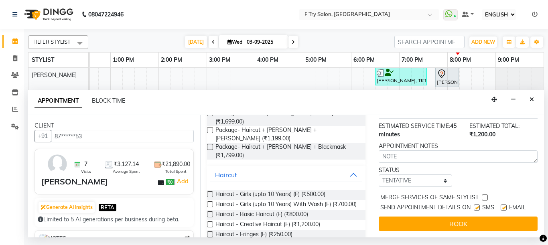
scroll to position [111, 0]
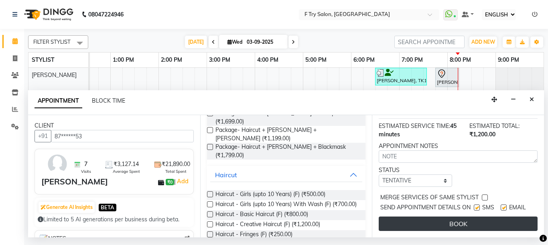
click at [439, 218] on button "BOOK" at bounding box center [458, 224] width 159 height 14
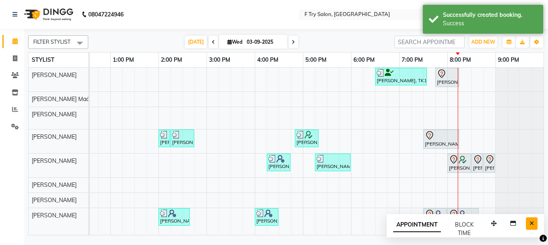
click at [533, 221] on icon "Close" at bounding box center [531, 224] width 4 height 6
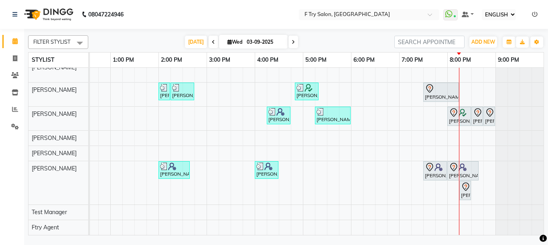
scroll to position [53, 0]
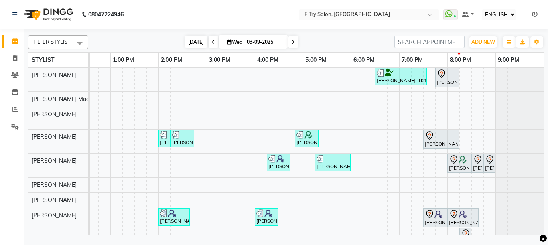
click at [195, 43] on span "[DATE]" at bounding box center [196, 42] width 22 height 12
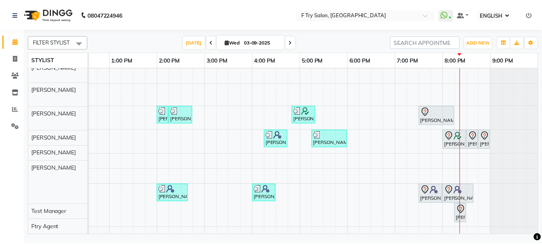
scroll to position [0, 0]
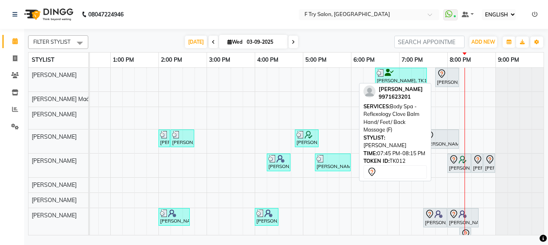
click at [452, 77] on div at bounding box center [447, 74] width 20 height 10
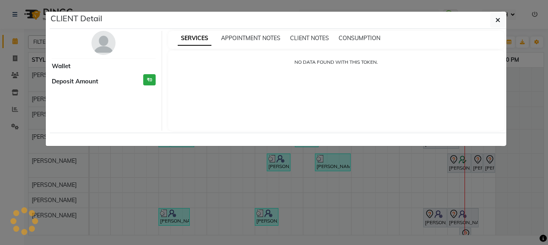
select select "7"
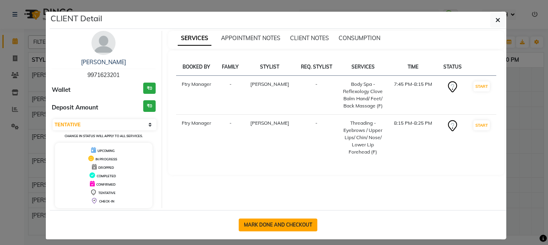
click at [284, 225] on button "MARK DONE AND CHECKOUT" at bounding box center [278, 225] width 79 height 13
select select "service"
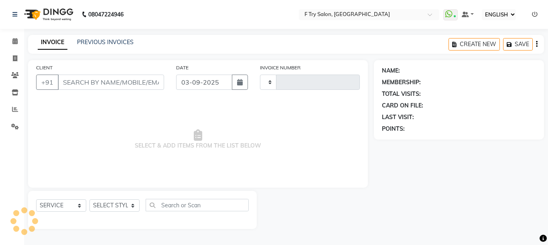
type input "2017"
select select "793"
type input "99******01"
select select "79186"
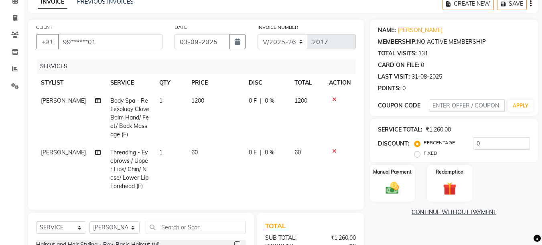
scroll to position [96, 0]
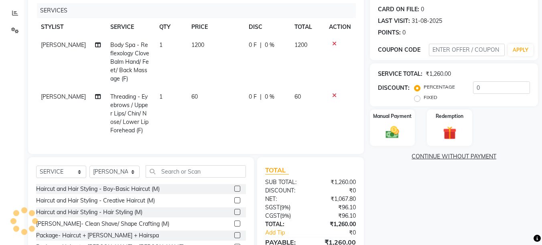
click at [158, 95] on td "1" at bounding box center [170, 114] width 32 height 52
select select "79186"
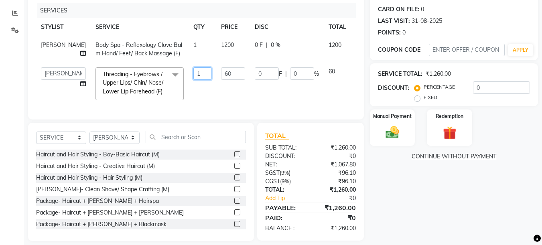
click at [193, 74] on input "1" at bounding box center [202, 73] width 18 height 12
type input "3"
click at [226, 94] on td "60" at bounding box center [233, 84] width 34 height 43
select select "79186"
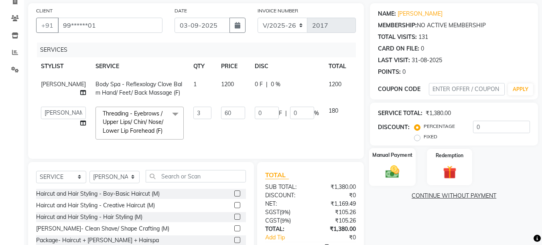
scroll to position [0, 0]
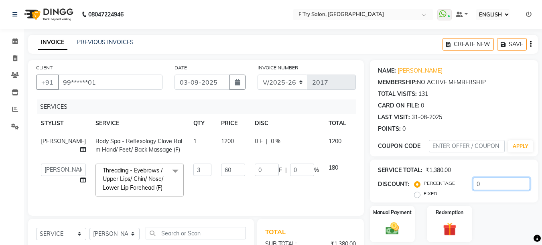
click at [496, 183] on input "0" at bounding box center [501, 184] width 57 height 12
type input "2"
type input "3.6"
type input "2"
type input "20"
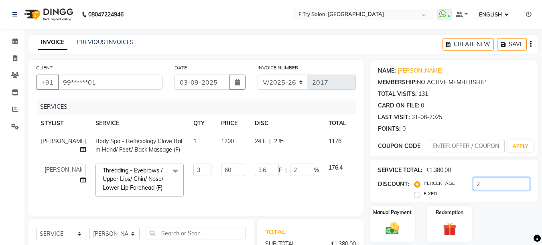
type input "36"
type input "20"
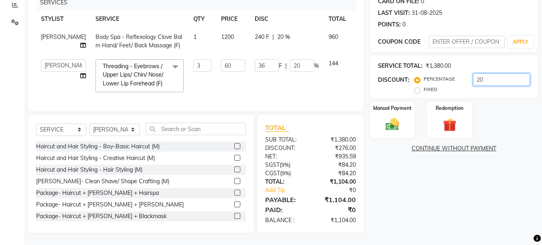
scroll to position [110, 0]
type input "20"
click at [397, 107] on div "Manual Payment" at bounding box center [392, 120] width 47 height 38
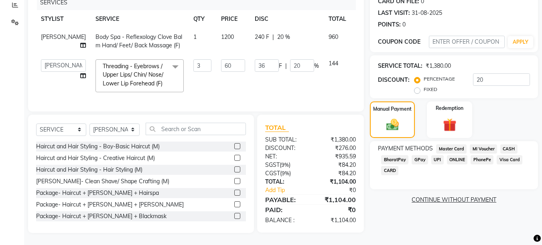
click at [440, 155] on span "UPI" at bounding box center [437, 159] width 12 height 9
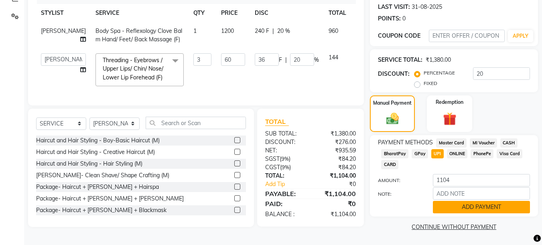
click at [482, 205] on button "ADD PAYMENT" at bounding box center [481, 207] width 97 height 12
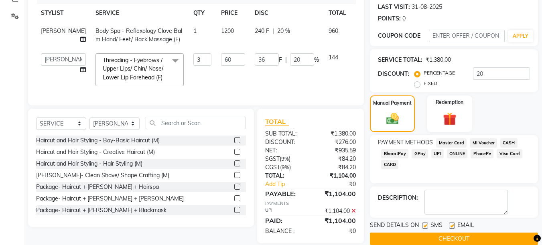
scroll to position [127, 0]
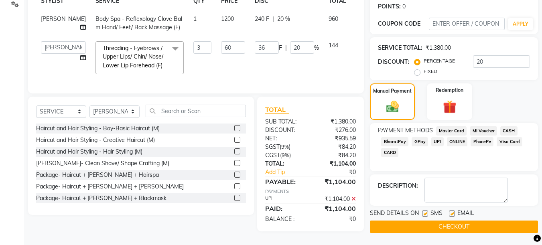
click at [452, 223] on button "CHECKOUT" at bounding box center [454, 227] width 168 height 12
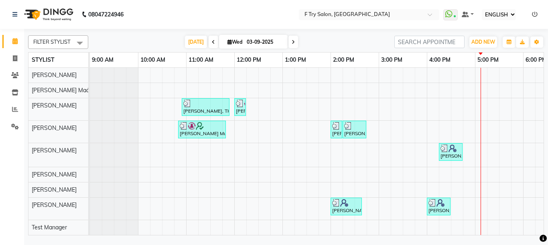
select select "ec"
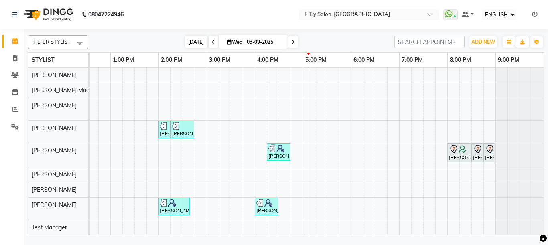
click at [191, 39] on span "[DATE]" at bounding box center [196, 42] width 22 height 12
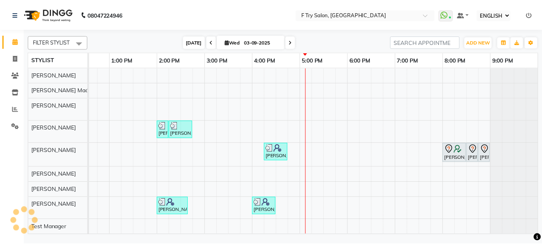
scroll to position [0, 172]
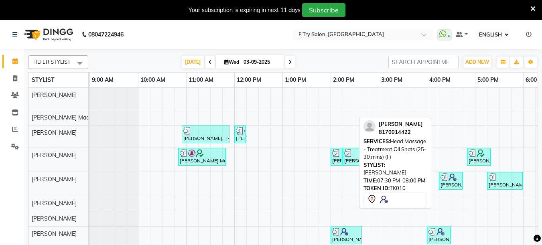
select select "ec"
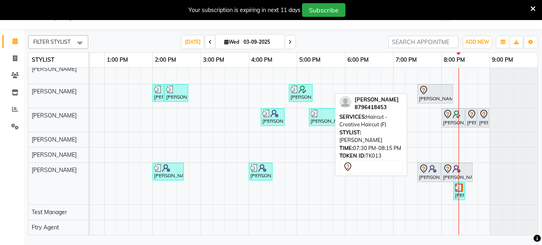
click at [427, 87] on div at bounding box center [435, 90] width 32 height 10
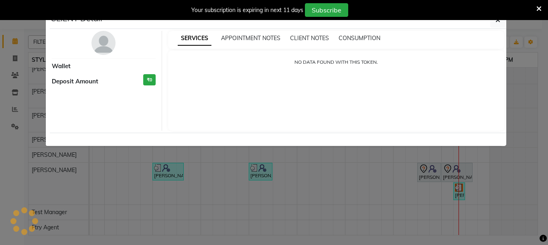
select select "7"
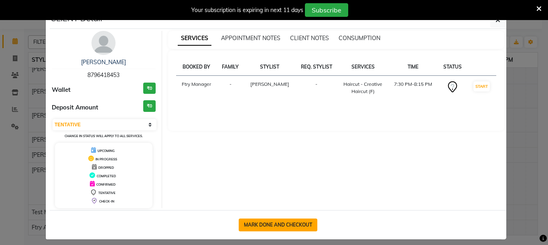
click at [290, 222] on button "MARK DONE AND CHECKOUT" at bounding box center [278, 225] width 79 height 13
select select "793"
select select "service"
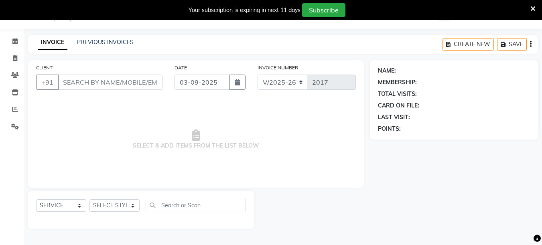
type input "87******53"
select select "51809"
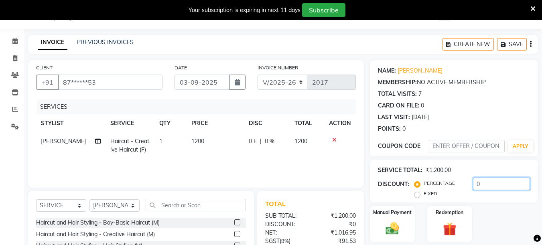
click at [488, 186] on input "0" at bounding box center [501, 184] width 57 height 12
type input "10"
click at [313, 156] on td "1080" at bounding box center [307, 145] width 34 height 26
select select "51809"
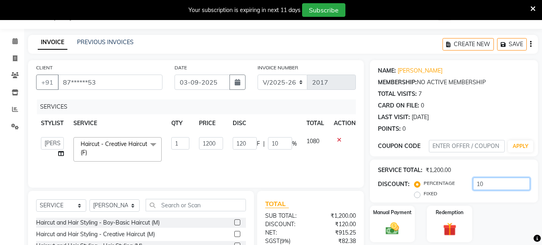
click at [483, 183] on input "10" at bounding box center [501, 184] width 57 height 12
type input "1"
type input "12"
type input "1"
type input "0"
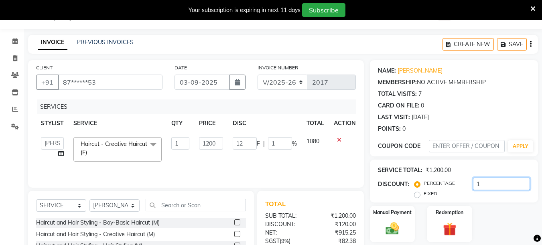
type input "0"
type input "2"
type input "24"
type input "2"
type input "20"
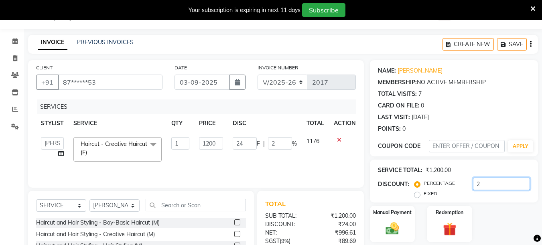
type input "240"
type input "20"
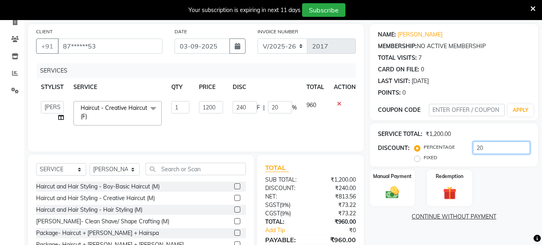
scroll to position [96, 0]
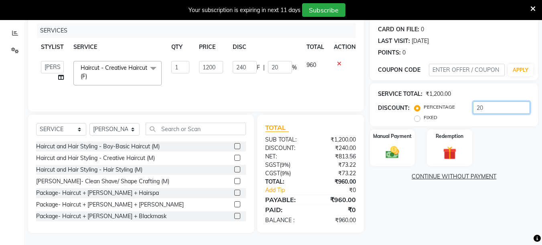
type input "20"
click at [338, 63] on icon at bounding box center [339, 64] width 4 height 6
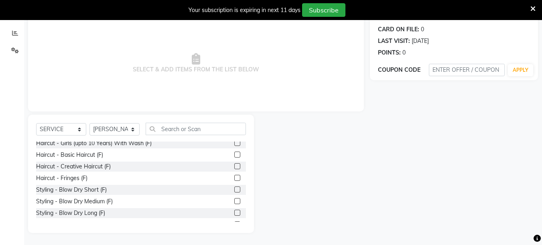
click at [234, 155] on label at bounding box center [237, 155] width 6 height 6
click at [234, 155] on input "checkbox" at bounding box center [236, 154] width 5 height 5
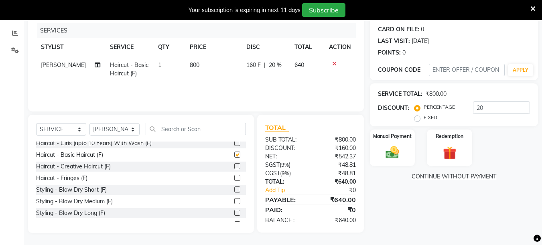
checkbox input "false"
click at [385, 136] on label "Manual Payment" at bounding box center [392, 136] width 40 height 8
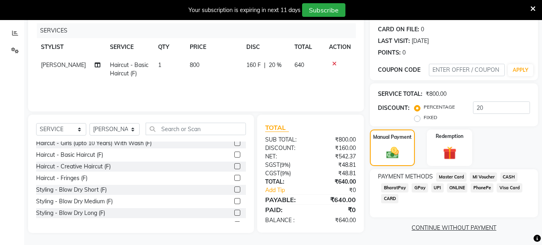
click at [435, 185] on span "UPI" at bounding box center [437, 187] width 12 height 9
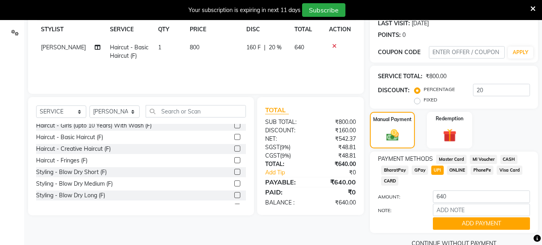
scroll to position [130, 0]
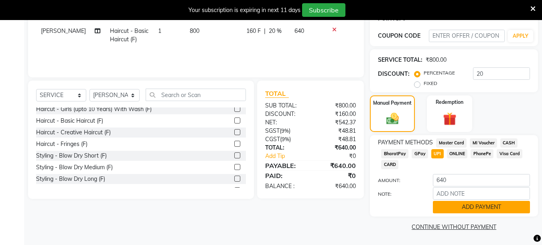
click at [484, 206] on button "ADD PAYMENT" at bounding box center [481, 207] width 97 height 12
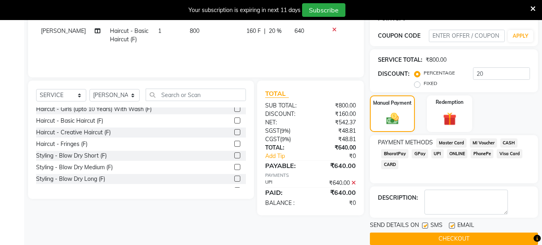
scroll to position [142, 0]
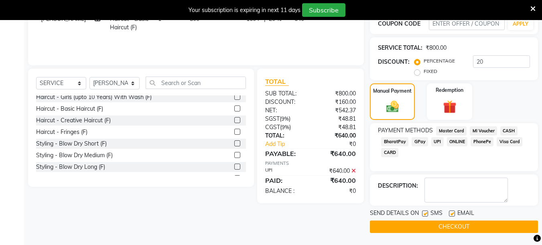
click at [463, 223] on button "CHECKOUT" at bounding box center [454, 227] width 168 height 12
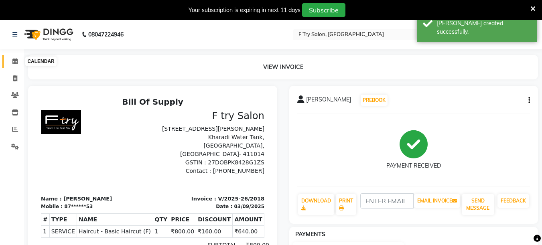
click at [12, 61] on icon at bounding box center [14, 61] width 5 height 6
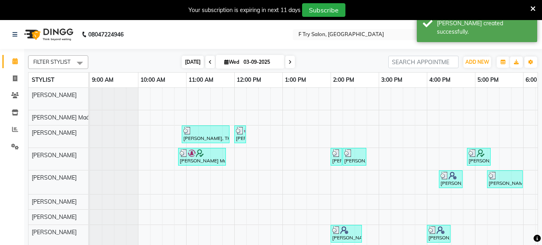
click at [189, 63] on span "TODAY" at bounding box center [193, 62] width 22 height 12
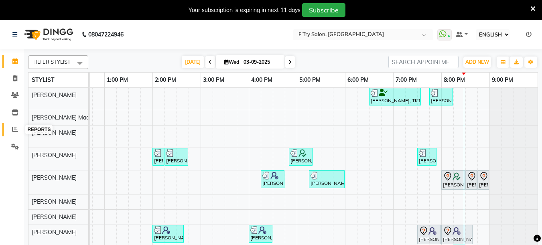
click at [14, 132] on icon at bounding box center [15, 129] width 6 height 6
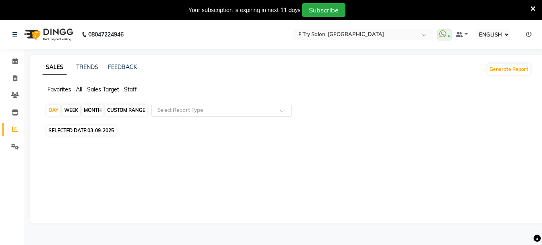
click at [127, 91] on span "Staff" at bounding box center [130, 89] width 13 height 7
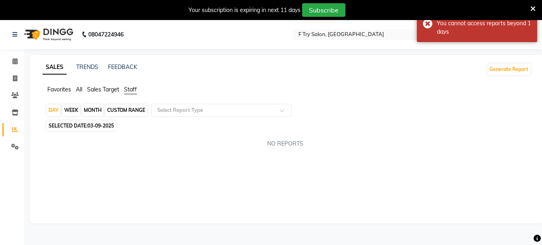
click at [93, 114] on div "MONTH" at bounding box center [93, 110] width 22 height 11
select select "9"
select select "2025"
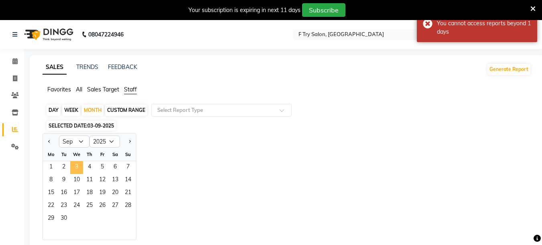
click at [79, 165] on span "3" at bounding box center [76, 167] width 13 height 13
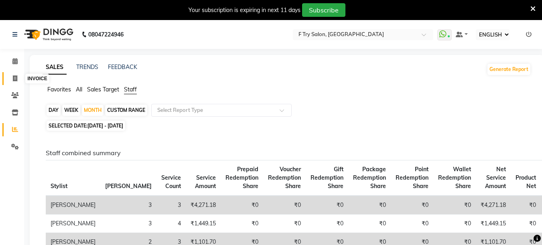
click at [16, 79] on icon at bounding box center [15, 78] width 4 height 6
select select "service"
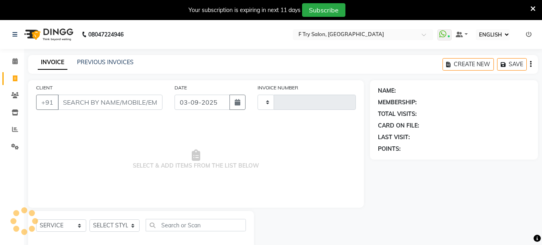
scroll to position [20, 0]
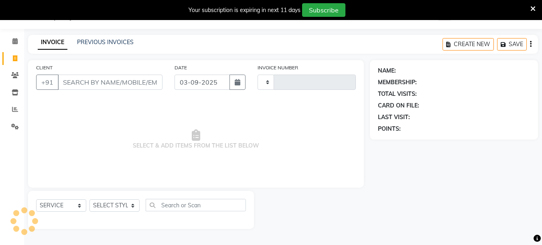
type input "2019"
select select "793"
click at [23, 45] on li "CALENDAR" at bounding box center [12, 41] width 24 height 17
click at [18, 40] on span at bounding box center [15, 41] width 14 height 9
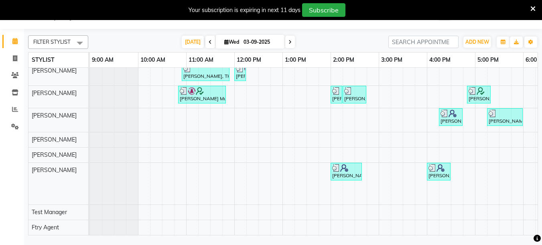
scroll to position [0, 178]
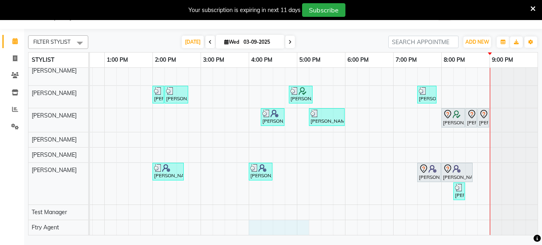
click at [243, 225] on div "Jeet Mukherjee, TK11, 06:30 PM-07:35 PM, Pedicure - Box the Tox (M) Malvika Sin…" at bounding box center [225, 130] width 626 height 209
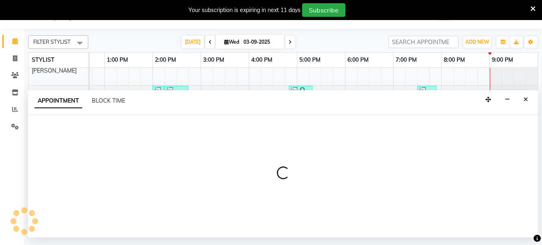
select select "86000"
select select "tentative"
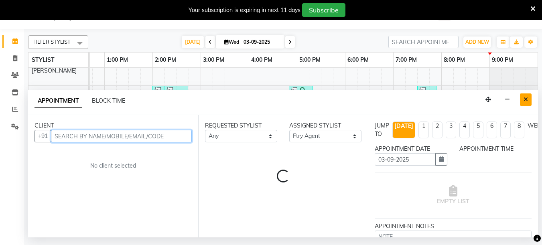
select select "960"
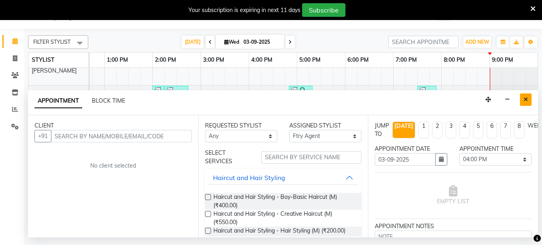
click at [521, 101] on button "Close" at bounding box center [526, 99] width 12 height 12
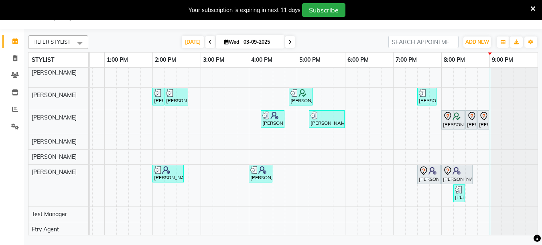
scroll to position [48, 184]
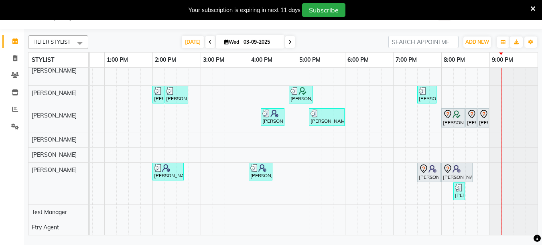
click at [288, 42] on icon at bounding box center [289, 42] width 3 height 5
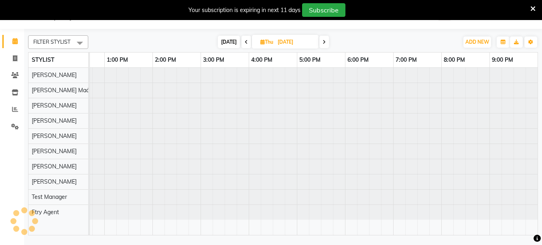
scroll to position [0, 0]
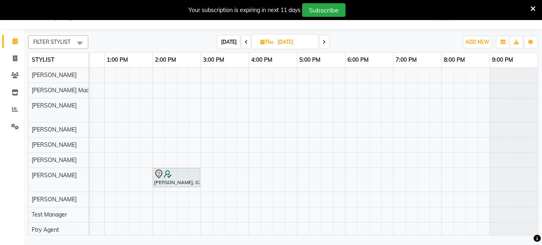
click at [225, 43] on span "TODAY" at bounding box center [229, 42] width 22 height 12
type input "03-09-2025"
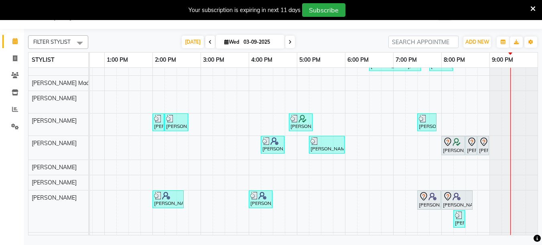
scroll to position [48, 0]
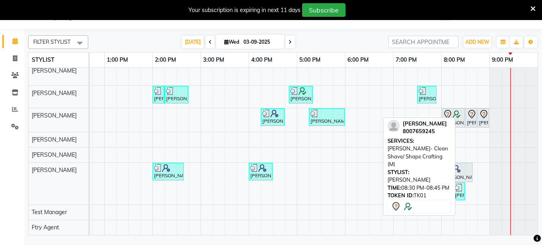
click at [467, 112] on icon at bounding box center [472, 115] width 10 height 10
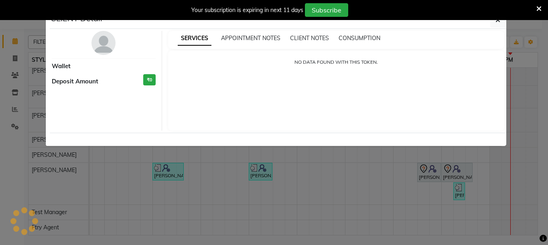
select select "7"
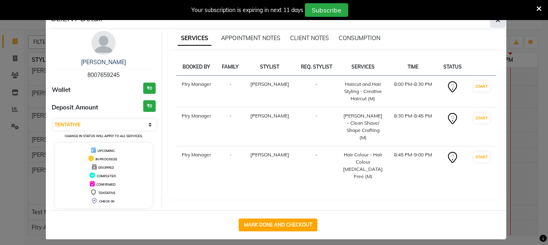
click at [492, 20] on button "button" at bounding box center [497, 19] width 15 height 15
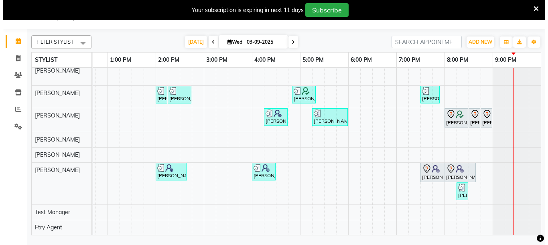
scroll to position [48, 172]
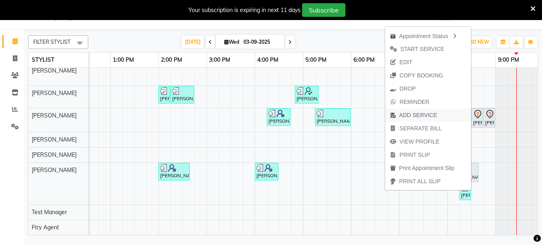
click at [441, 114] on button "ADD SERVICE" at bounding box center [428, 115] width 86 height 13
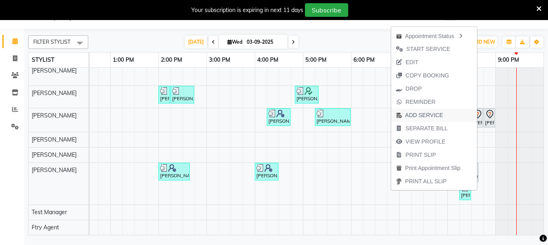
select select "70065"
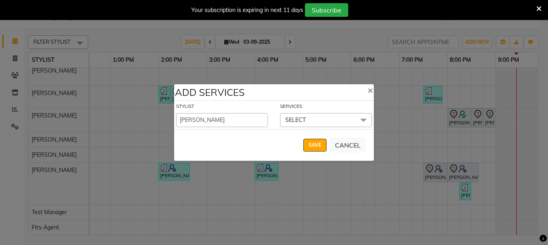
click at [355, 114] on span "SELECT" at bounding box center [326, 120] width 92 height 14
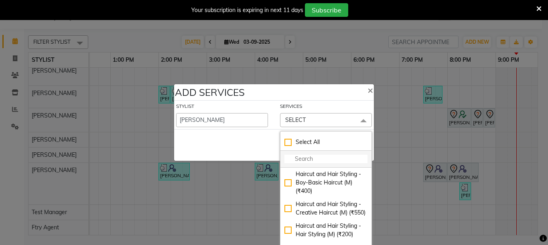
click at [343, 158] on input "multiselect-search" at bounding box center [325, 159] width 83 height 8
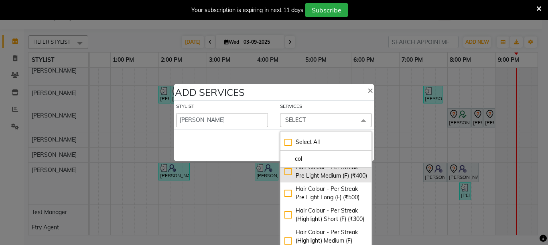
scroll to position [48, 0]
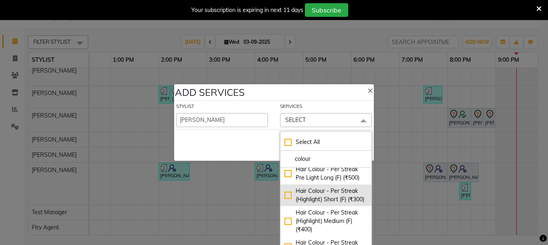
type input "colour"
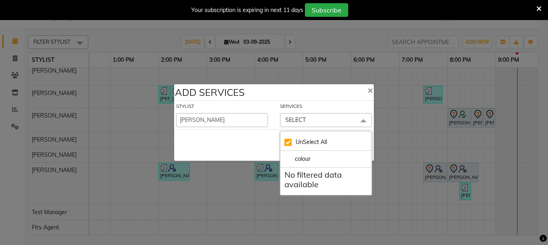
checkbox input "true"
type input "colour"
checkbox input "false"
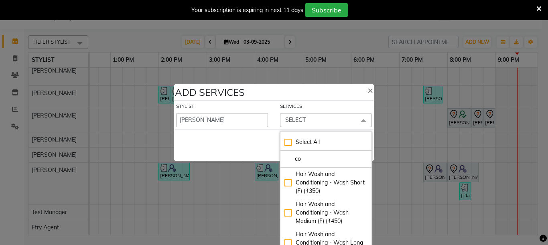
type input "c"
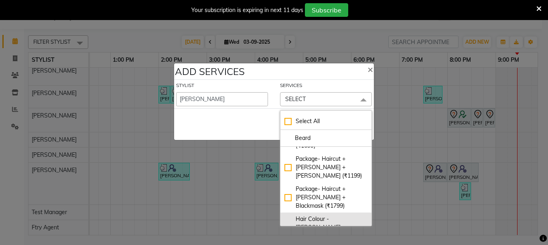
scroll to position [28, 0]
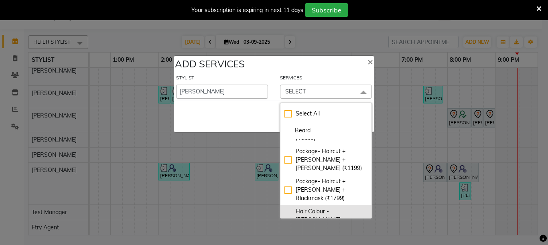
type input "Beard"
click at [284, 207] on div "Hair Colour - Beard Ammonia Free (M) (₹800)" at bounding box center [325, 224] width 83 height 34
checkbox input "true"
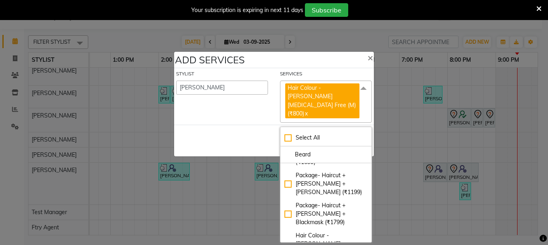
click at [268, 130] on div "SAVE CANCEL" at bounding box center [274, 141] width 200 height 32
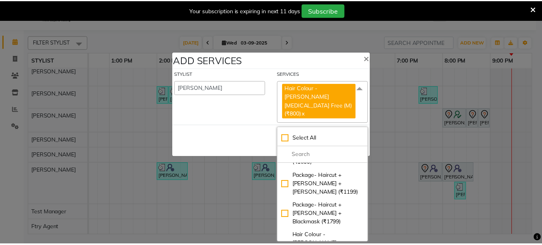
scroll to position [0, 0]
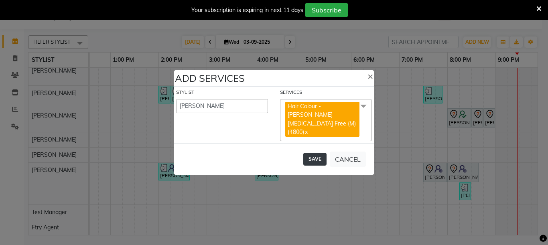
click at [306, 156] on button "SAVE" at bounding box center [314, 159] width 23 height 13
select select "54011"
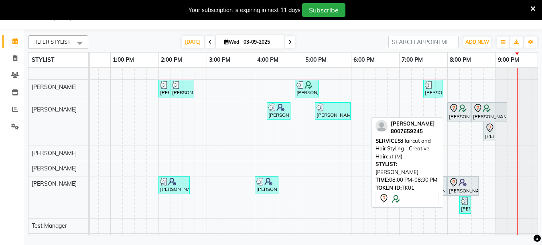
click at [459, 109] on img at bounding box center [462, 108] width 8 height 8
select select "7"
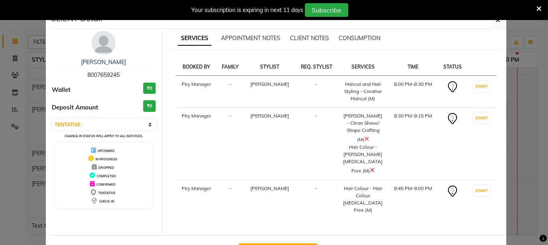
select select "793"
select select "service"
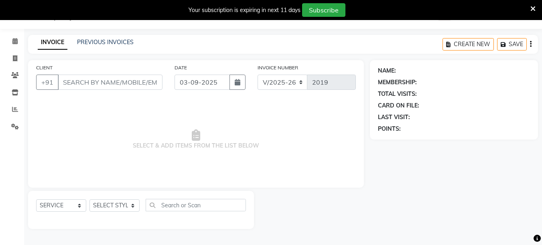
type input "80******45"
select select "70065"
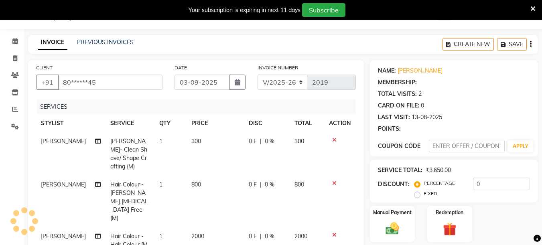
select select "1: Object"
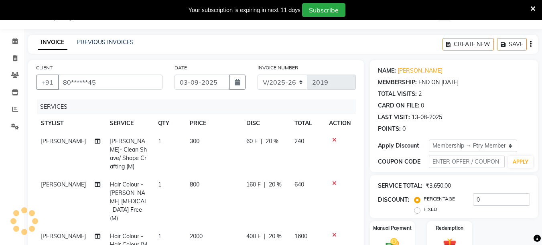
type input "20"
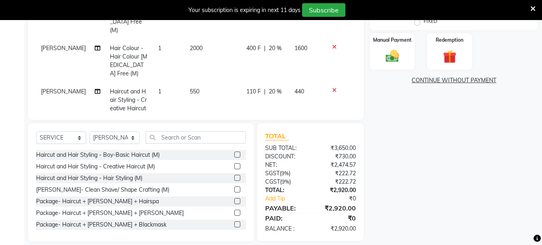
scroll to position [209, 0]
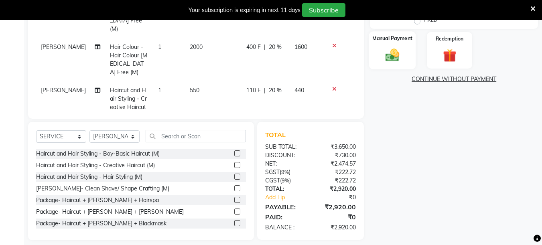
click at [405, 52] on div "Manual Payment" at bounding box center [392, 50] width 47 height 38
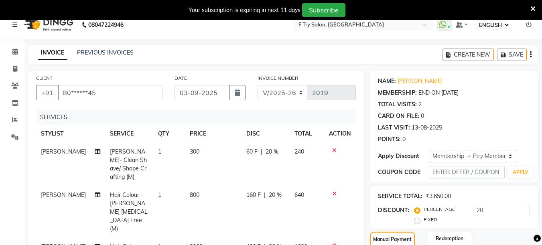
scroll to position [0, 0]
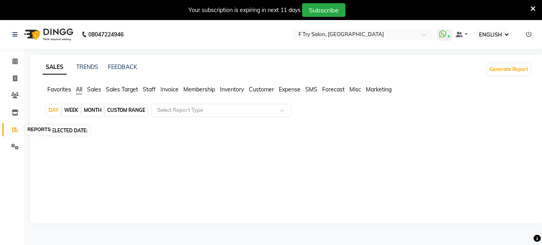
select select "ec"
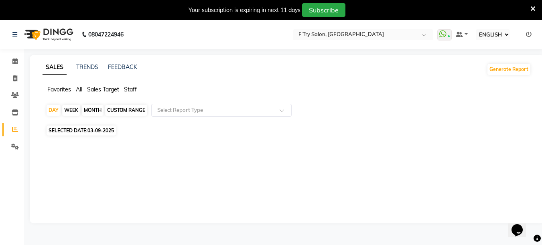
click at [131, 87] on span "Staff" at bounding box center [130, 89] width 13 height 7
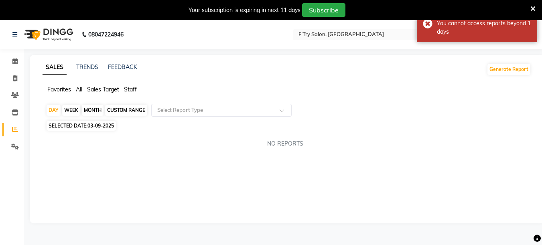
click at [98, 112] on div "MONTH" at bounding box center [93, 110] width 22 height 11
select select "9"
select select "2025"
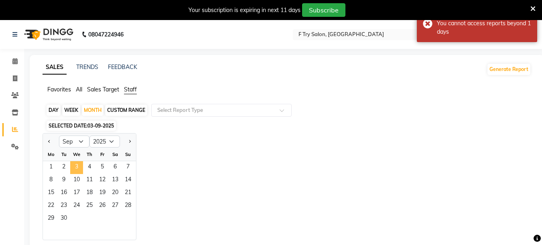
click at [79, 171] on span "3" at bounding box center [76, 167] width 13 height 13
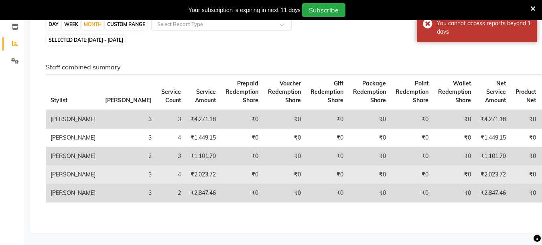
scroll to position [128, 0]
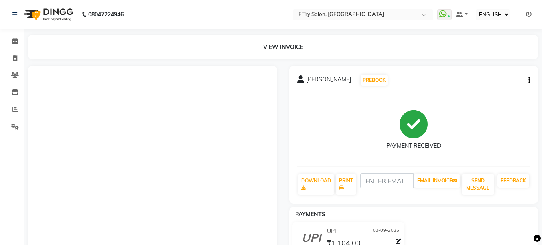
select select "ec"
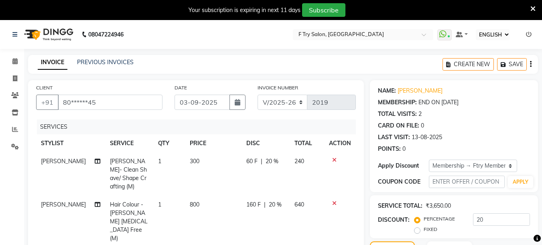
select select "ec"
select select "793"
select select "service"
select select "70065"
select select "1: Object"
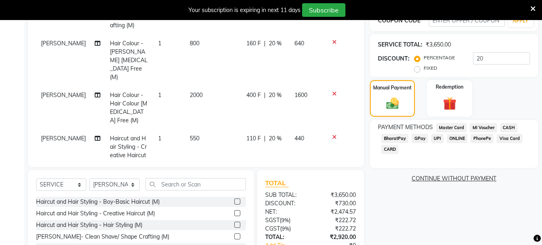
scroll to position [209, 0]
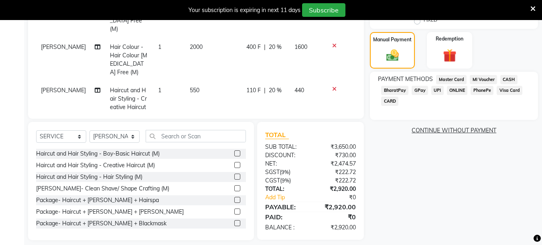
click at [441, 89] on span "UPI" at bounding box center [437, 90] width 12 height 9
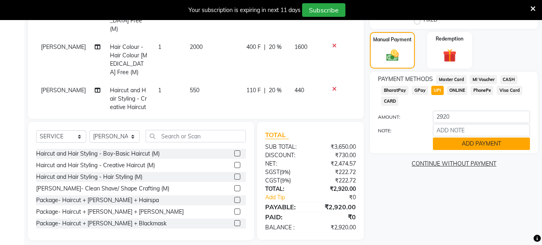
click at [468, 141] on button "ADD PAYMENT" at bounding box center [481, 144] width 97 height 12
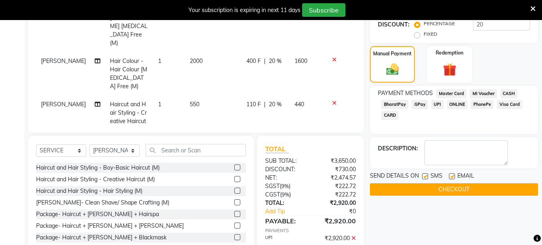
scroll to position [178, 0]
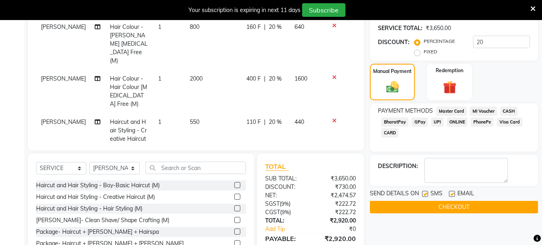
click at [418, 203] on button "CHECKOUT" at bounding box center [454, 207] width 168 height 12
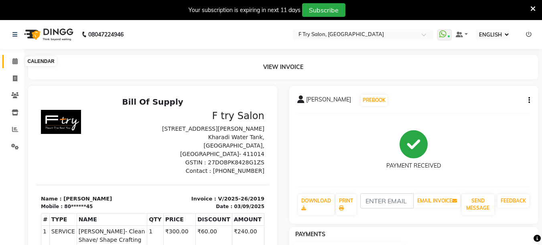
click at [14, 62] on icon at bounding box center [14, 61] width 5 height 6
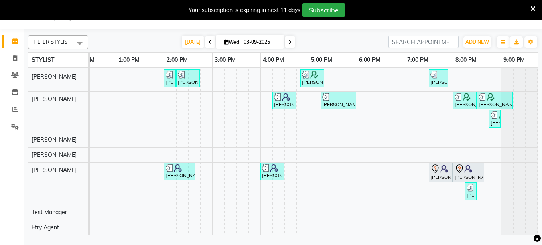
scroll to position [0, 180]
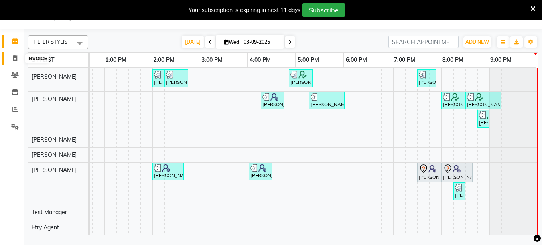
click at [14, 55] on span at bounding box center [15, 58] width 14 height 9
select select "service"
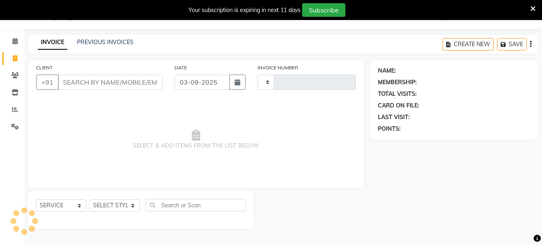
type input "2020"
select select "793"
click at [101, 81] on input "CLIENT" at bounding box center [110, 82] width 105 height 15
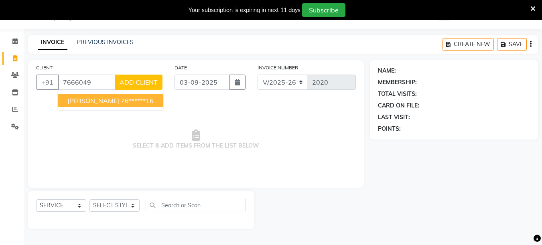
click at [111, 98] on span "[PERSON_NAME]" at bounding box center [93, 101] width 52 height 8
type input "76******16"
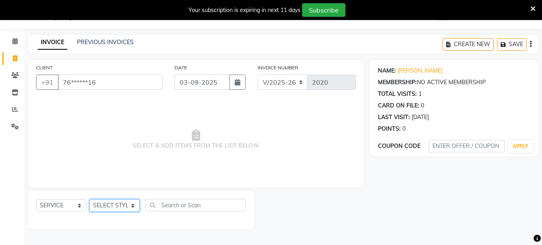
select select "54011"
click at [89, 199] on select "SELECT STYLIST [PERSON_NAME] [PERSON_NAME] Ftry Agent Ftry Manager [PERSON_NAME…" at bounding box center [114, 205] width 50 height 12
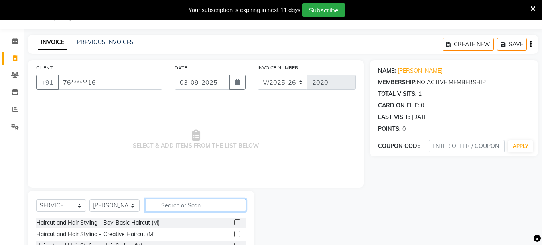
click at [205, 207] on input "text" at bounding box center [196, 205] width 100 height 12
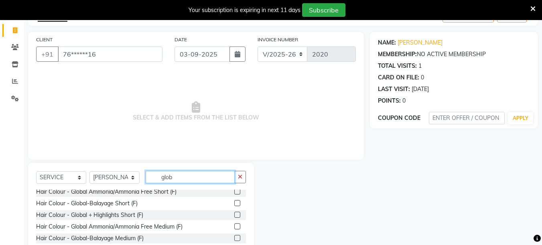
scroll to position [94, 0]
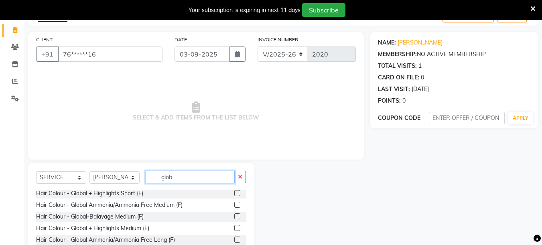
type input "glob"
click at [234, 201] on div at bounding box center [240, 205] width 12 height 10
click at [234, 204] on label at bounding box center [237, 205] width 6 height 6
click at [234, 204] on input "checkbox" at bounding box center [236, 205] width 5 height 5
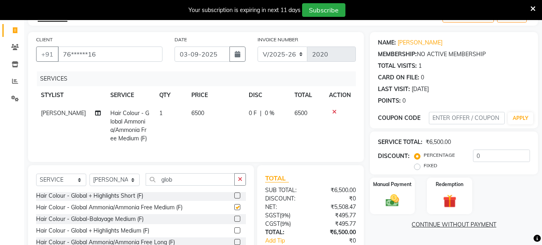
checkbox input "false"
click at [201, 186] on input "glob" at bounding box center [190, 179] width 89 height 12
type input "g"
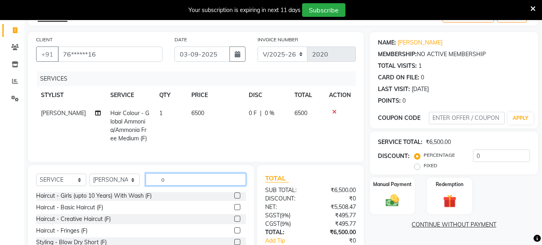
scroll to position [24, 0]
type input "ola"
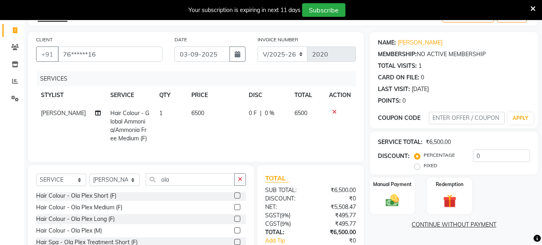
click at [234, 210] on label at bounding box center [237, 207] width 6 height 6
click at [234, 210] on input "checkbox" at bounding box center [236, 207] width 5 height 5
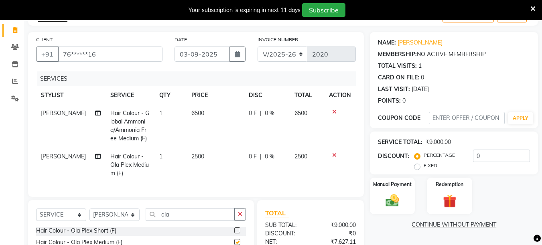
checkbox input "false"
click at [481, 151] on input "0" at bounding box center [501, 156] width 57 height 12
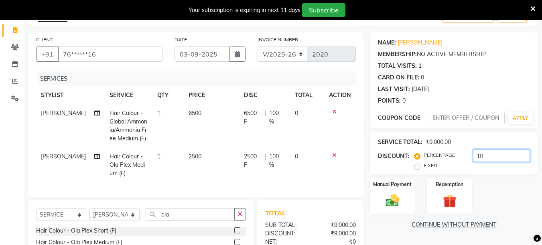
type input "1"
type input "2"
type input "20"
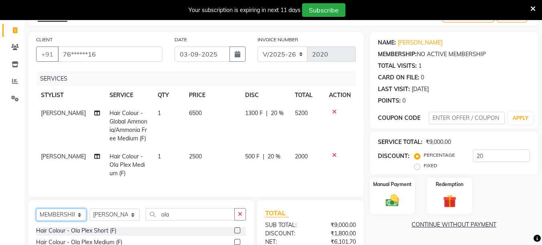
click at [36, 215] on select "SELECT SERVICE PRODUCT MEMBERSHIP PACKAGE VOUCHER PREPAID GIFT CARD" at bounding box center [61, 215] width 50 height 12
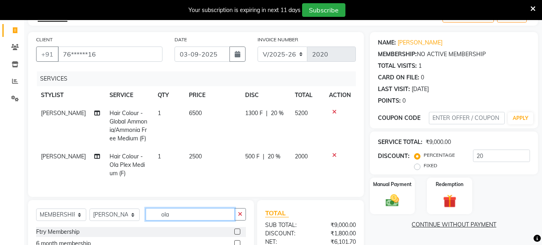
drag, startPoint x: 162, startPoint y: 219, endPoint x: 146, endPoint y: 228, distance: 18.3
click at [146, 227] on div "SELECT SERVICE PRODUCT MEMBERSHIP PACKAGE VOUCHER PREPAID GIFT CARD SELECT STYL…" at bounding box center [141, 217] width 210 height 19
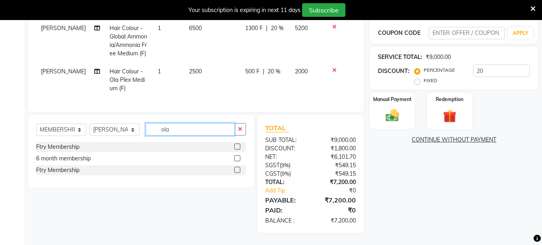
scroll to position [139, 0]
click at [239, 170] on label at bounding box center [237, 170] width 6 height 6
click at [239, 170] on input "checkbox" at bounding box center [236, 170] width 5 height 5
select select "select"
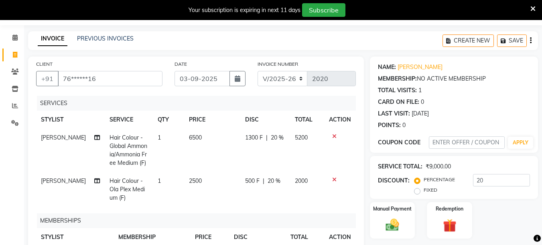
scroll to position [0, 0]
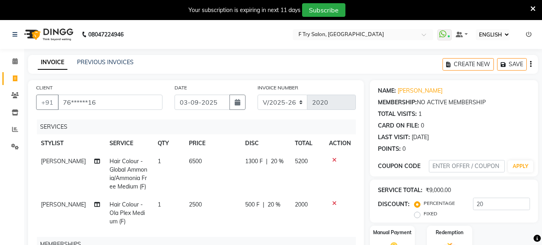
click at [301, 162] on span "5200" at bounding box center [301, 161] width 13 height 7
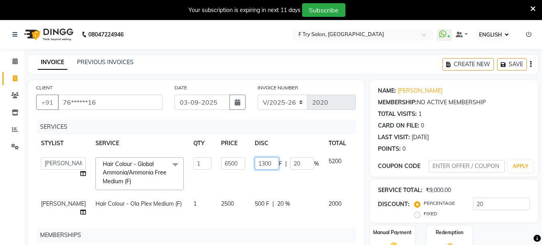
click at [255, 164] on input "1300" at bounding box center [267, 163] width 24 height 12
type input "1500"
click at [368, 176] on div "CLIENT +91 76******16 DATE [DATE] INVOICE NUMBER V/2025 V/[PHONE_NUMBER] SERVIC…" at bounding box center [196, 247] width 348 height 334
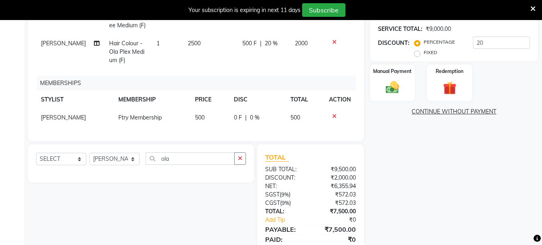
scroll to position [197, 0]
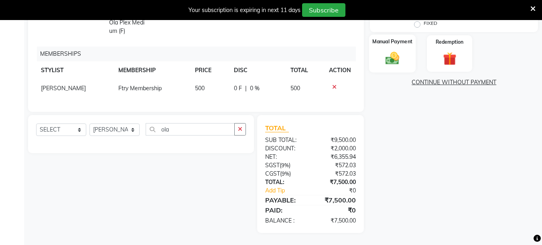
click at [391, 53] on img at bounding box center [392, 58] width 22 height 16
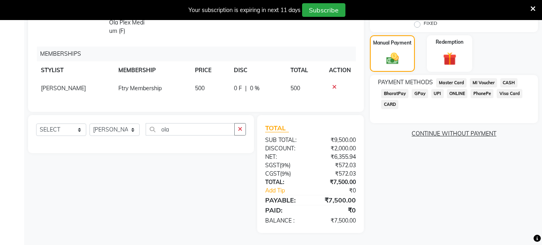
click at [389, 100] on span "CARD" at bounding box center [389, 104] width 17 height 9
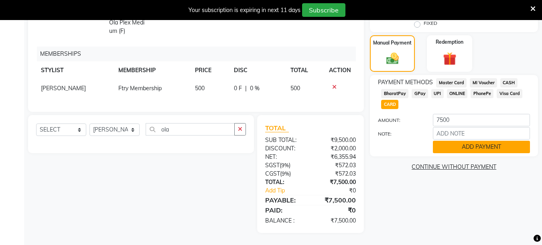
click at [467, 141] on button "ADD PAYMENT" at bounding box center [481, 147] width 97 height 12
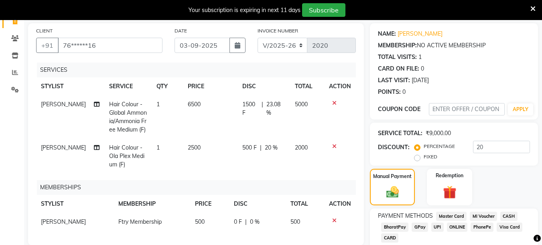
scroll to position [213, 0]
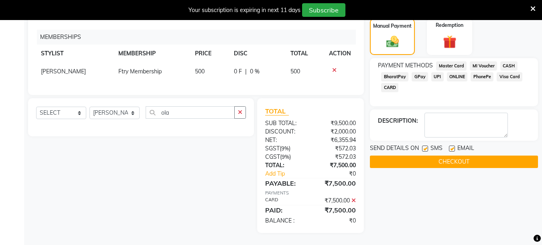
click at [469, 156] on button "CHECKOUT" at bounding box center [454, 162] width 168 height 12
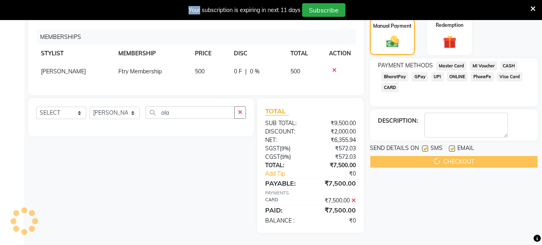
click at [469, 156] on div "CHECKOUT" at bounding box center [454, 162] width 168 height 12
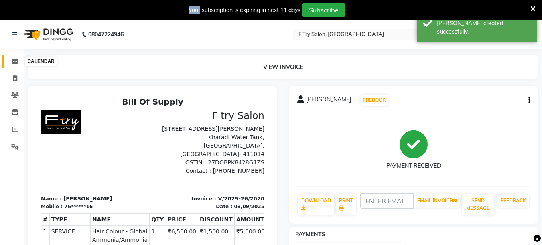
click at [12, 62] on icon at bounding box center [14, 61] width 5 height 6
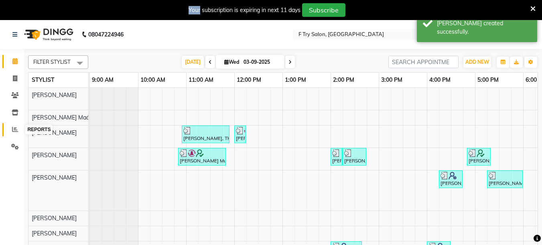
click at [16, 131] on icon at bounding box center [15, 129] width 6 height 6
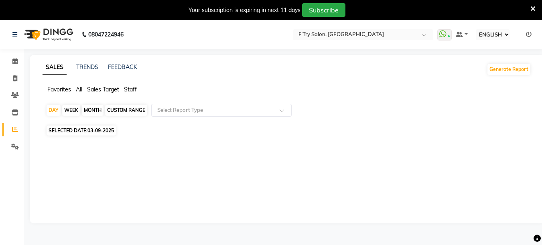
click at [129, 86] on span "Staff" at bounding box center [130, 89] width 13 height 7
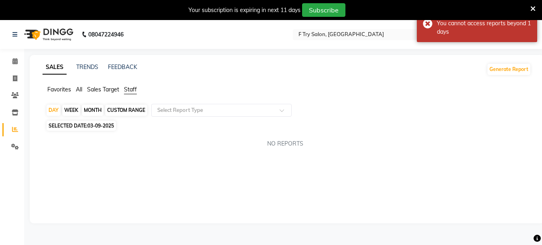
click at [91, 109] on div "MONTH" at bounding box center [93, 110] width 22 height 11
select select "9"
select select "2025"
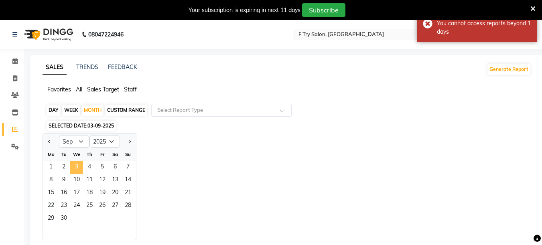
click at [80, 167] on span "3" at bounding box center [76, 167] width 13 height 13
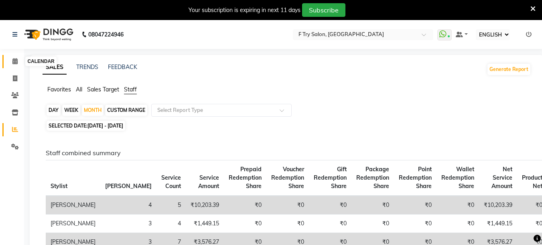
click at [16, 62] on icon at bounding box center [14, 61] width 5 height 6
